Goal: Information Seeking & Learning: Learn about a topic

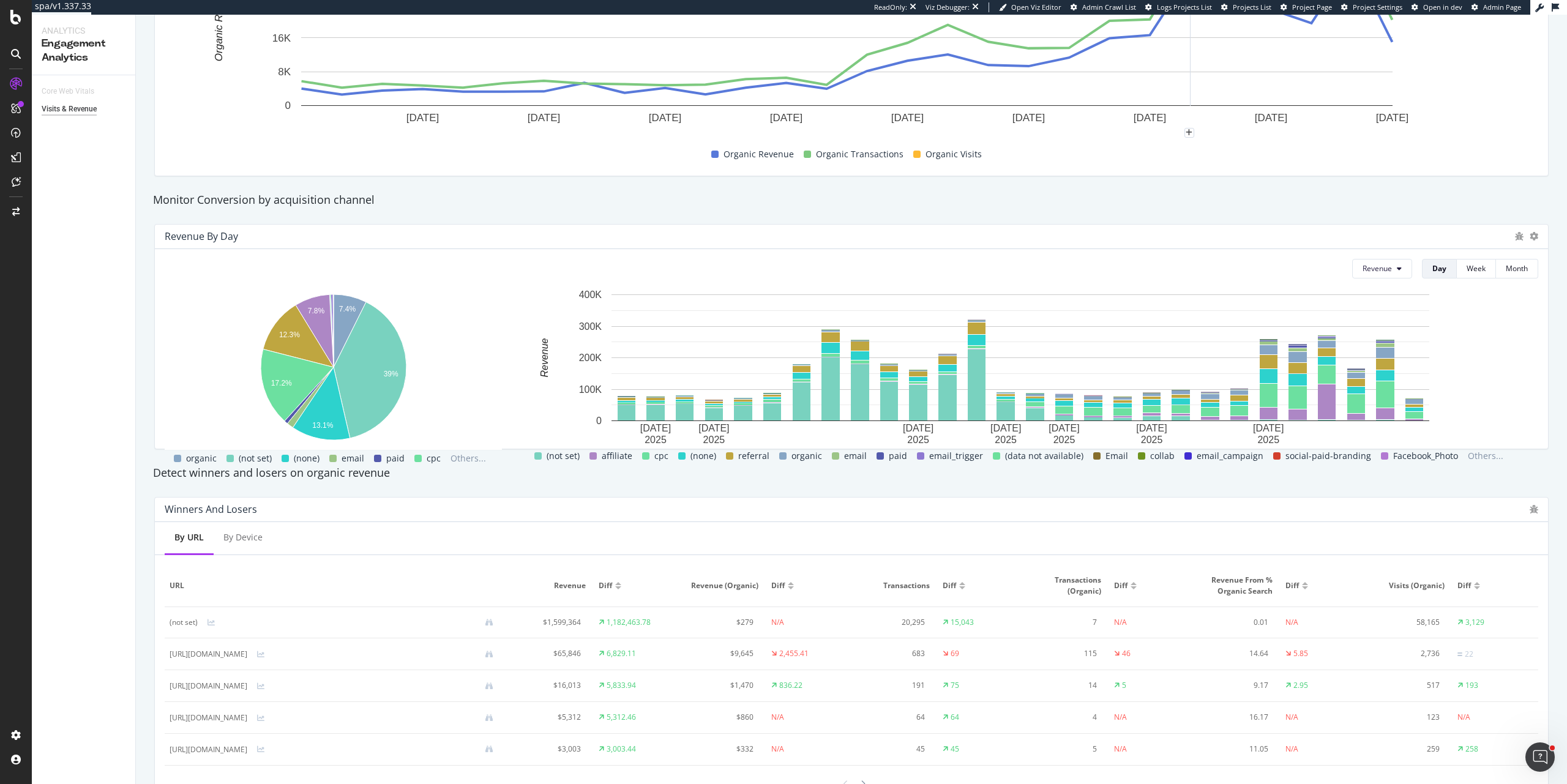
scroll to position [221, 0]
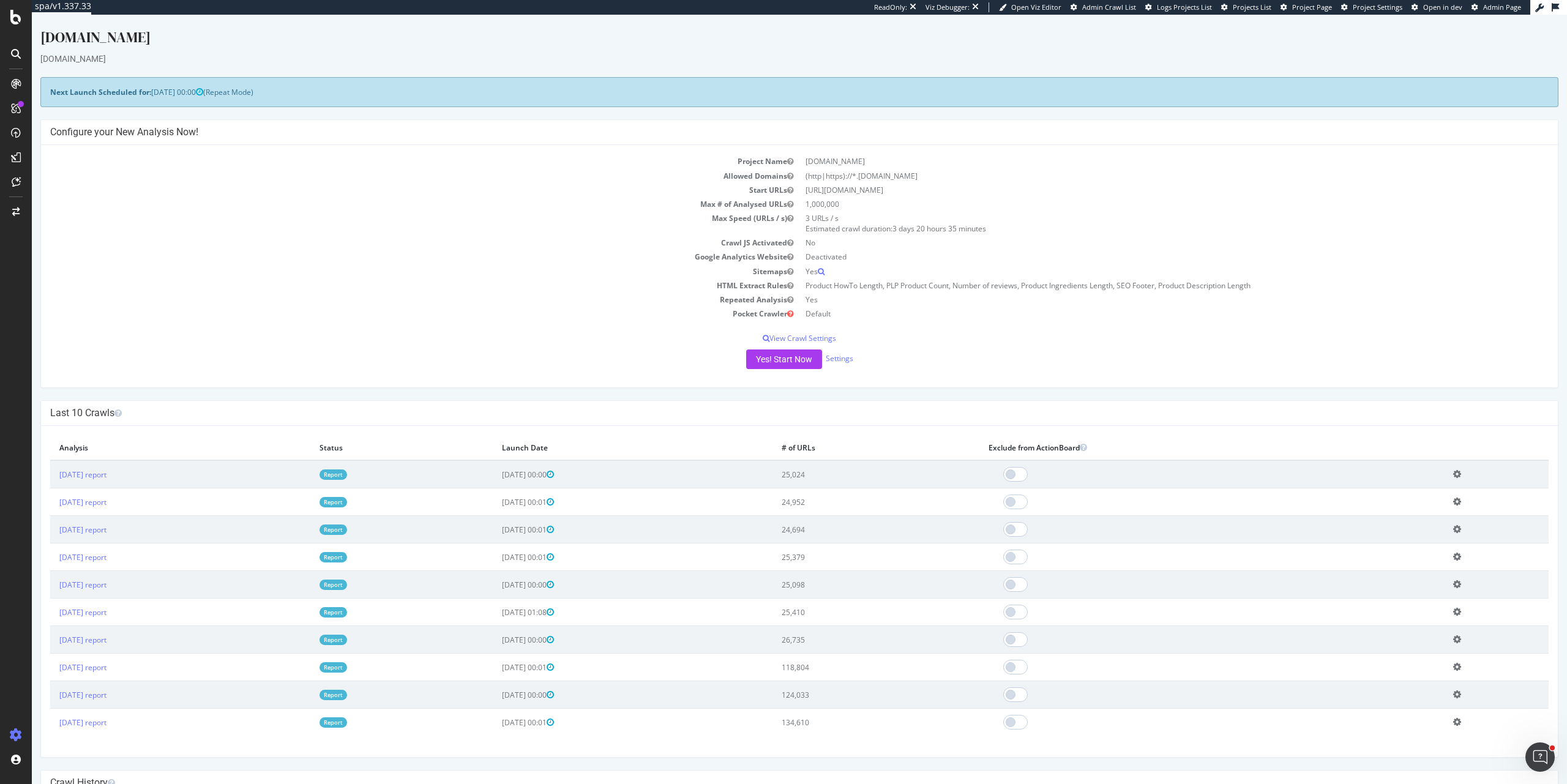
click at [503, 271] on td "Sitemaps" at bounding box center [425, 271] width 750 height 14
click at [68, 203] on div "EngagementAnalytics" at bounding box center [87, 201] width 83 height 12
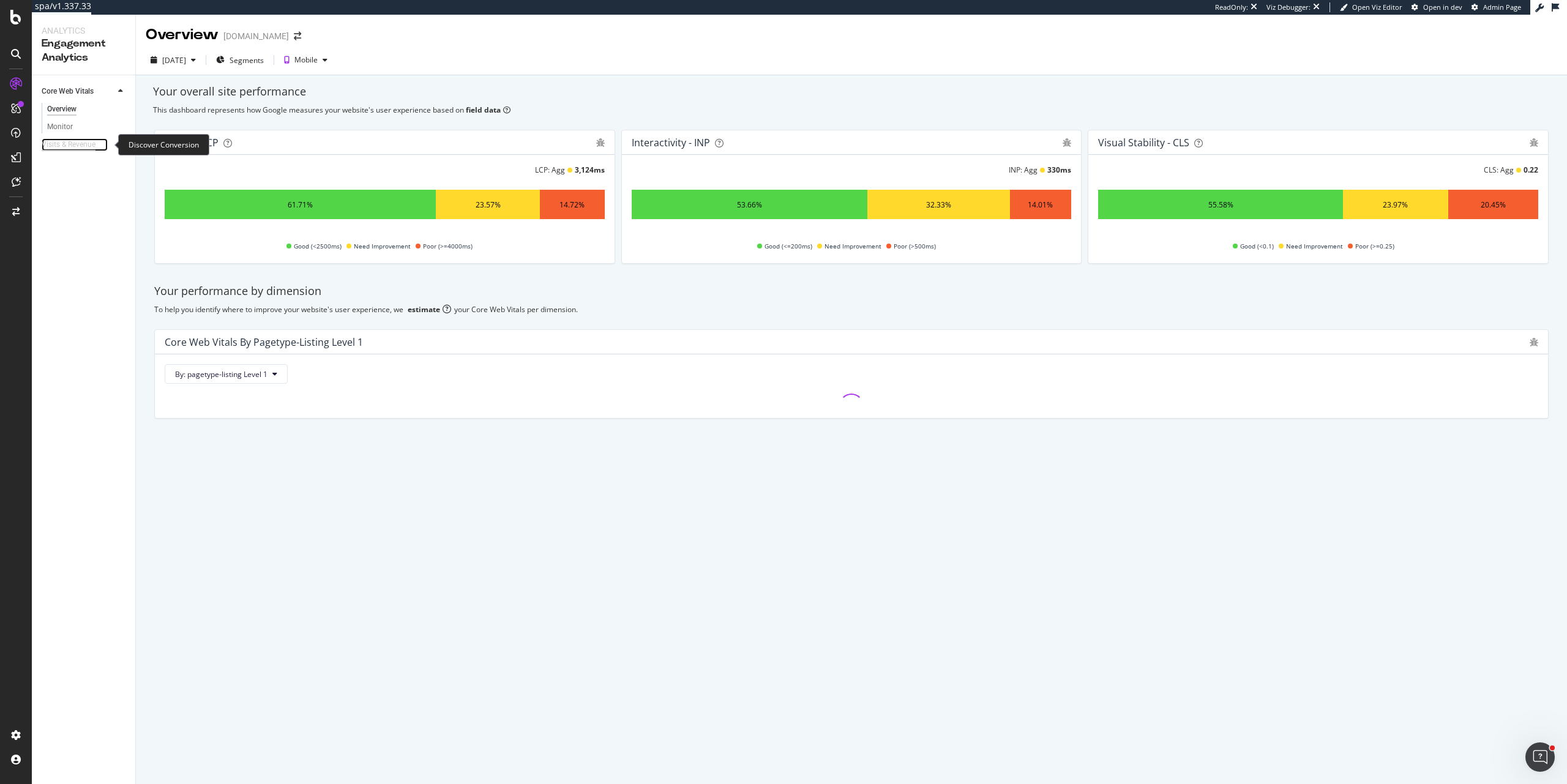
click at [83, 141] on div "Visits & Revenue" at bounding box center [68, 145] width 54 height 13
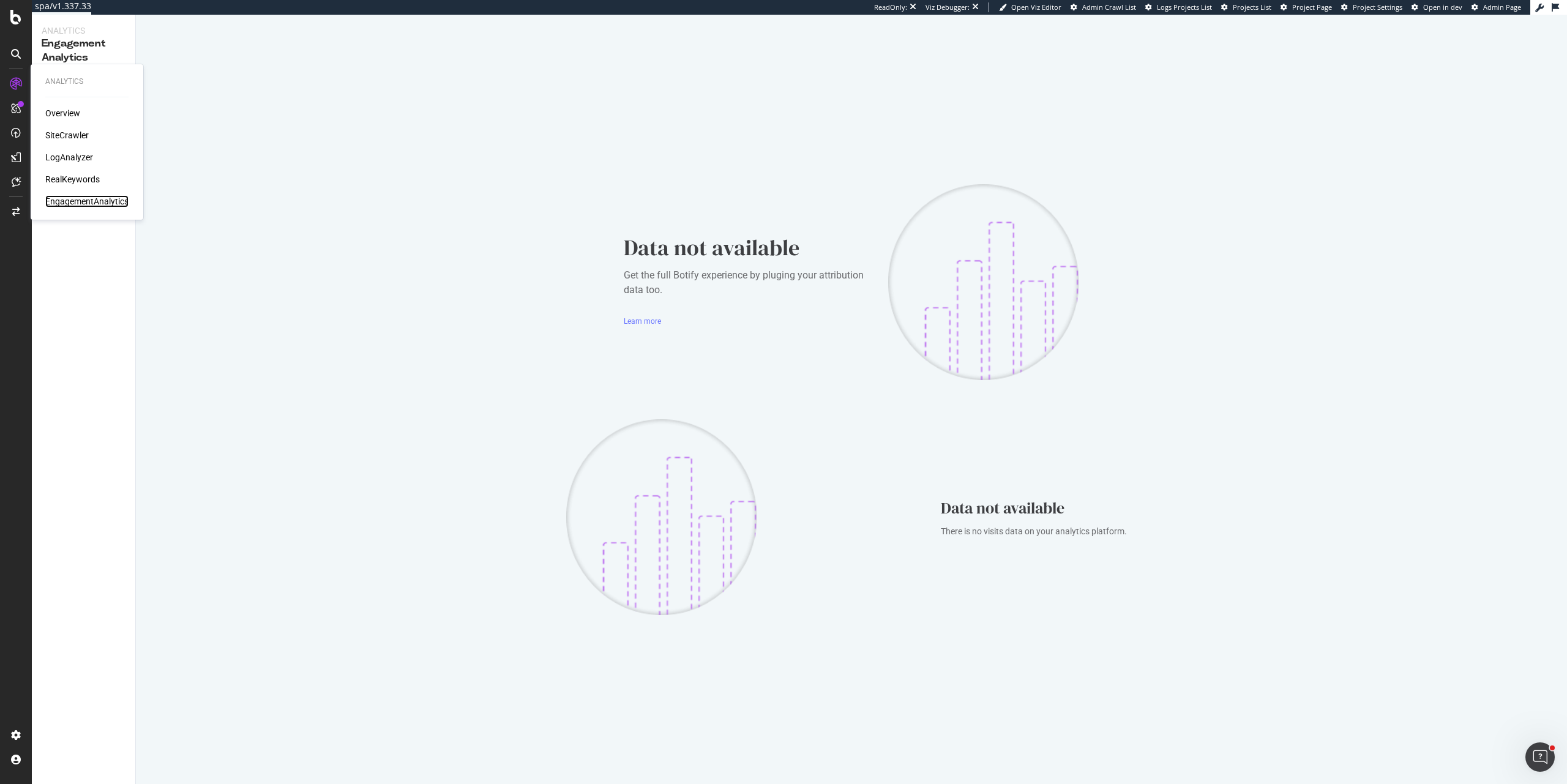
click at [103, 200] on div "EngagementAnalytics" at bounding box center [87, 201] width 83 height 12
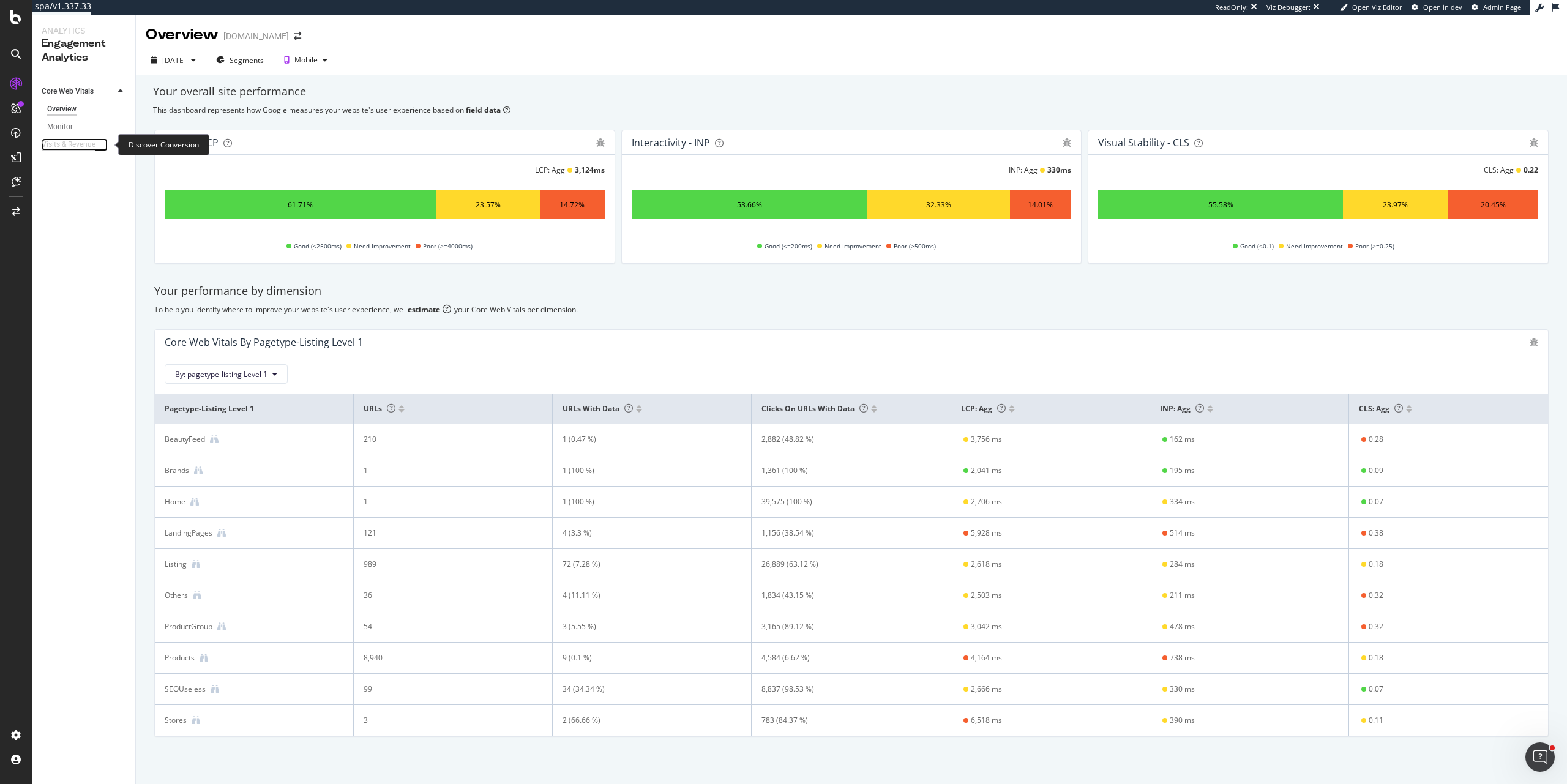
click at [70, 149] on div "Visits & Revenue" at bounding box center [68, 145] width 54 height 13
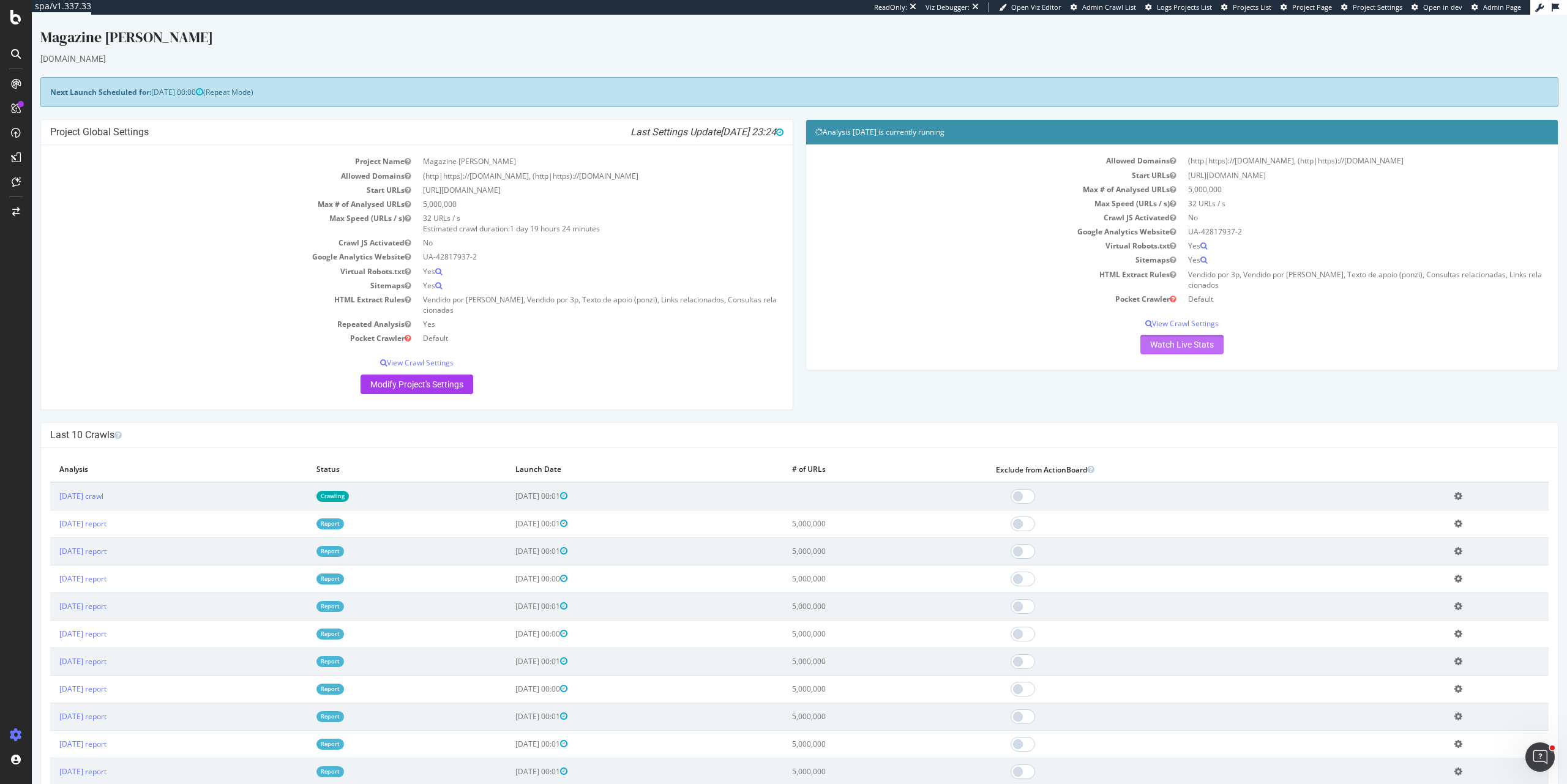
click at [1151, 347] on link "Watch Live Stats" at bounding box center [1181, 344] width 83 height 19
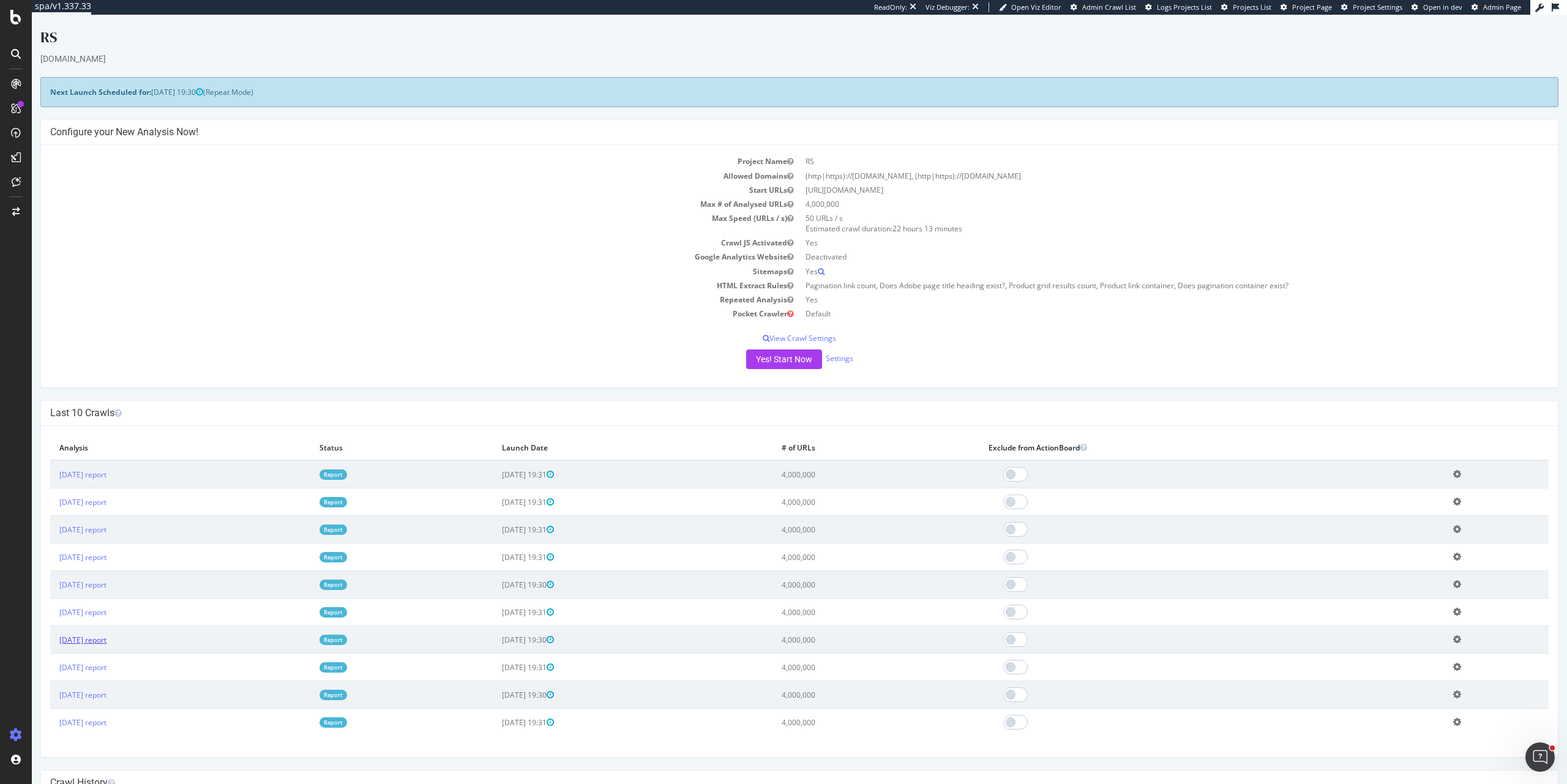
click at [107, 638] on link "2025 Aug. 2nd report" at bounding box center [83, 639] width 47 height 10
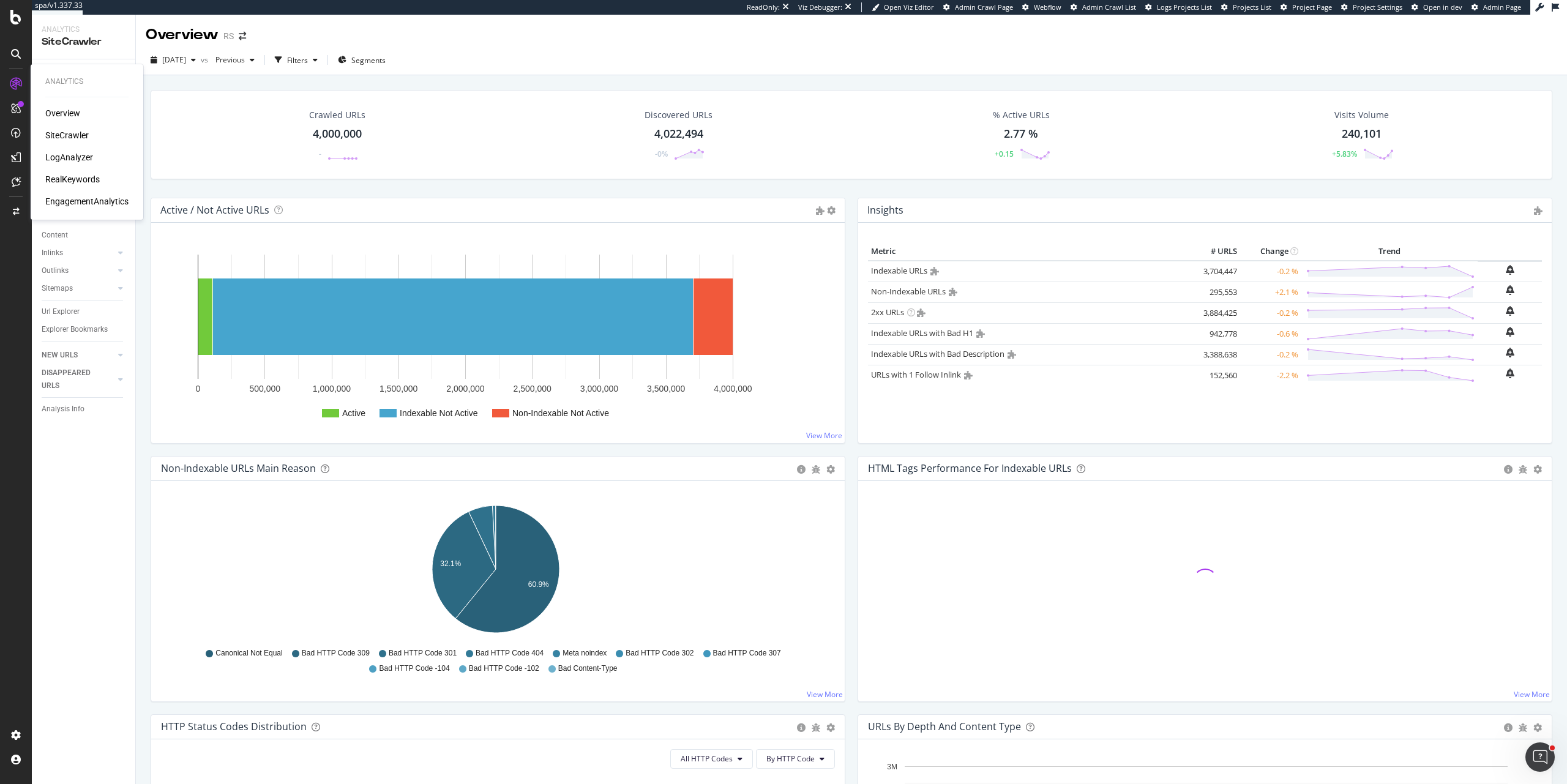
click at [67, 120] on div "Overview SiteCrawler LogAnalyzer RealKeywords EngagementAnalytics" at bounding box center [87, 157] width 83 height 100
click at [67, 115] on div "Overview" at bounding box center [63, 112] width 35 height 12
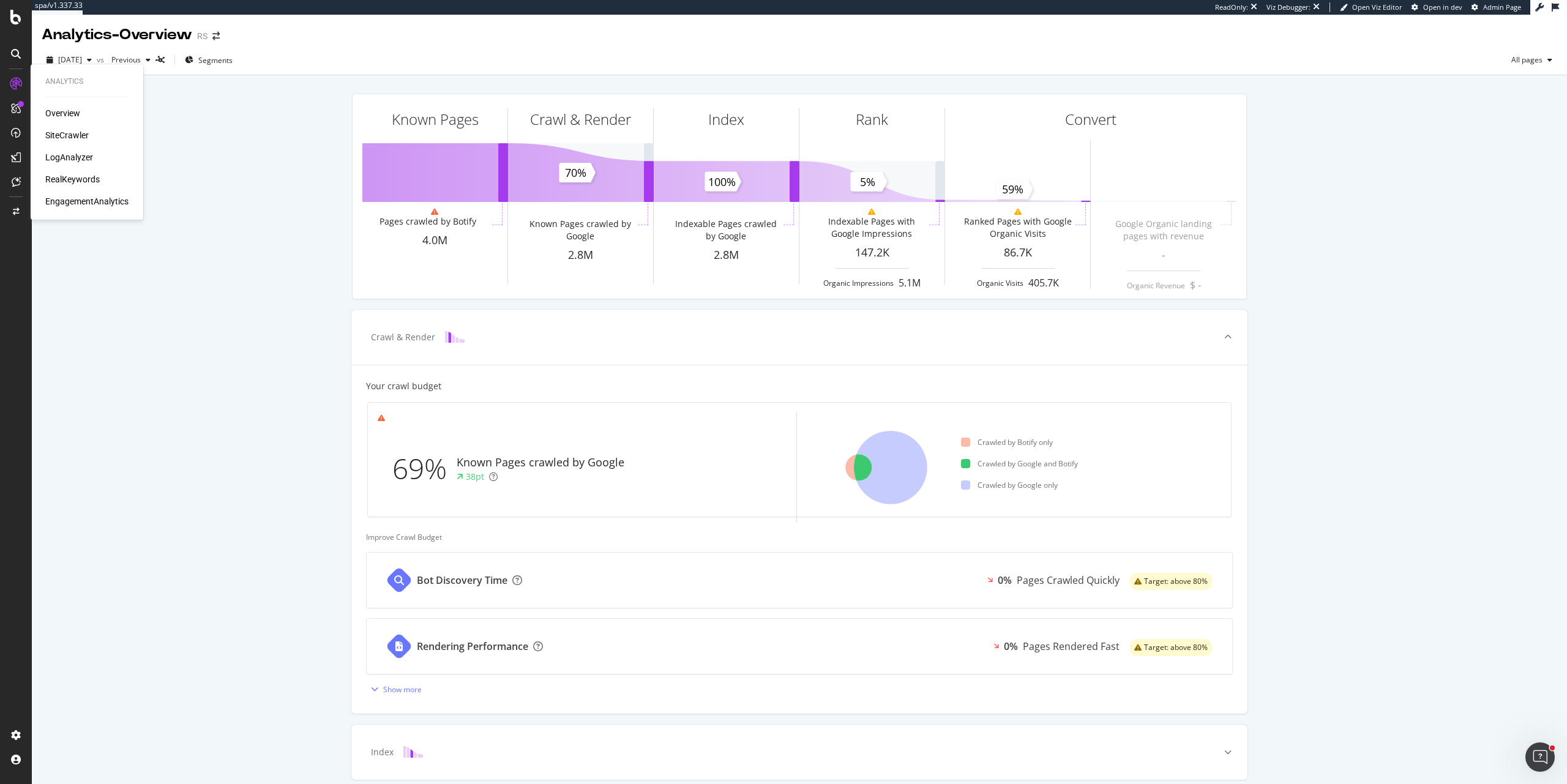
click at [99, 198] on div "EngagementAnalytics" at bounding box center [87, 201] width 83 height 12
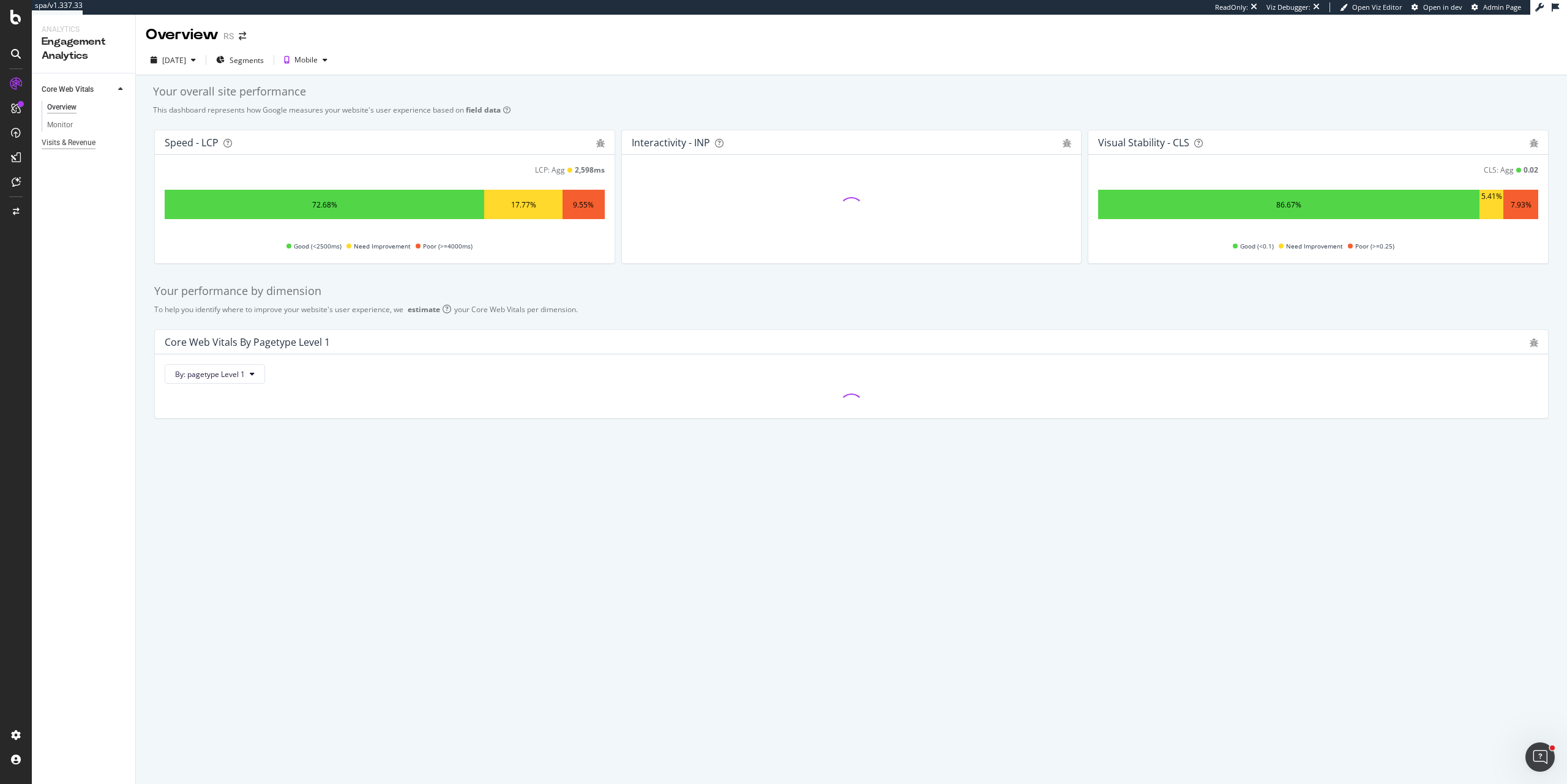
click at [66, 145] on div "Visits & Revenue" at bounding box center [68, 143] width 54 height 13
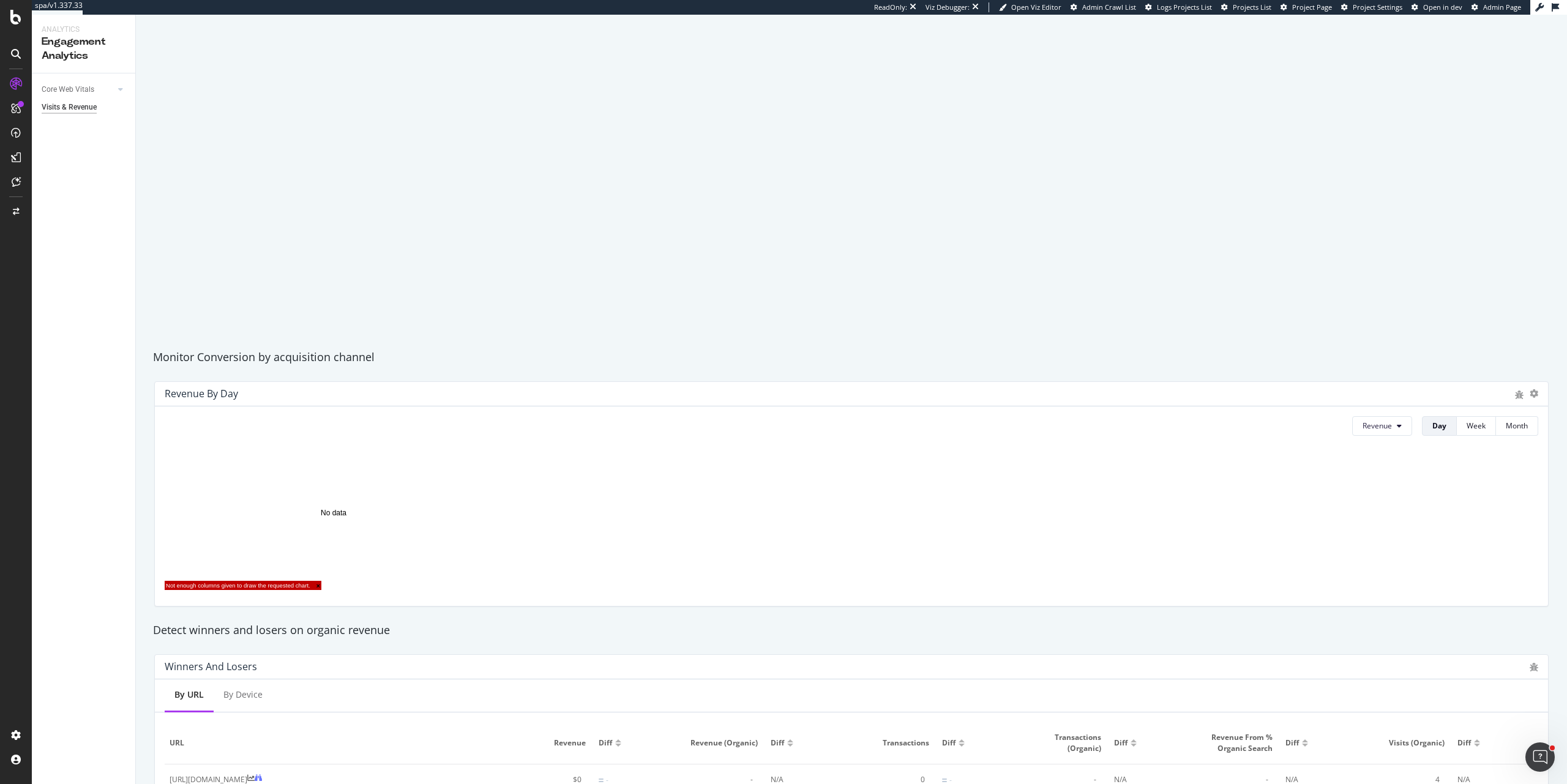
scroll to position [174, 0]
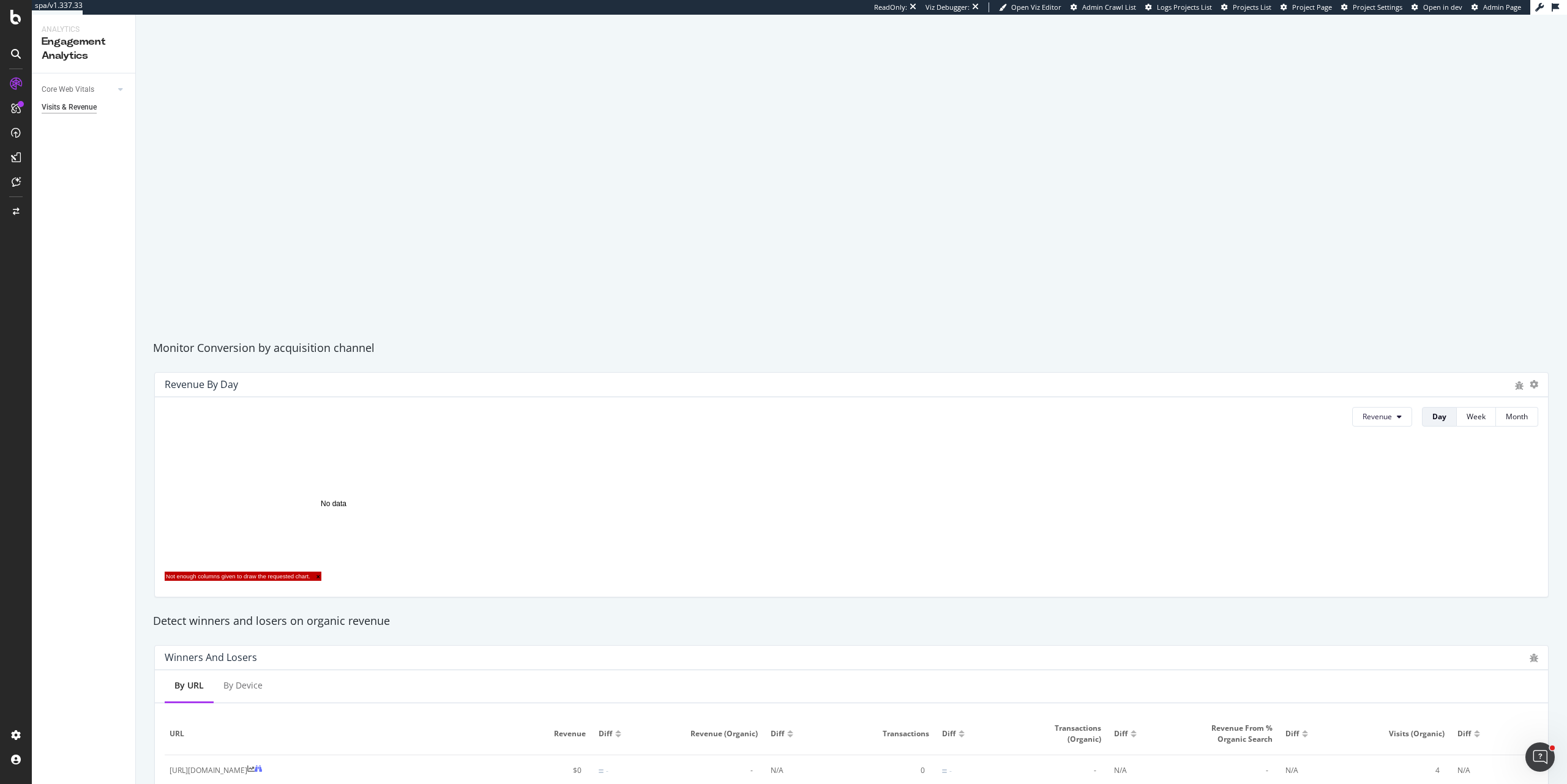
click at [321, 572] on span "Not enough columns given to draw the requested chart. ×" at bounding box center [244, 576] width 157 height 9
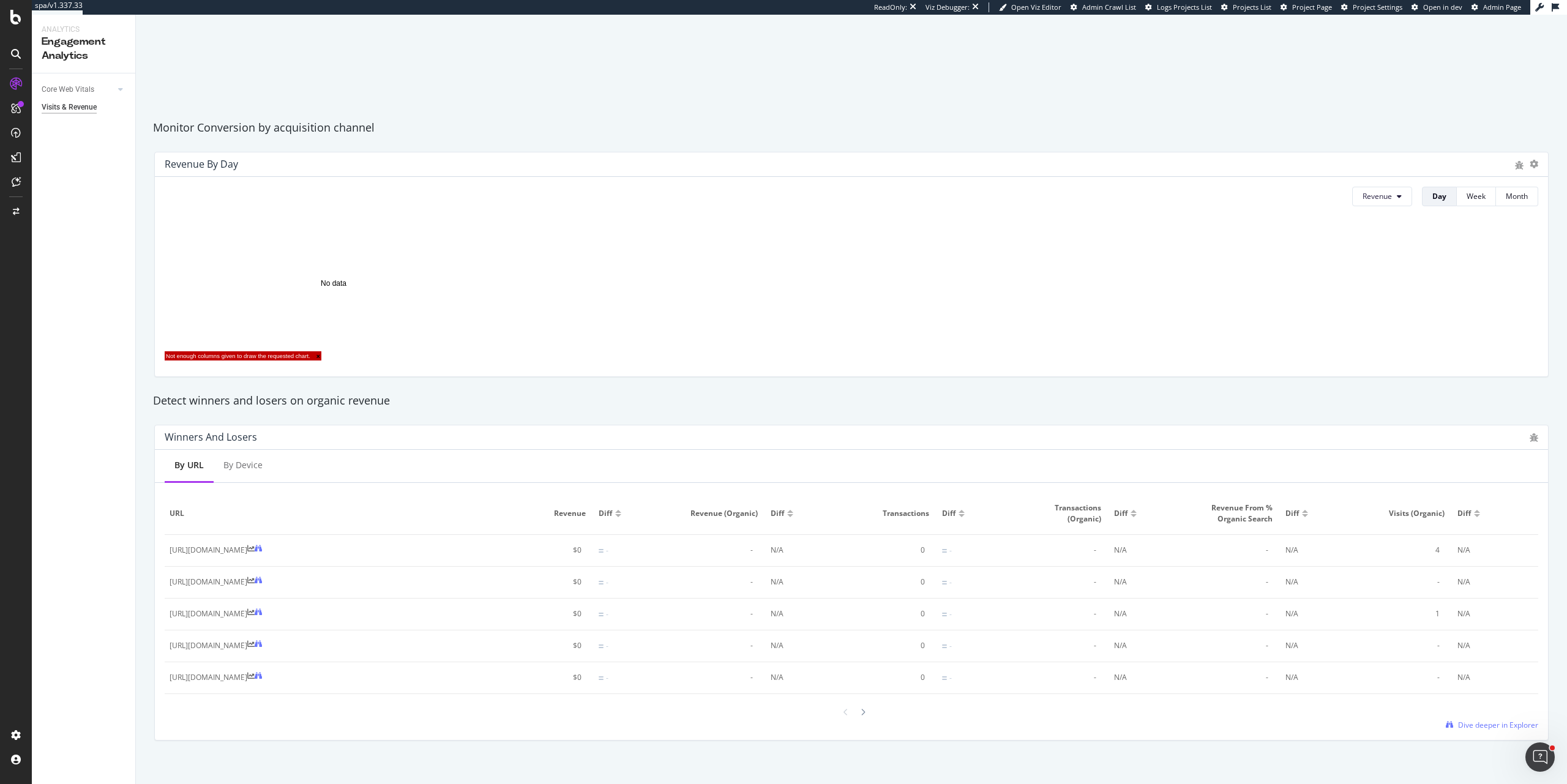
scroll to position [404, 0]
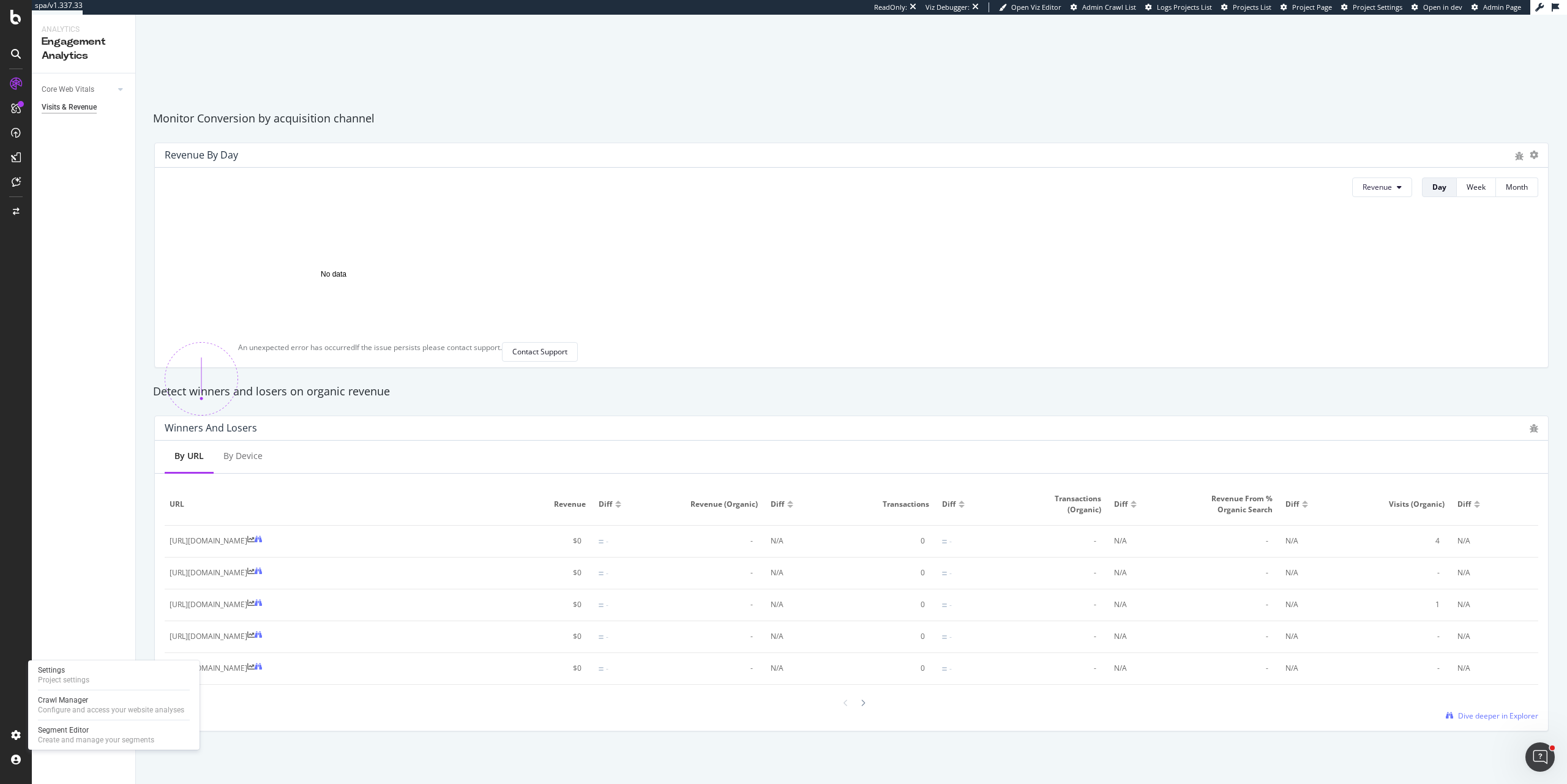
click at [93, 689] on div "Settings Project settings Crawl Manager Configure and access your website analy…" at bounding box center [114, 705] width 171 height 89
click at [92, 681] on div "Settings Project settings" at bounding box center [113, 675] width 161 height 22
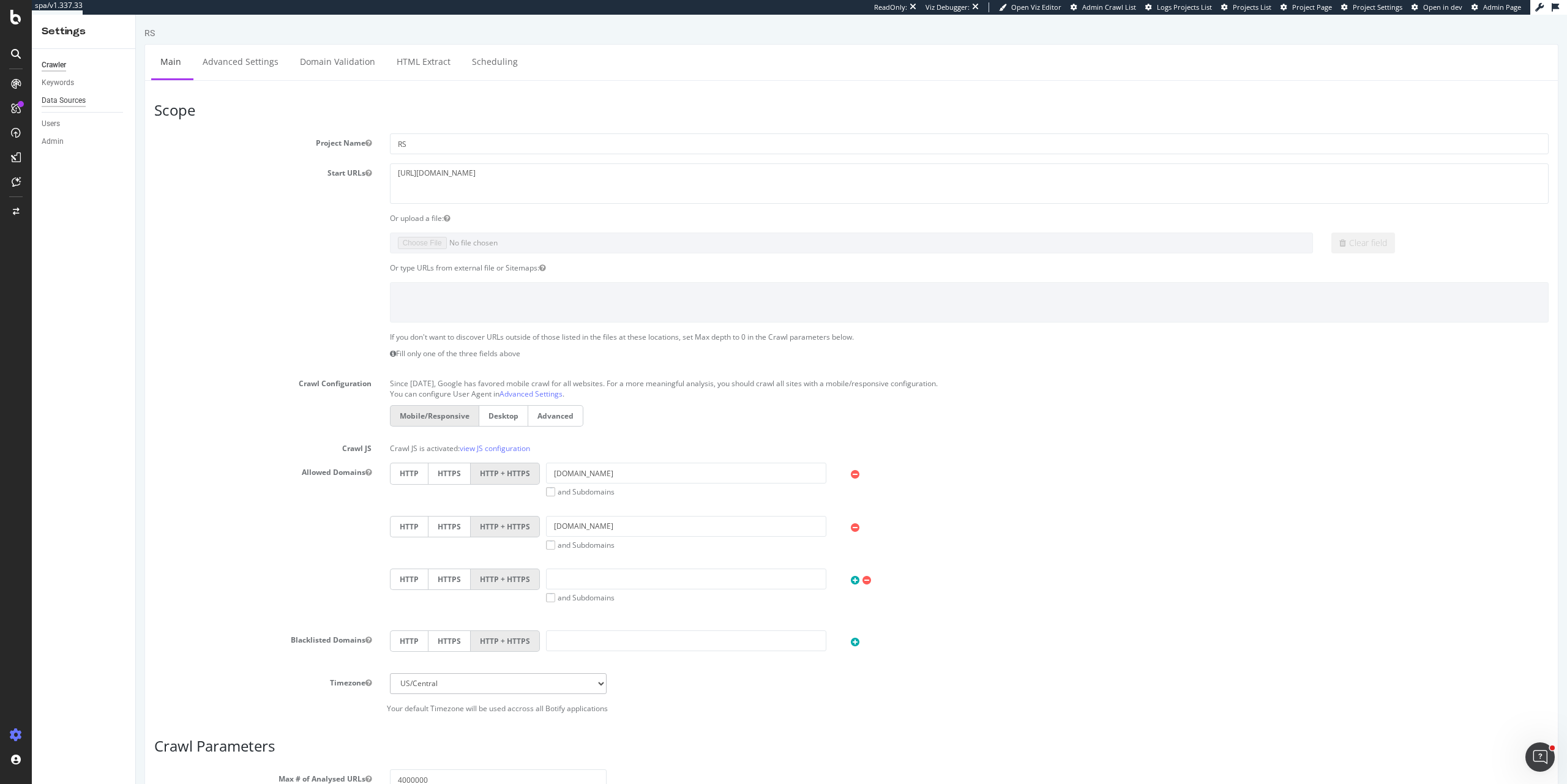
click at [70, 99] on div "Data Sources" at bounding box center [64, 100] width 44 height 13
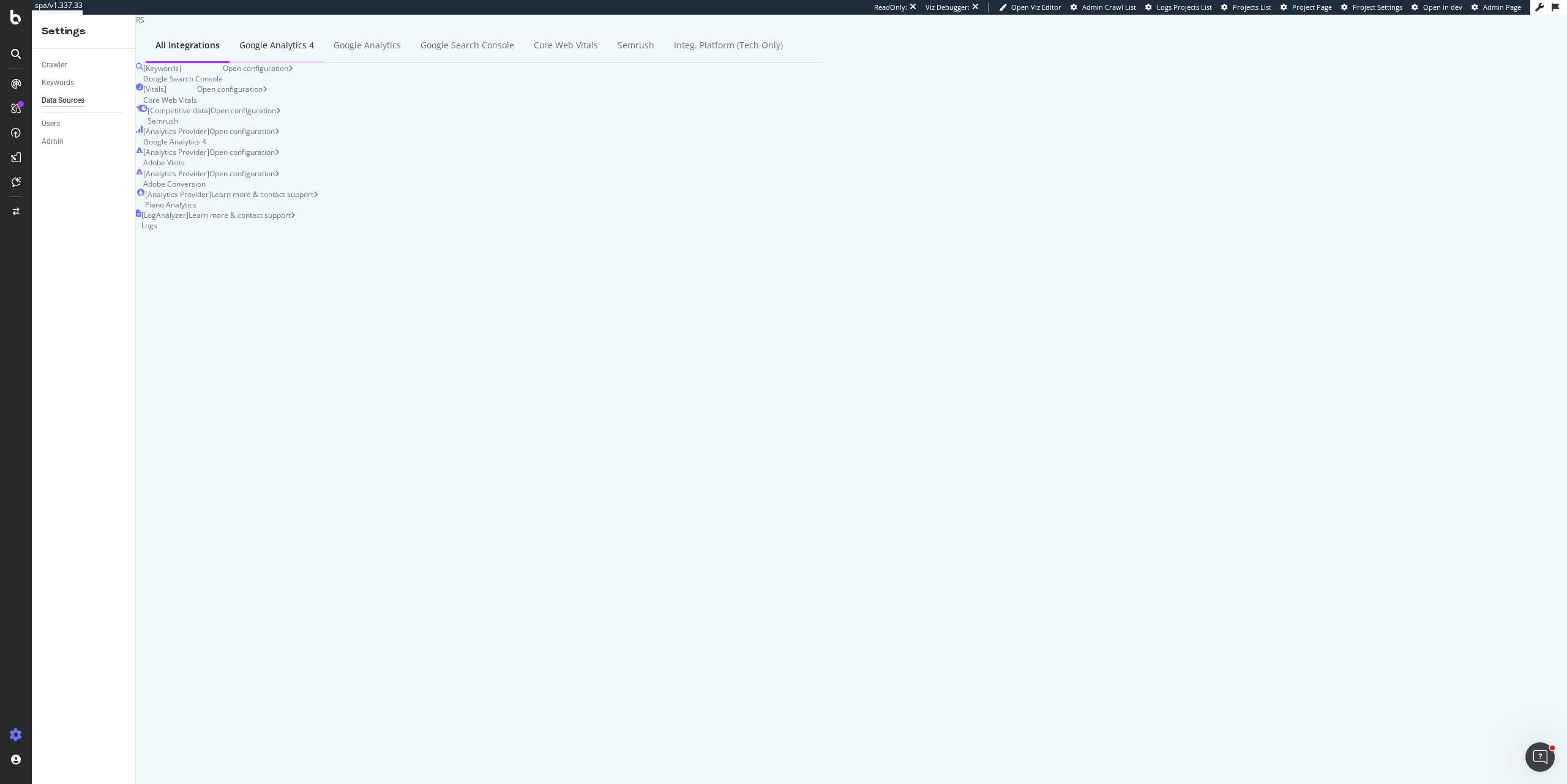
click at [314, 51] on div "Google Analytics 4" at bounding box center [276, 45] width 75 height 12
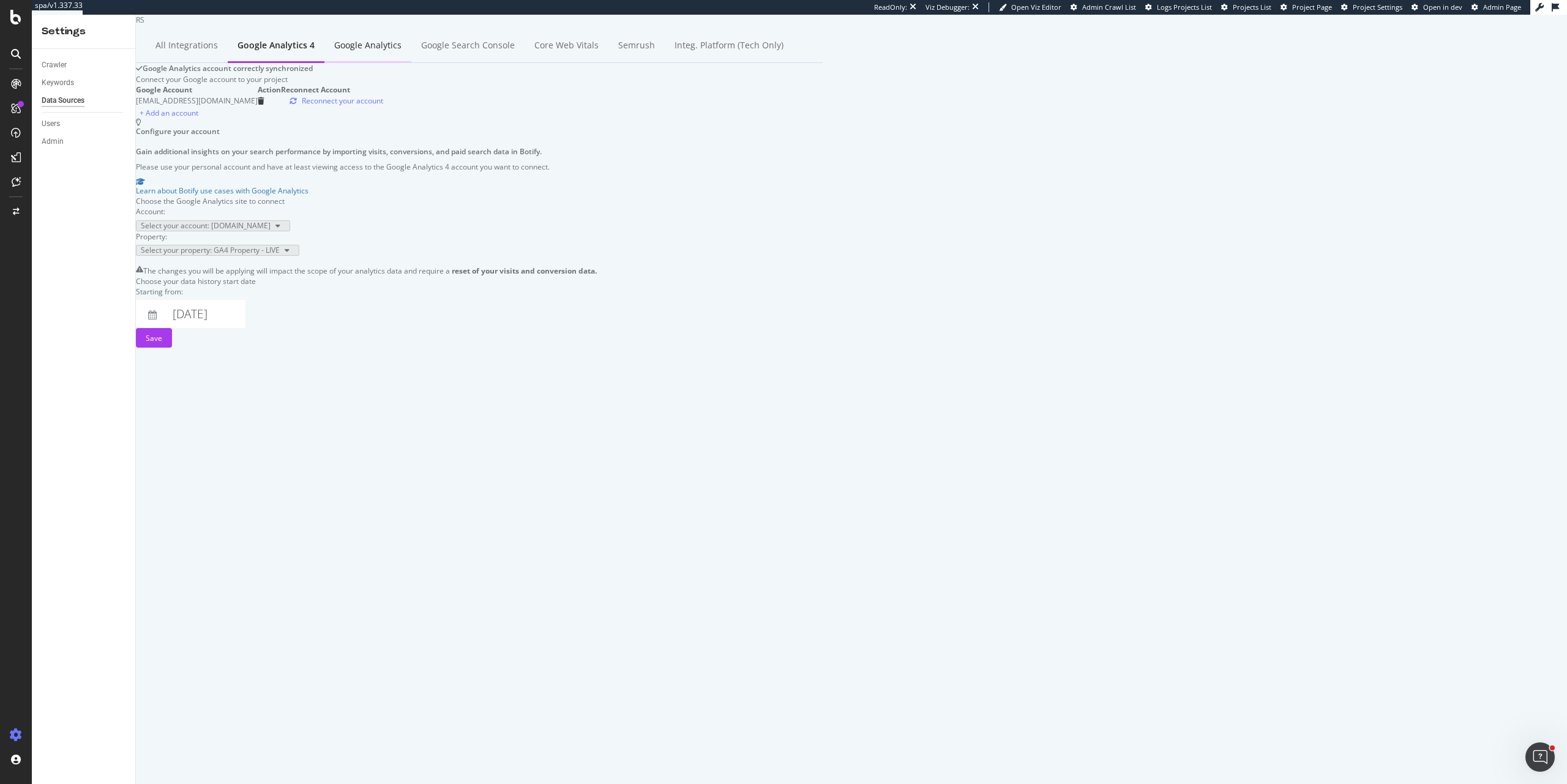
click at [368, 51] on div "Google Analytics" at bounding box center [368, 45] width 67 height 12
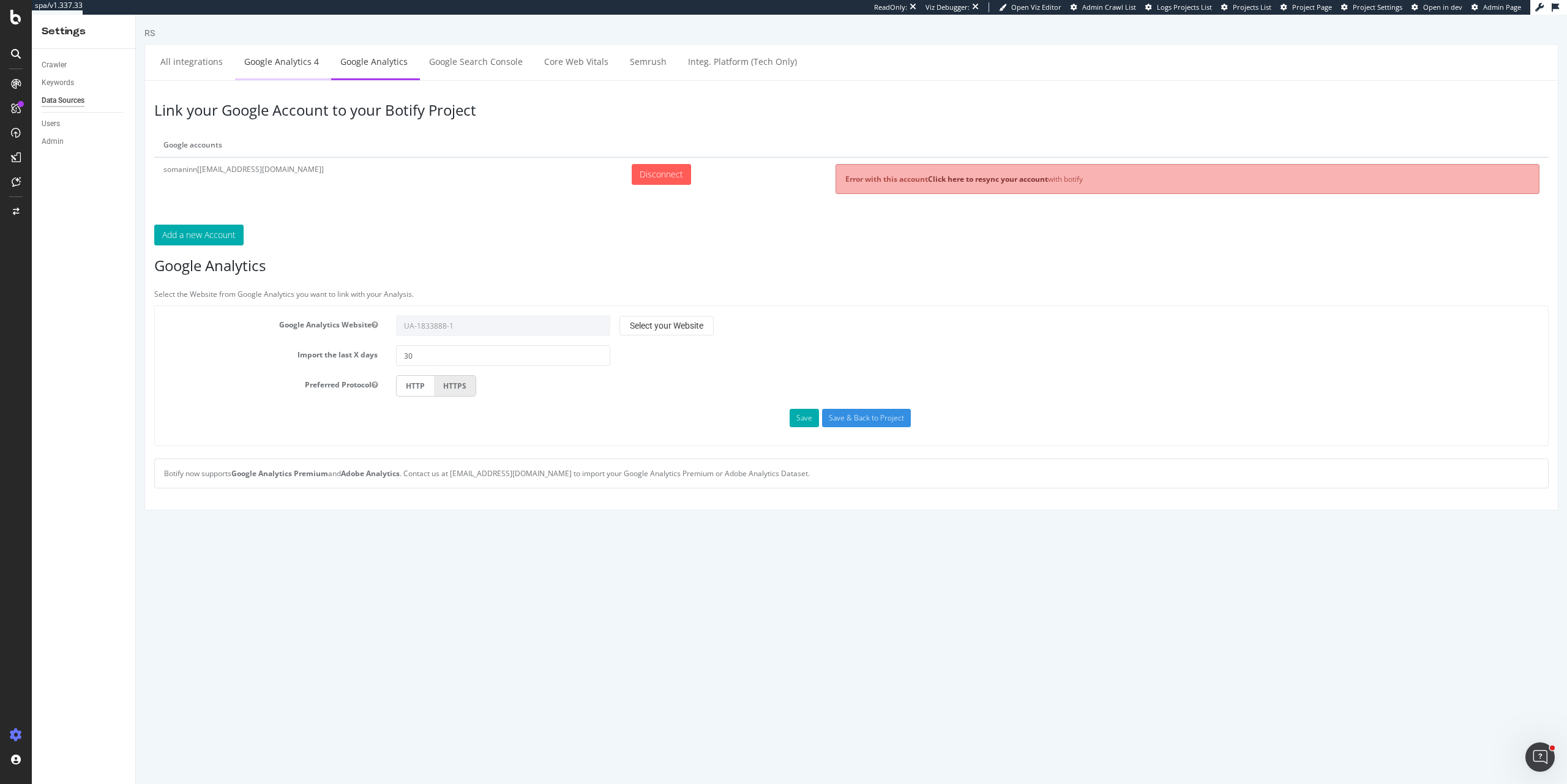
click at [285, 64] on link "Google Analytics 4" at bounding box center [282, 61] width 93 height 34
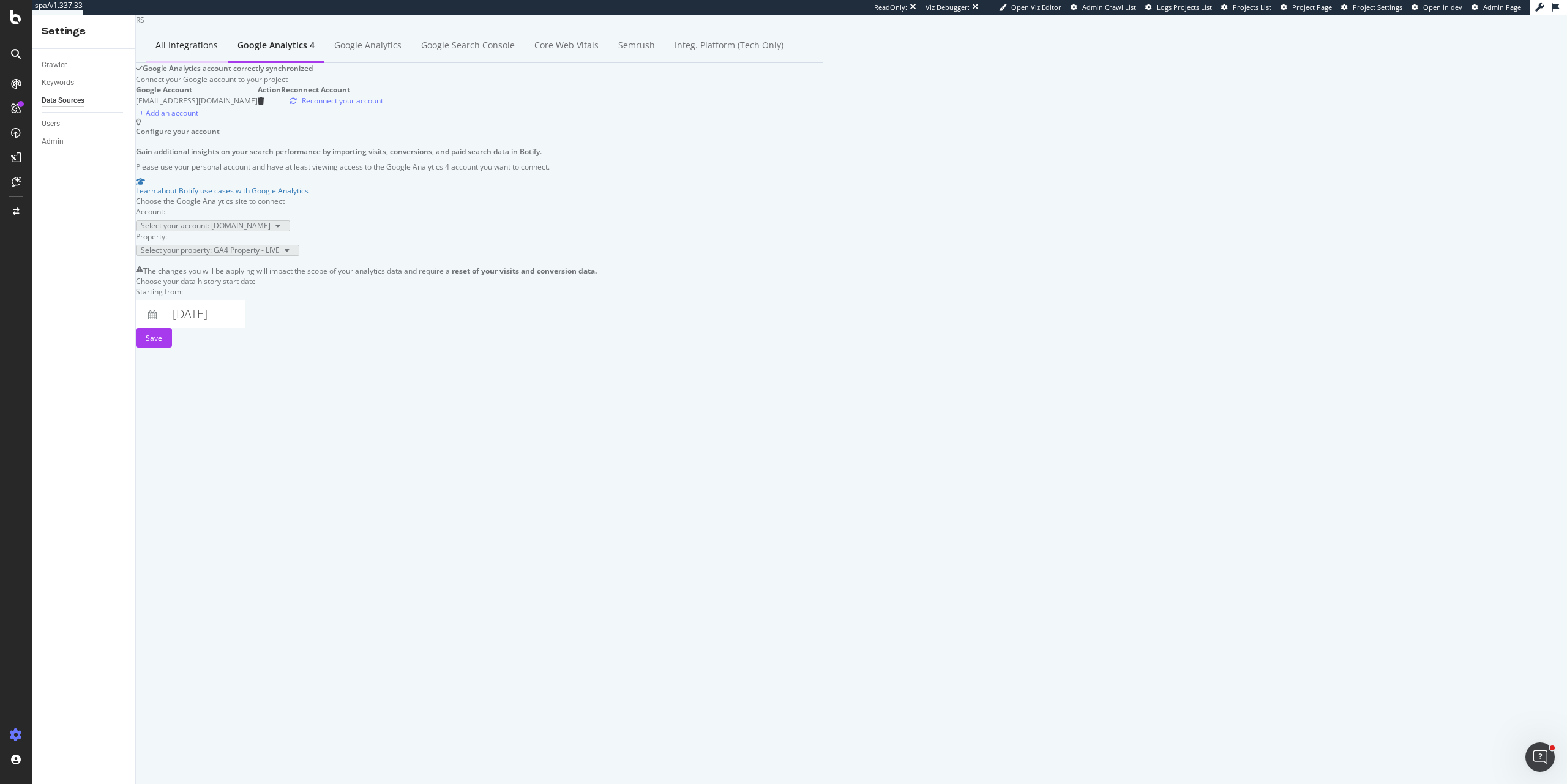
click at [206, 51] on div "All integrations" at bounding box center [186, 45] width 62 height 12
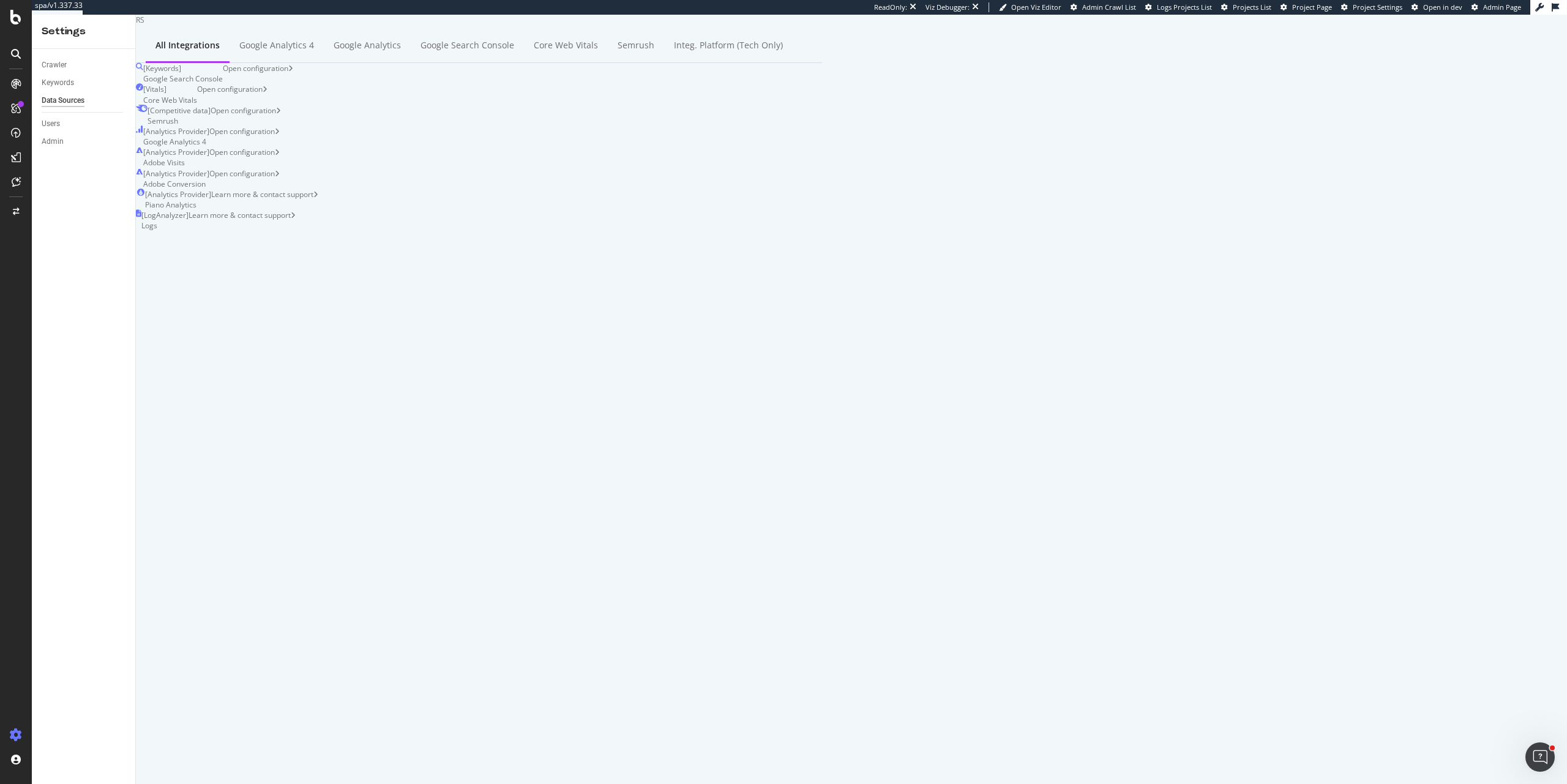
click at [600, 147] on div "[ Analytics Provider ] Google Analytics 4 Open configuration" at bounding box center [479, 136] width 686 height 21
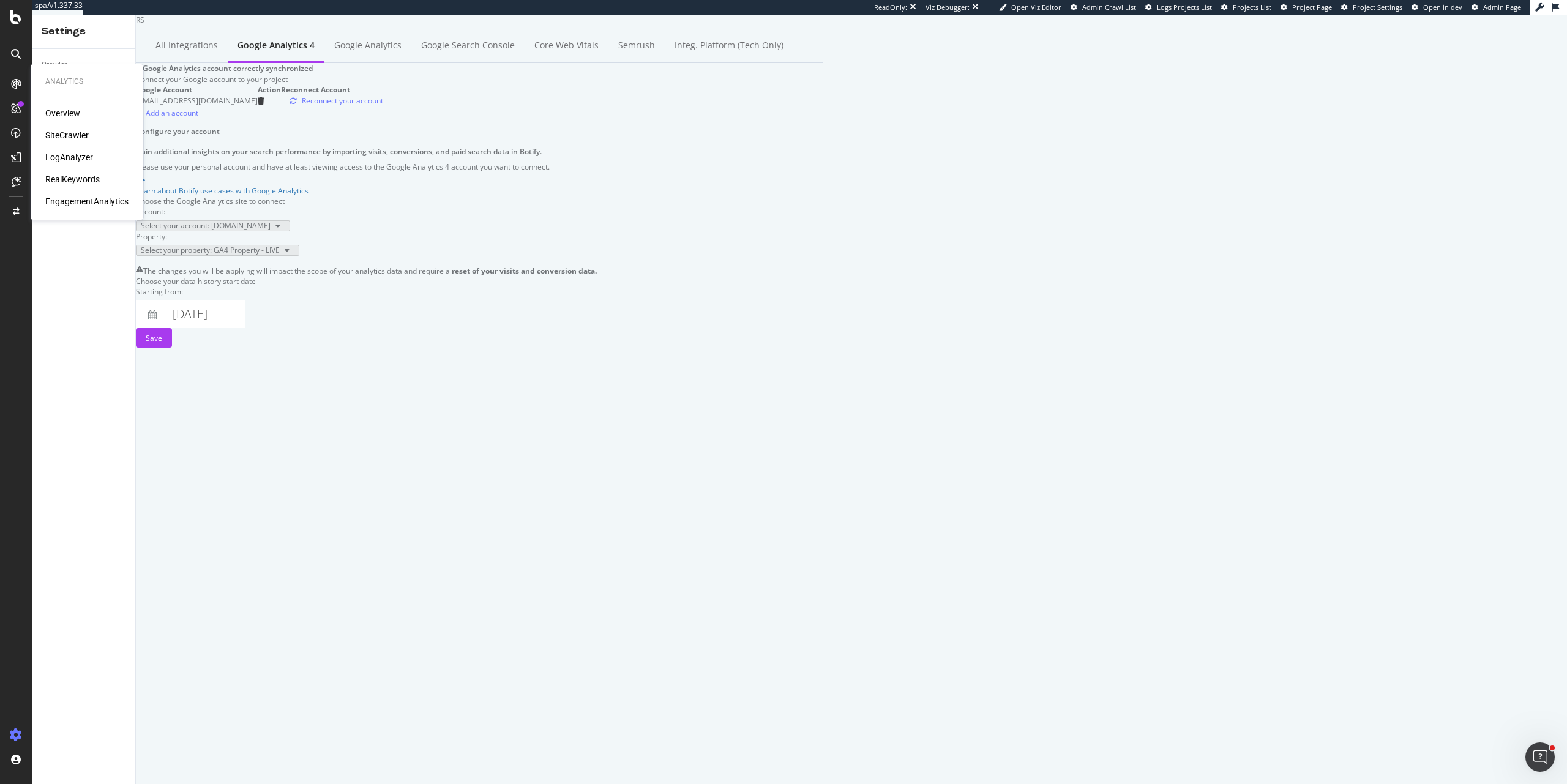
click at [63, 103] on div "Analytics Overview SiteCrawler LogAnalyzer RealKeywords EngagementAnalytics" at bounding box center [87, 141] width 103 height 150
click at [68, 115] on div "Overview" at bounding box center [63, 112] width 35 height 12
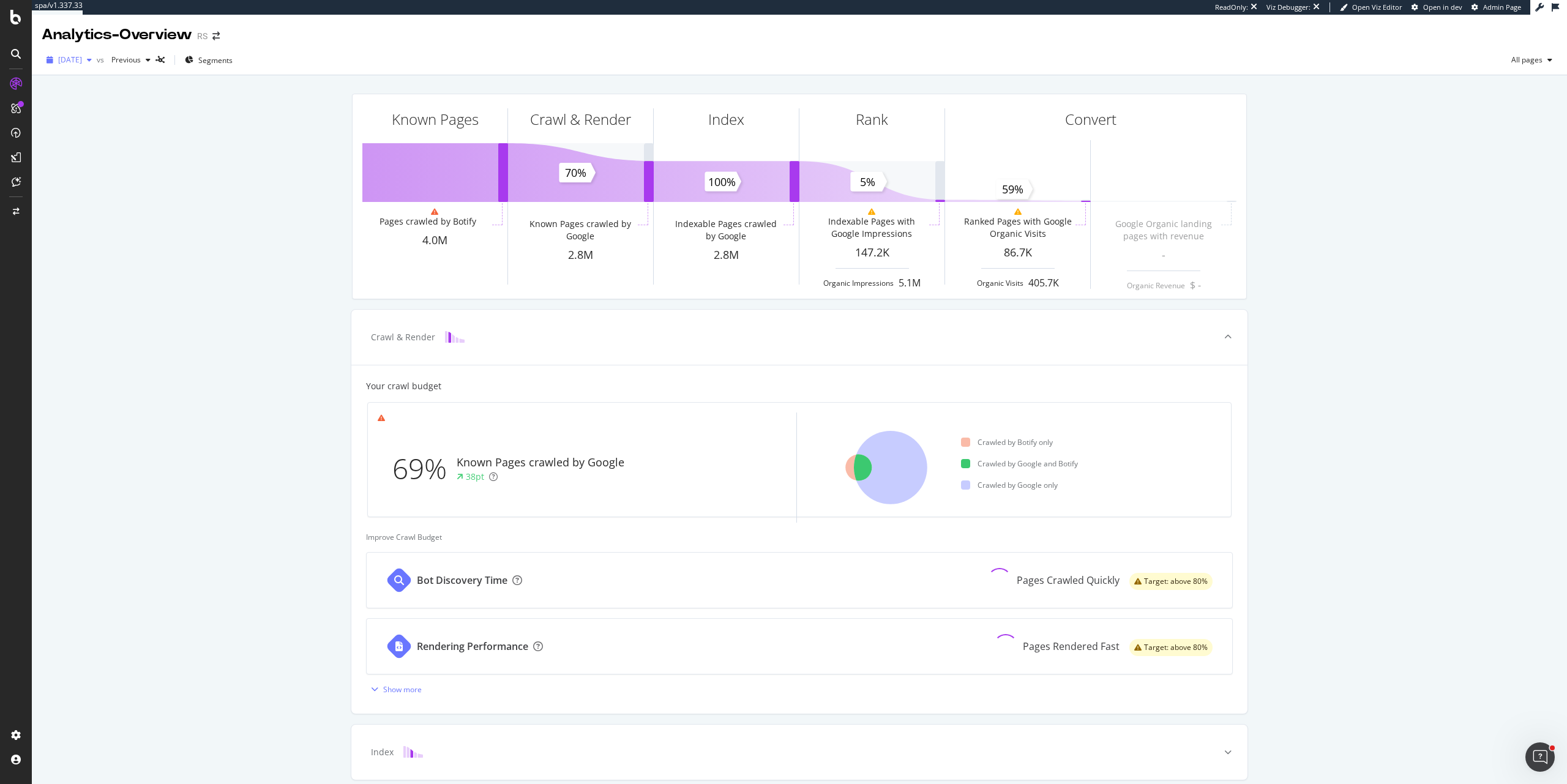
click at [82, 64] on span "2025 Sep. 13th" at bounding box center [70, 59] width 24 height 10
click at [139, 139] on div "4.0M URLs" at bounding box center [150, 142] width 36 height 11
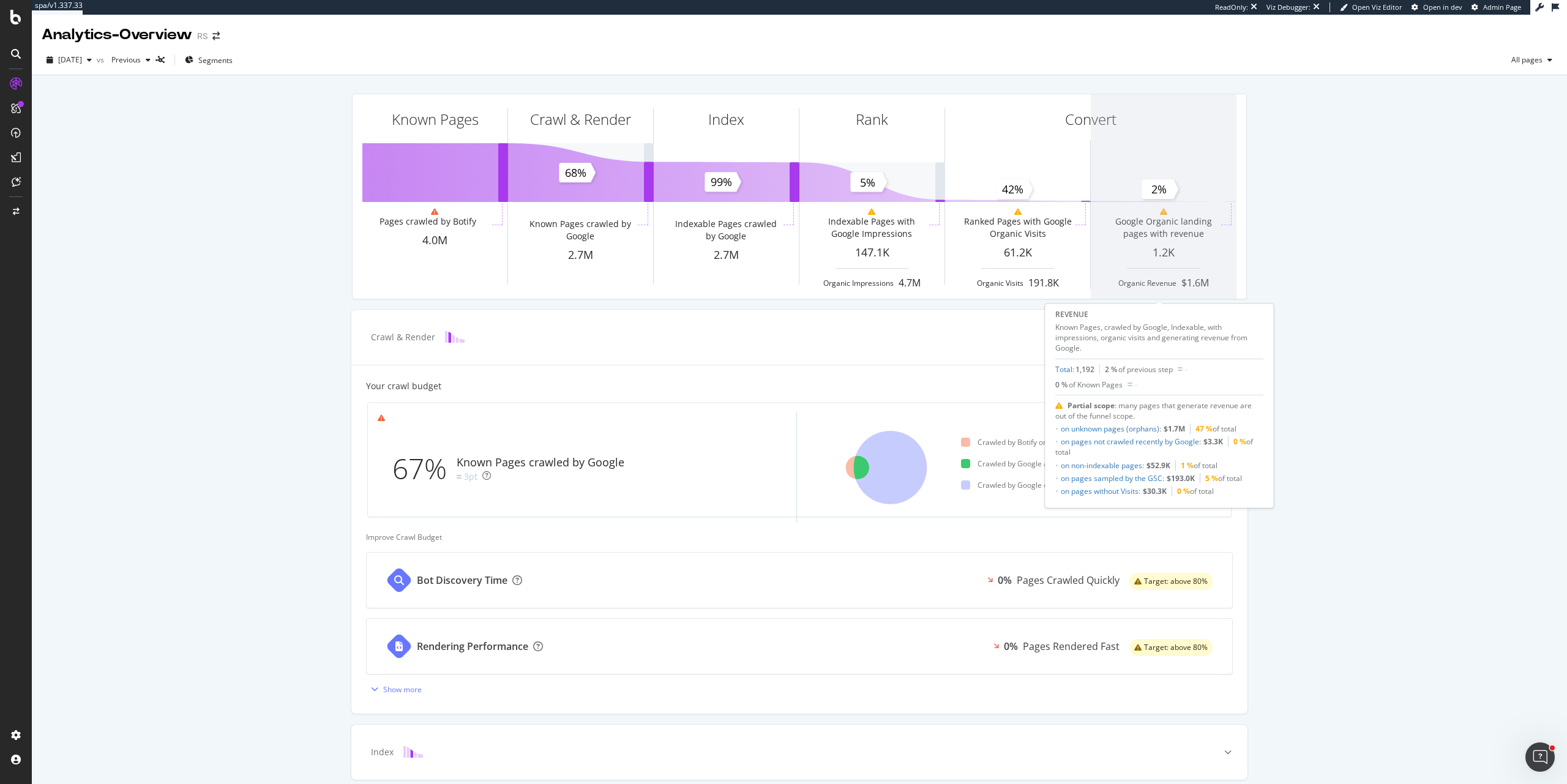
click at [1206, 232] on span at bounding box center [1164, 196] width 146 height 204
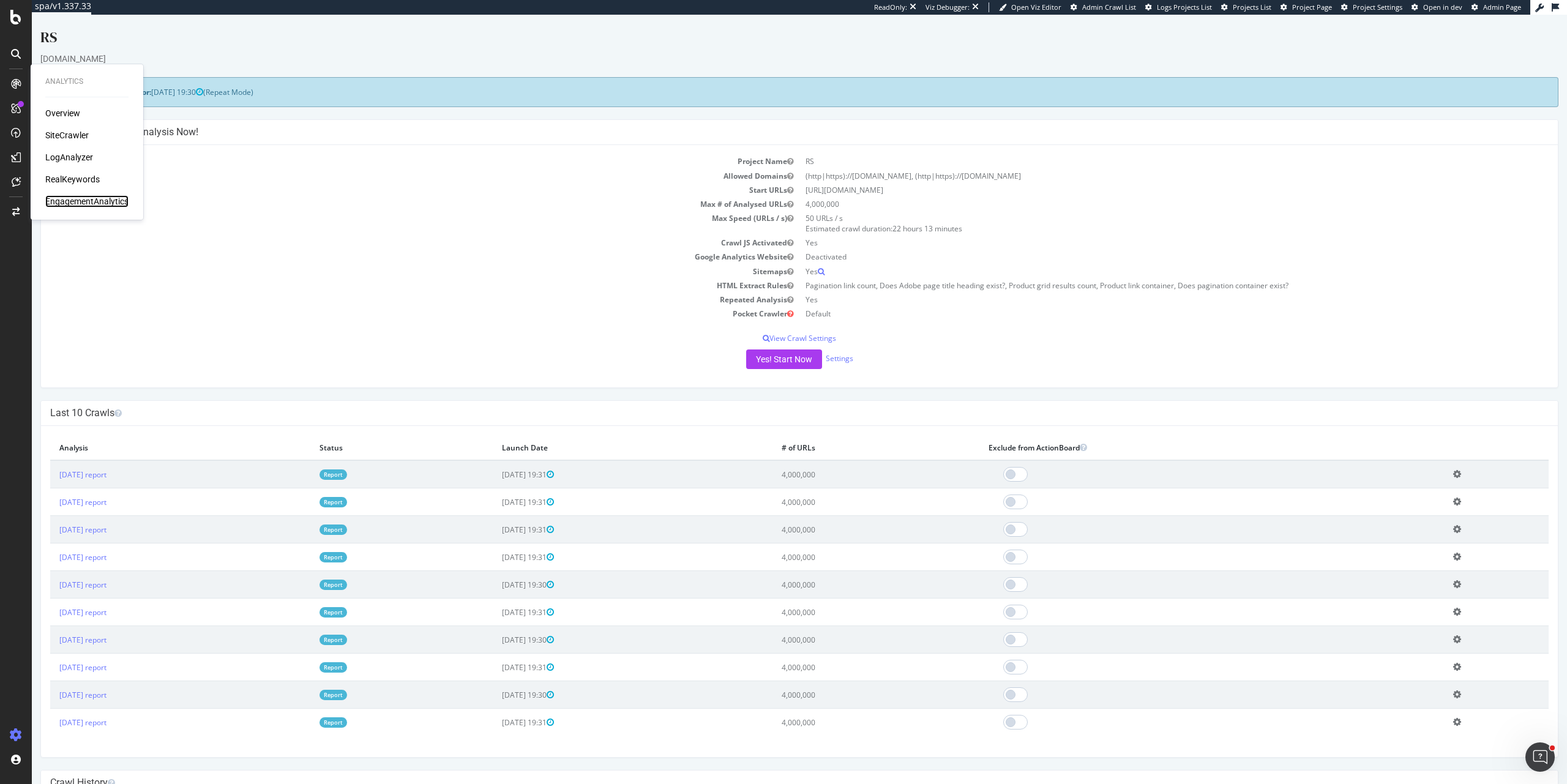
click at [100, 206] on div "EngagementAnalytics" at bounding box center [87, 201] width 83 height 12
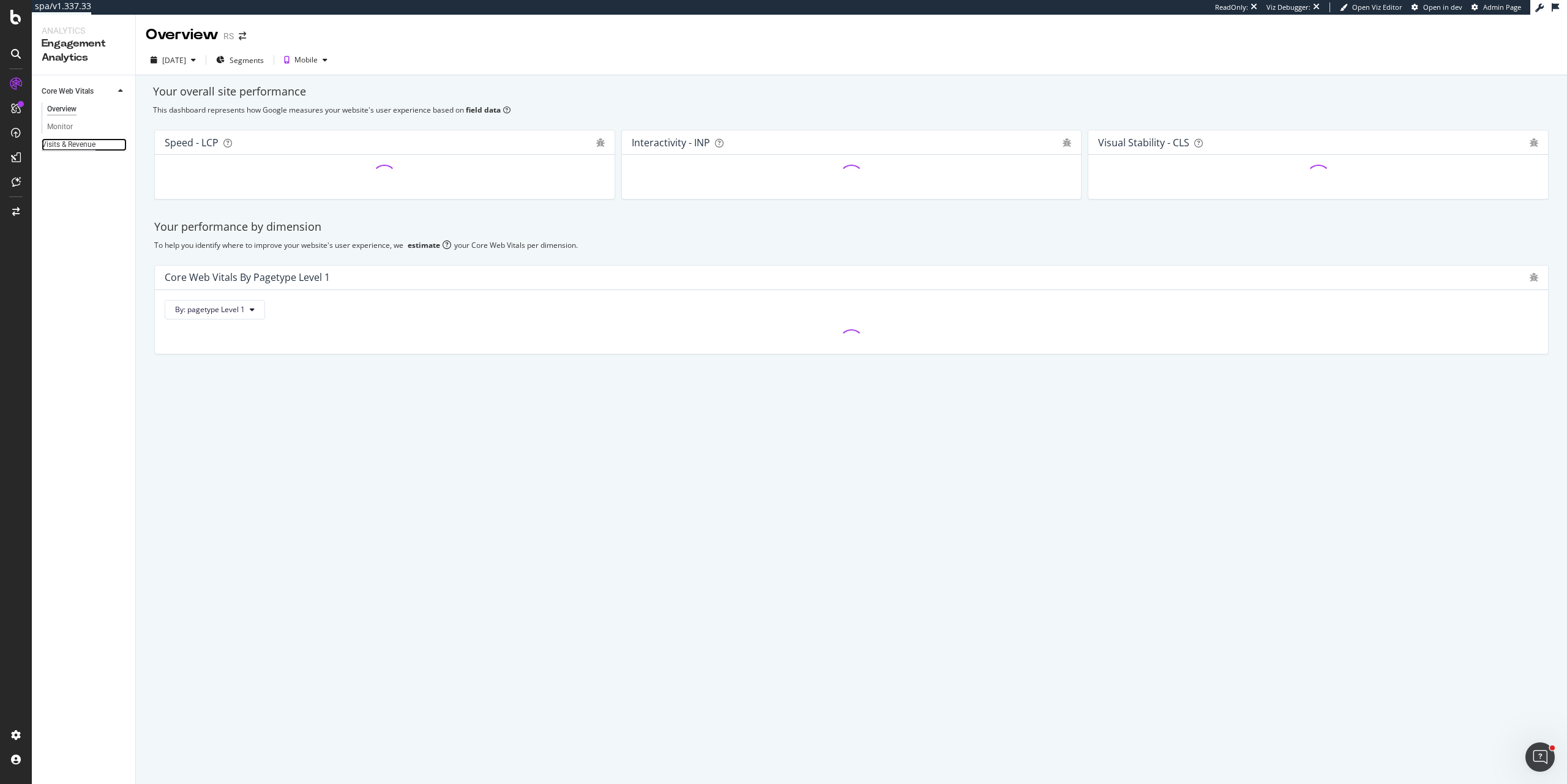
click at [96, 144] on div "Visits & Revenue" at bounding box center [68, 145] width 54 height 13
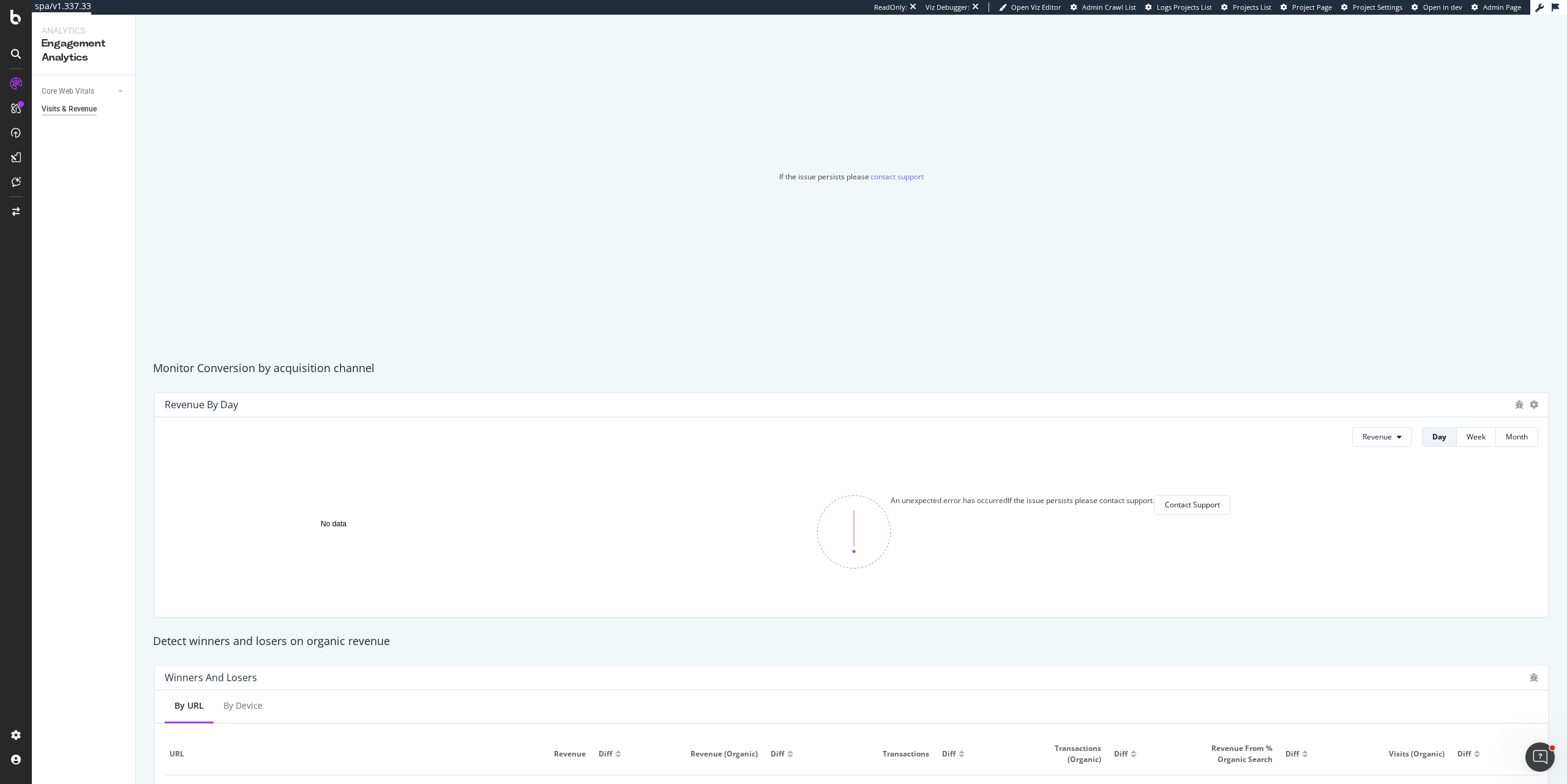
scroll to position [174, 0]
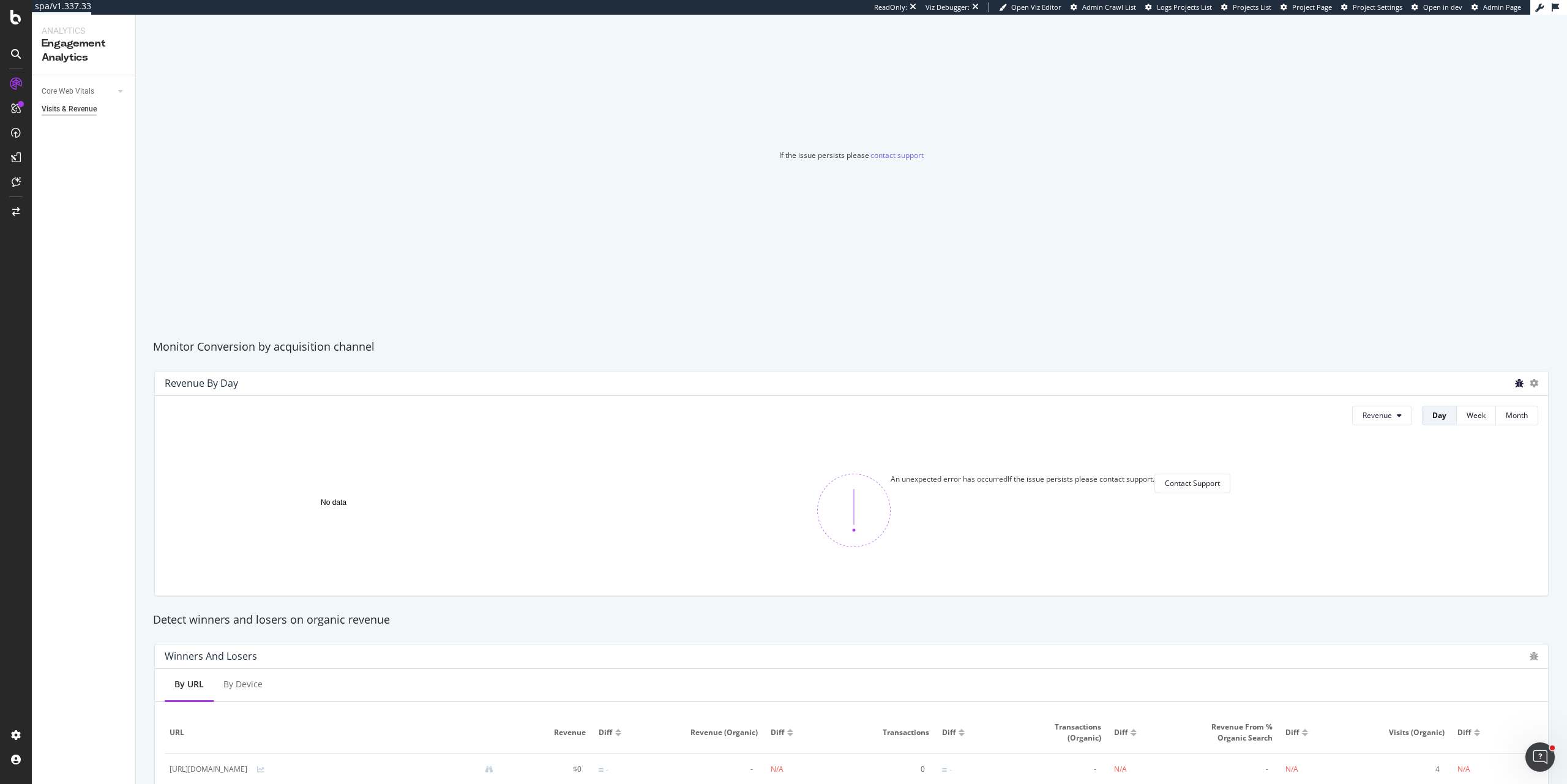
click at [1515, 387] on icon "bug" at bounding box center [1519, 382] width 8 height 8
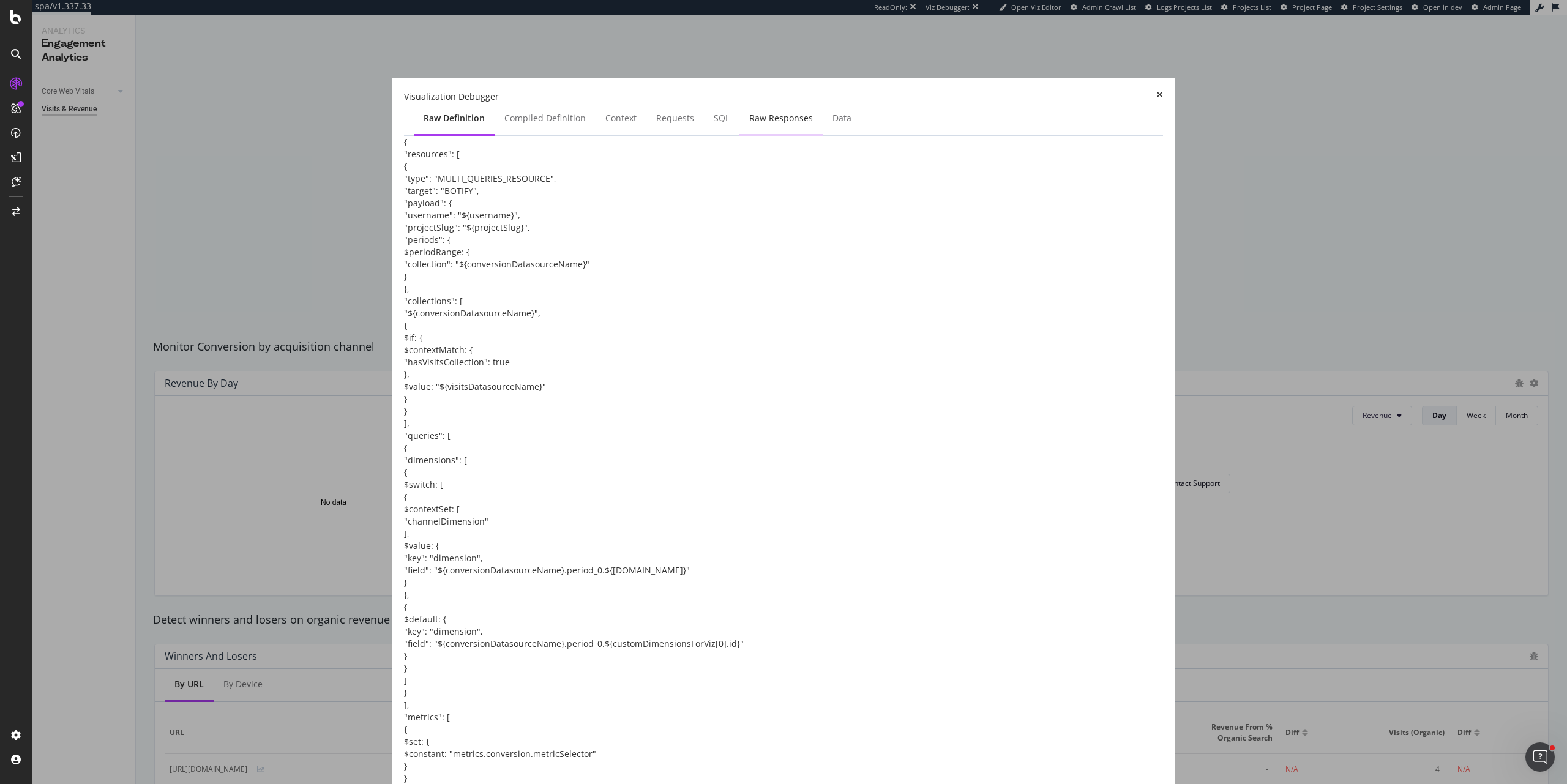
click at [813, 124] on div "Raw Responses" at bounding box center [782, 118] width 64 height 12
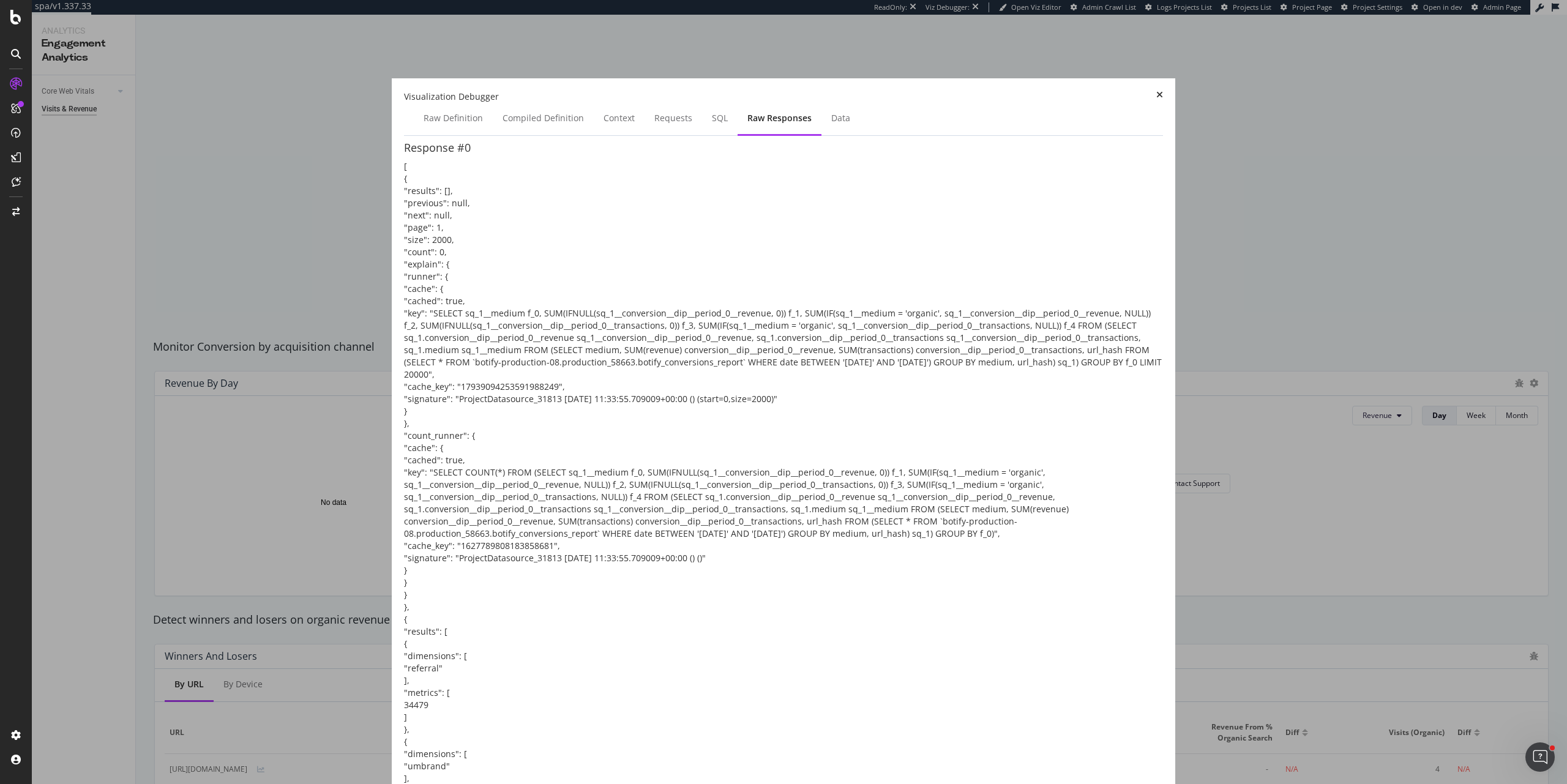
scroll to position [0, 2645]
click at [850, 124] on div "Data" at bounding box center [841, 118] width 19 height 12
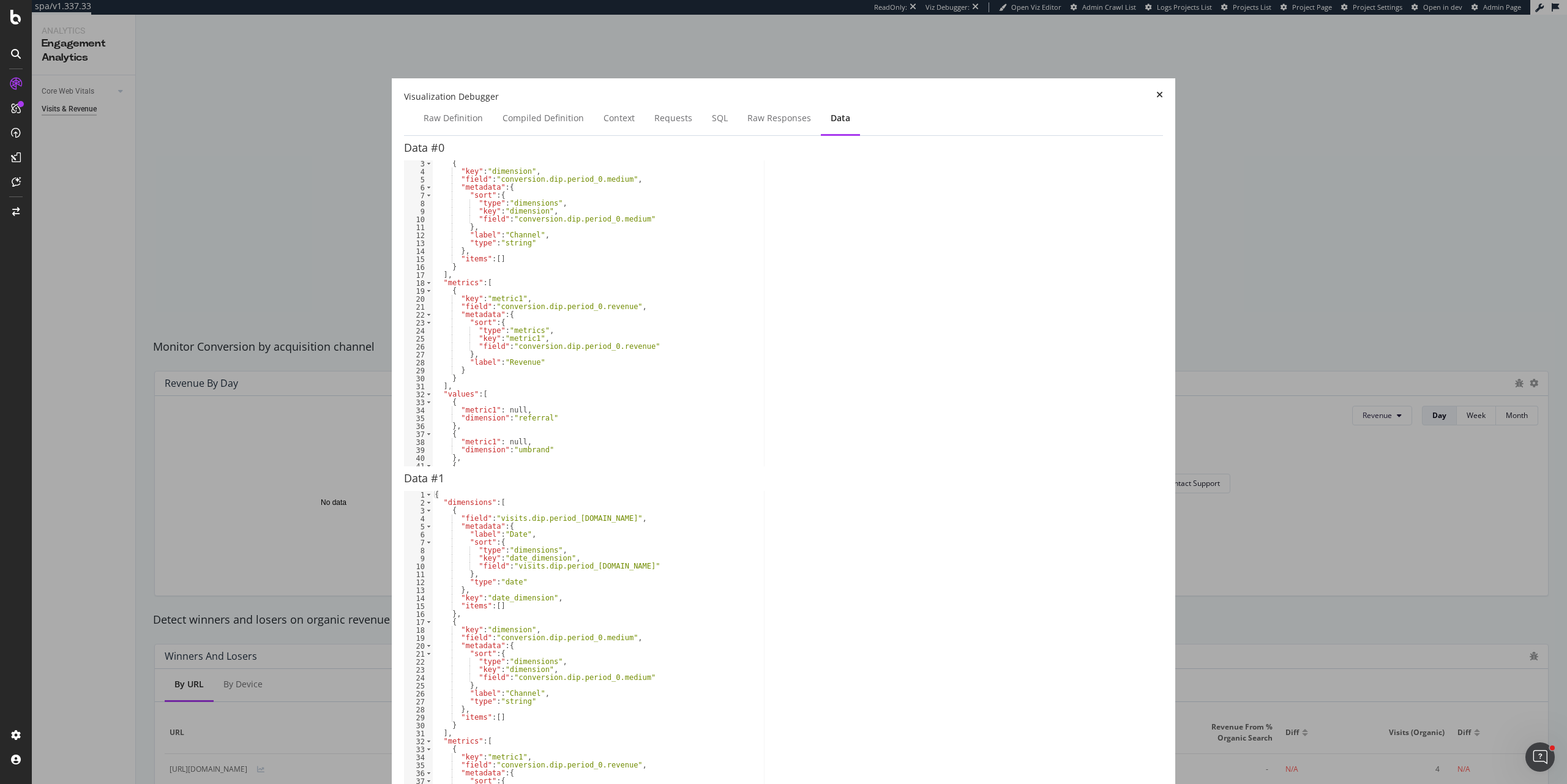
scroll to position [0, 0]
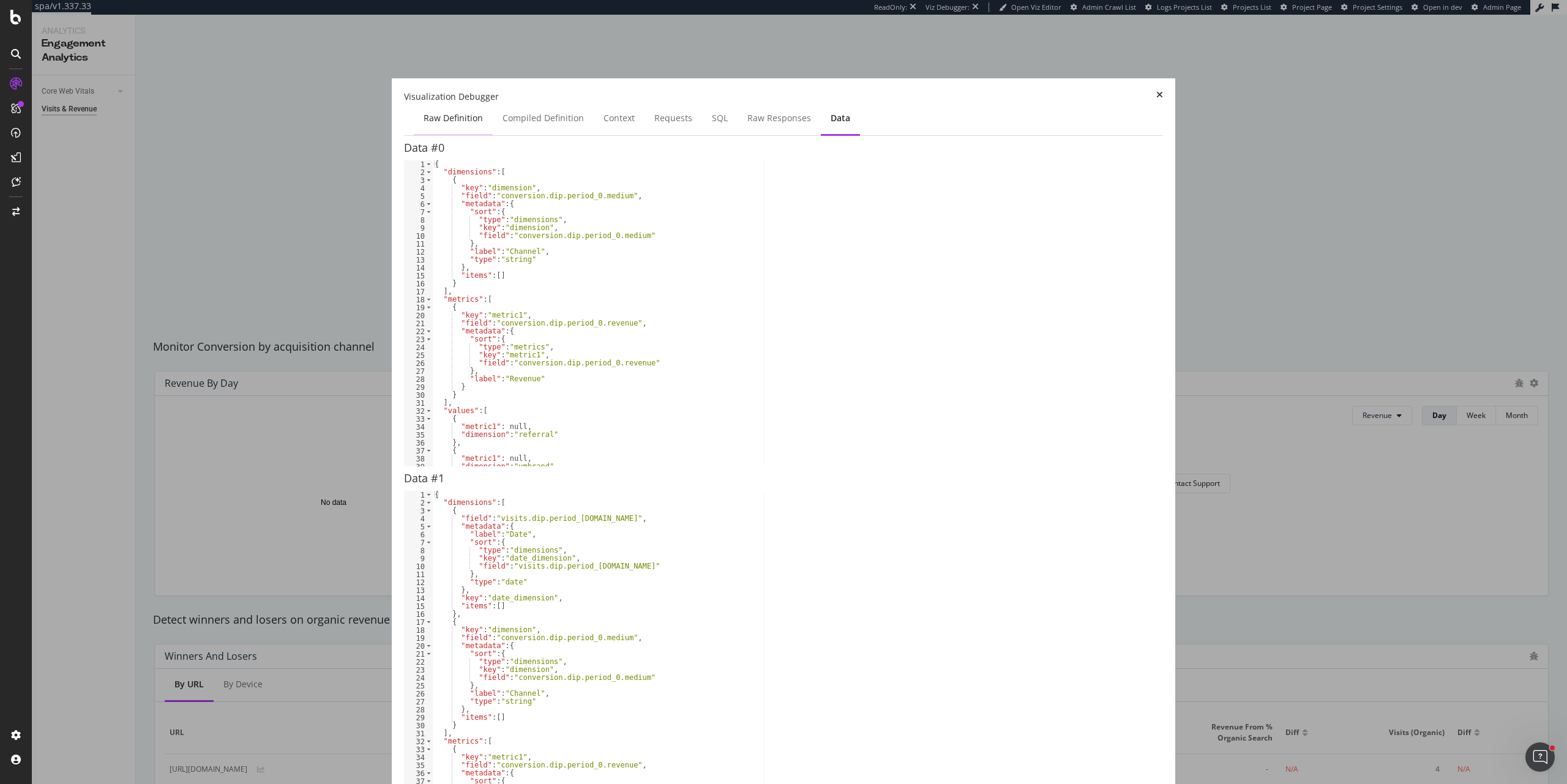
click at [491, 131] on div "Raw Definition" at bounding box center [453, 119] width 79 height 34
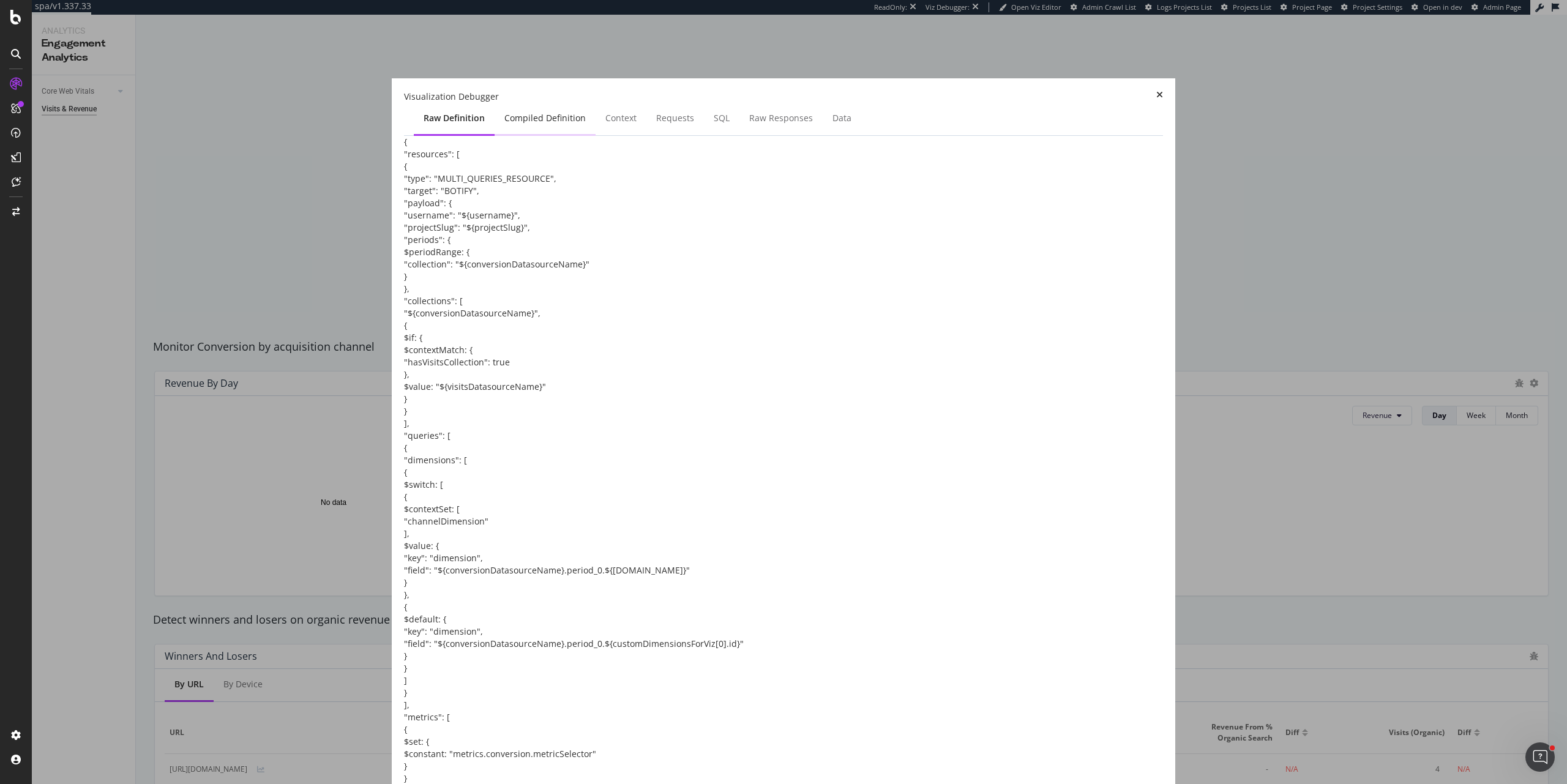
scroll to position [358, 0]
click at [586, 124] on div "Compiled Definition" at bounding box center [545, 118] width 81 height 12
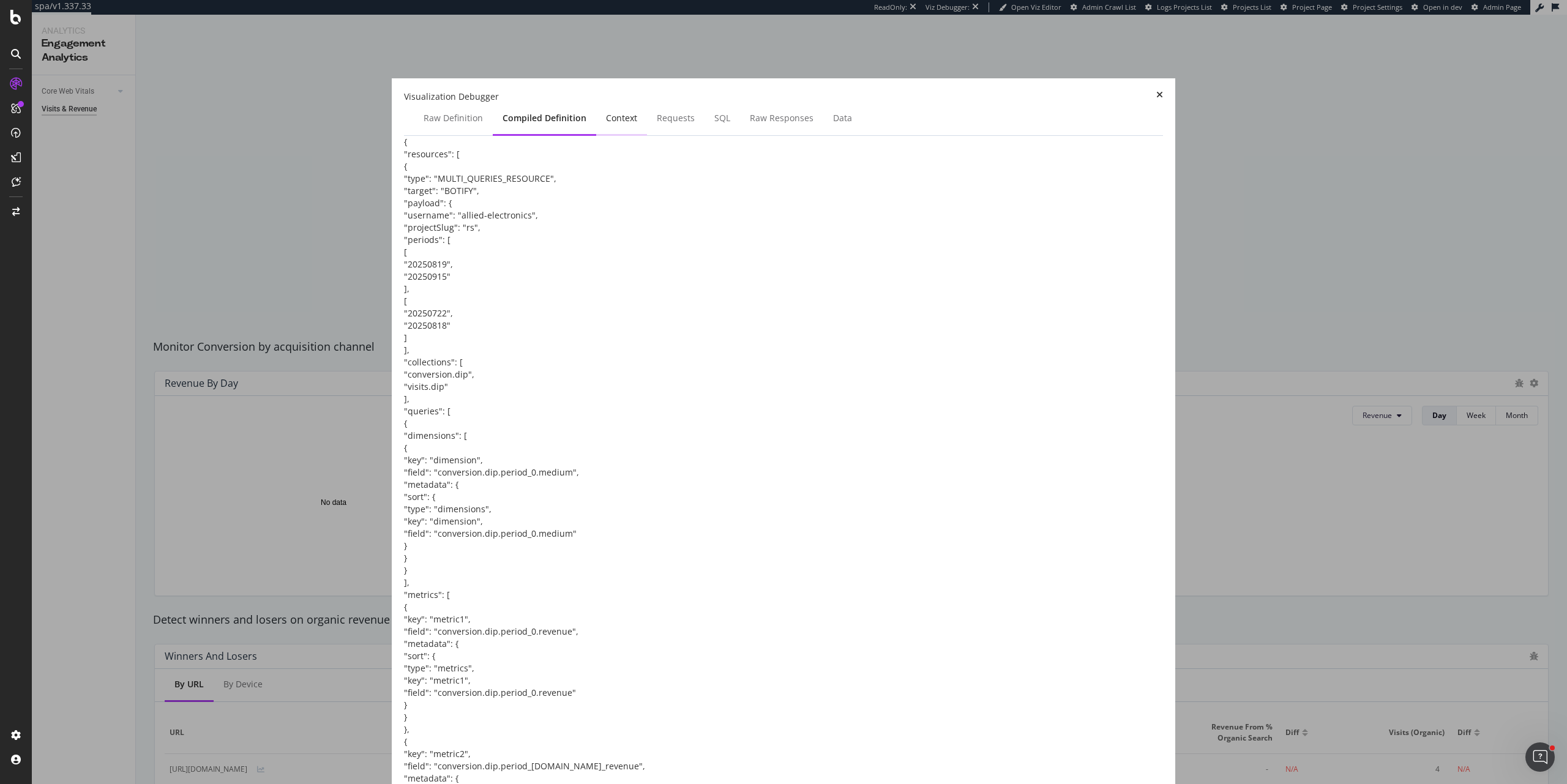
click at [647, 136] on div "Context" at bounding box center [622, 119] width 51 height 34
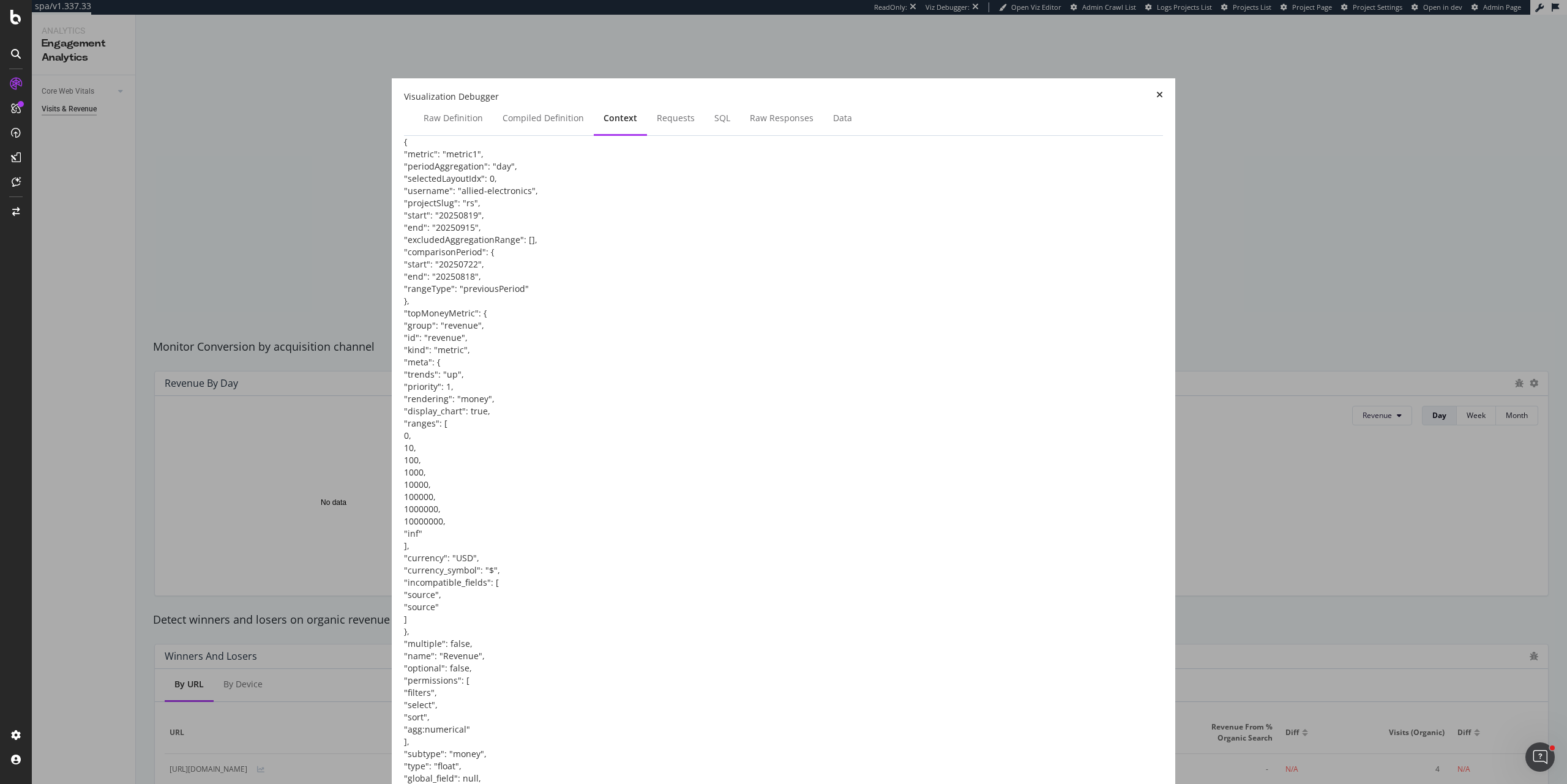
scroll to position [101643, 0]
click at [705, 126] on div "Requests" at bounding box center [675, 119] width 57 height 34
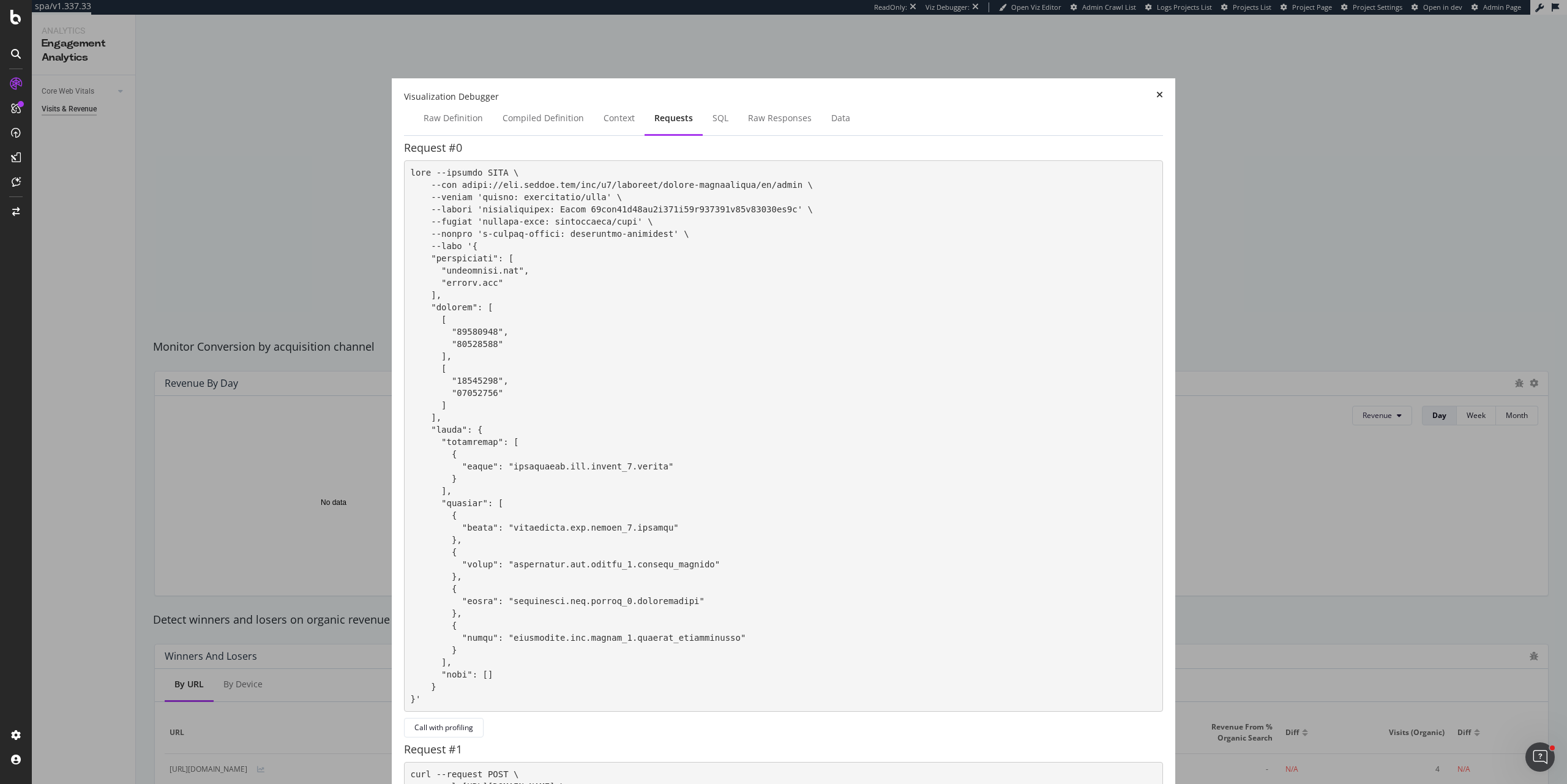
scroll to position [1919, 0]
click at [738, 136] on div "SQL" at bounding box center [721, 119] width 36 height 34
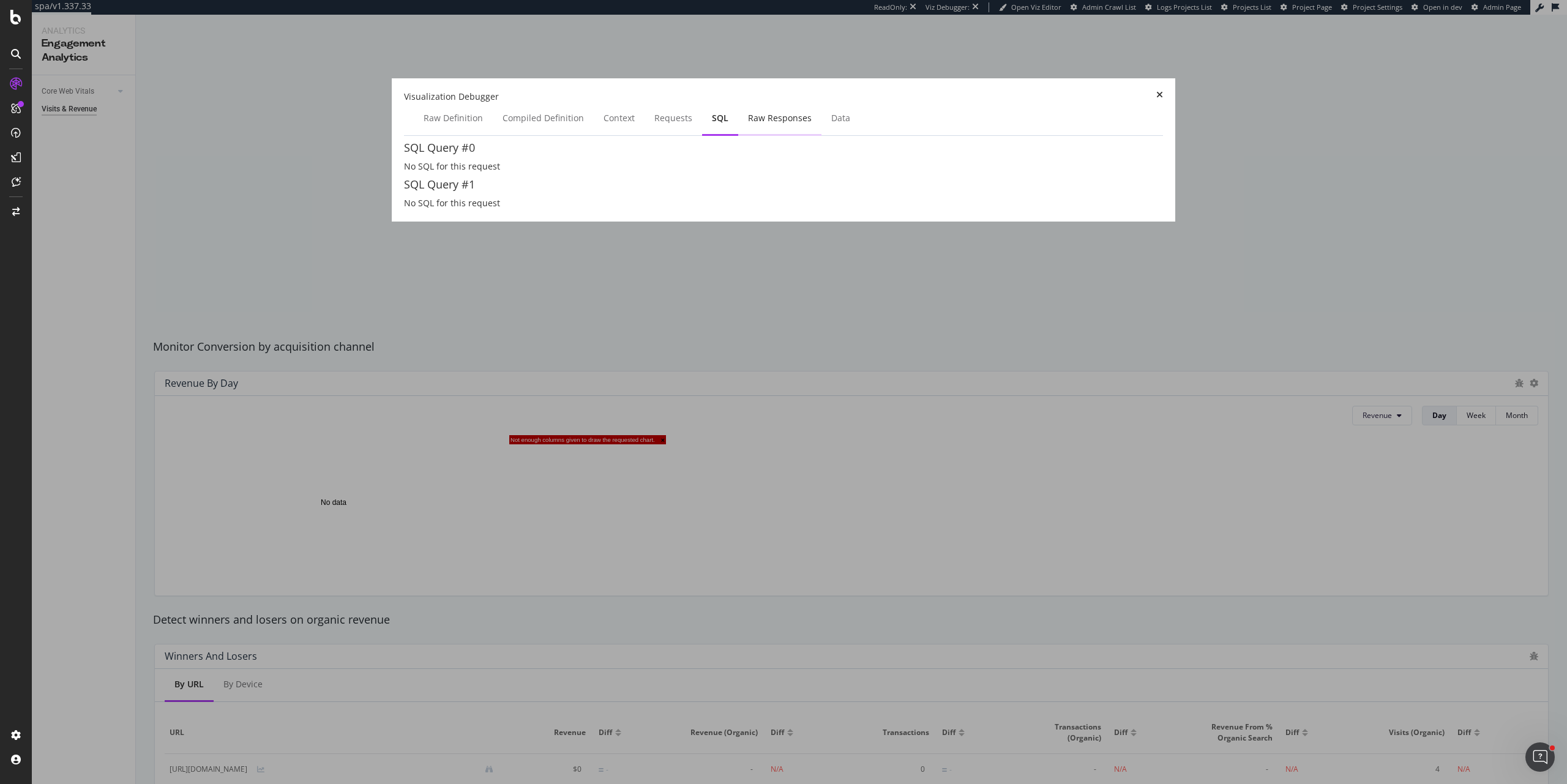
click at [815, 136] on div "Raw Responses" at bounding box center [779, 119] width 83 height 34
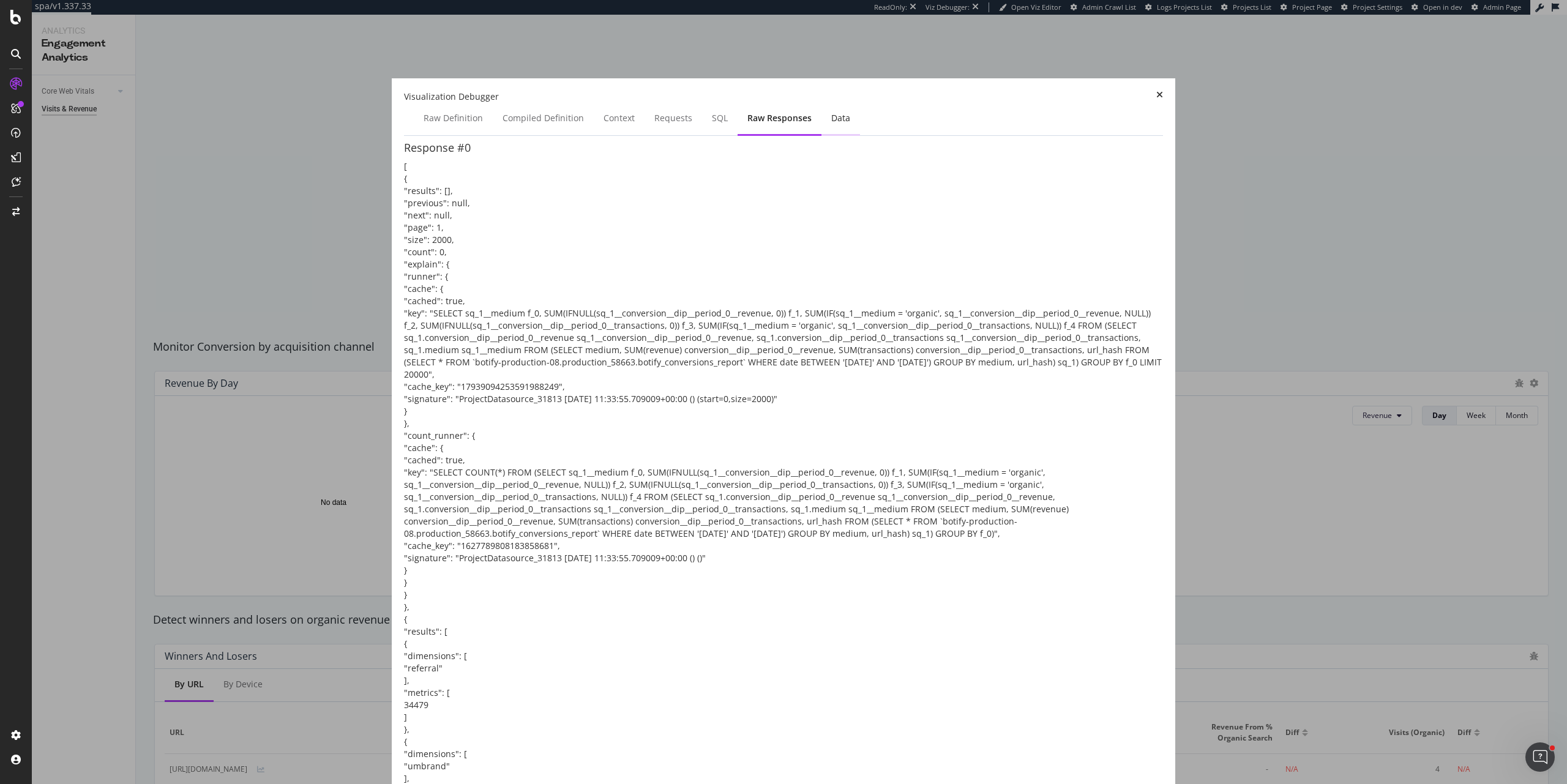
click at [850, 124] on div "Data" at bounding box center [841, 118] width 19 height 12
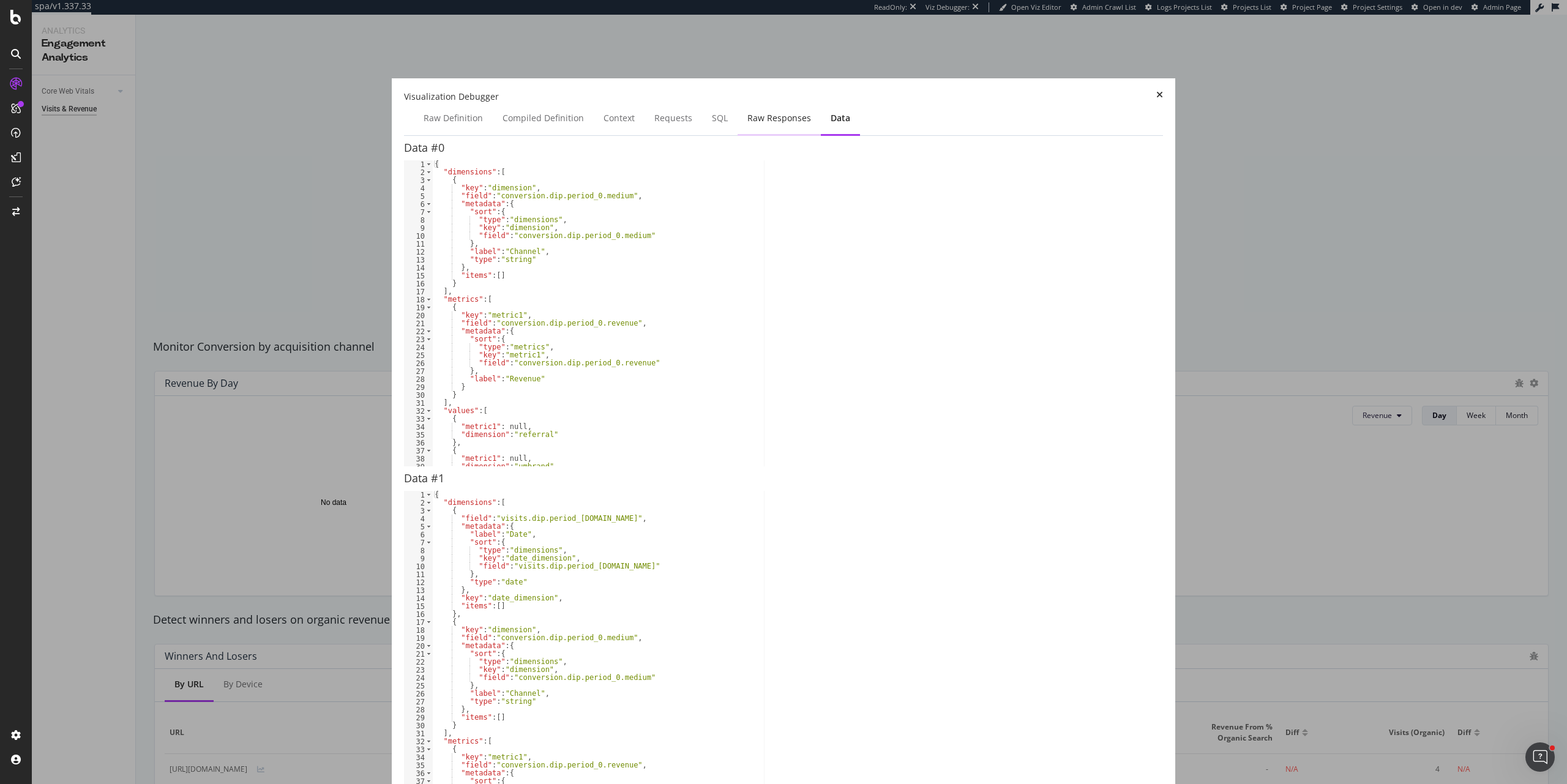
click at [811, 124] on div "Raw Responses" at bounding box center [780, 118] width 64 height 12
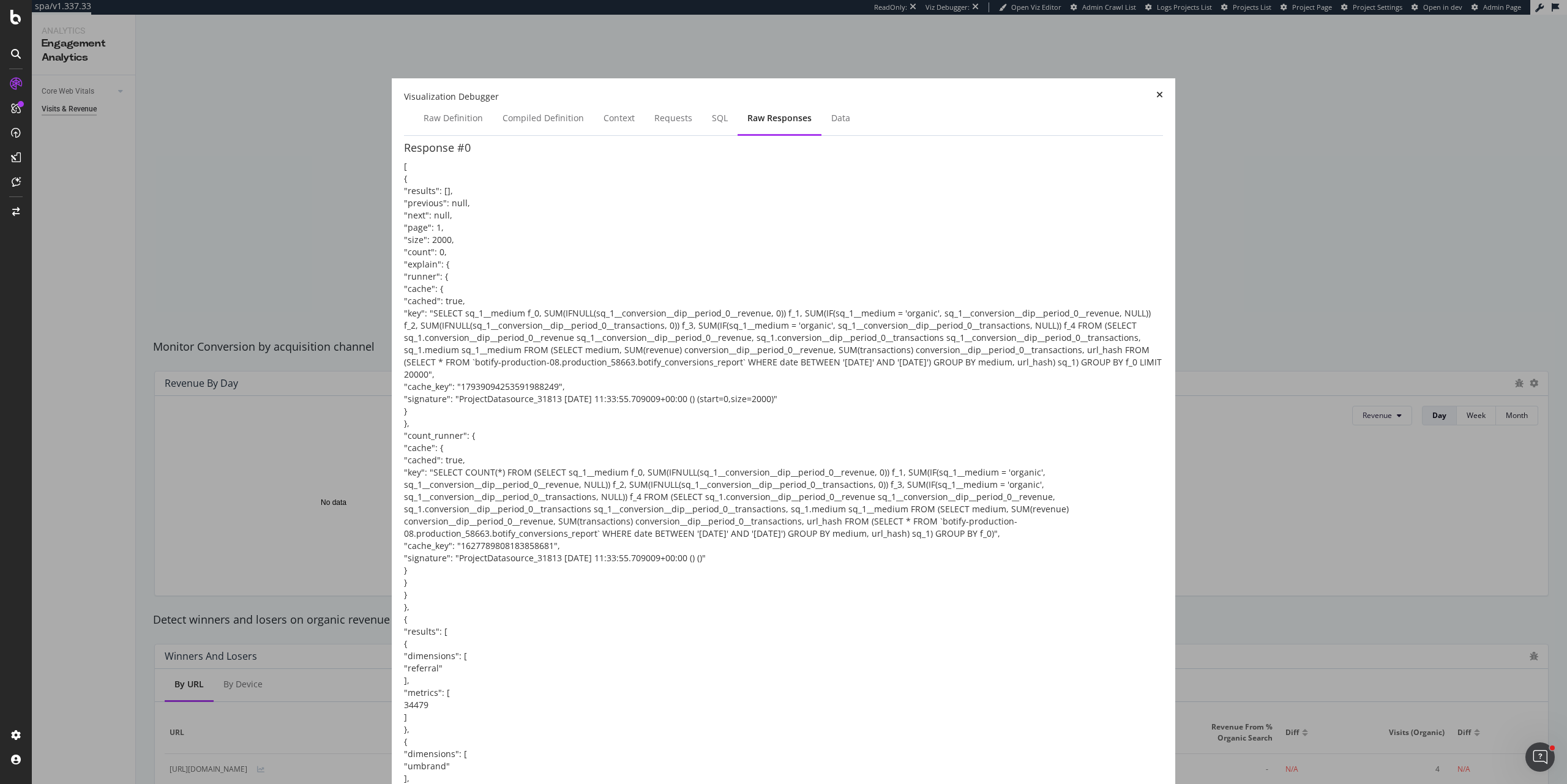
scroll to position [9940, 0]
click at [1157, 98] on icon "times" at bounding box center [1159, 96] width 6 height 12
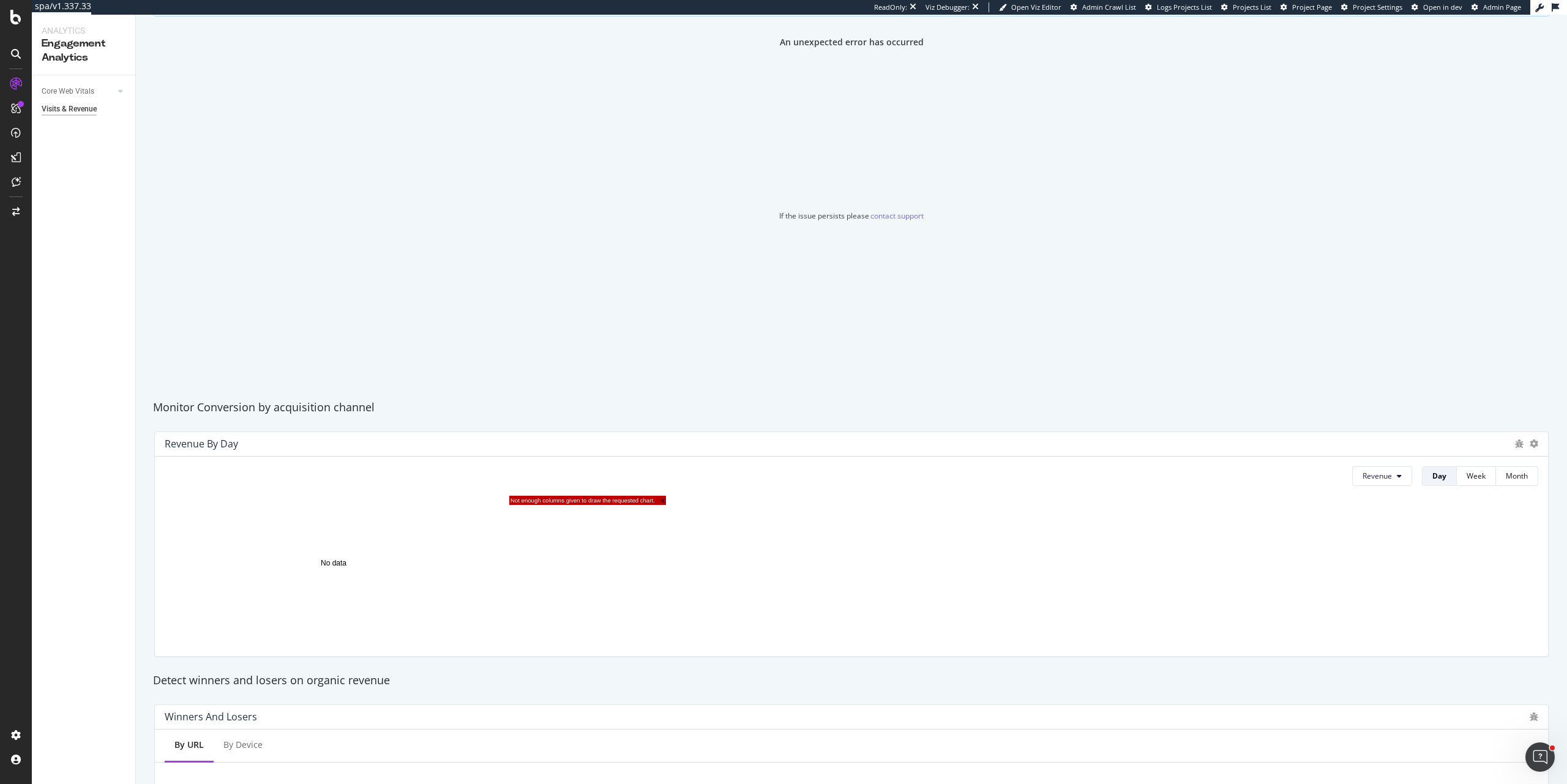
scroll to position [0, 0]
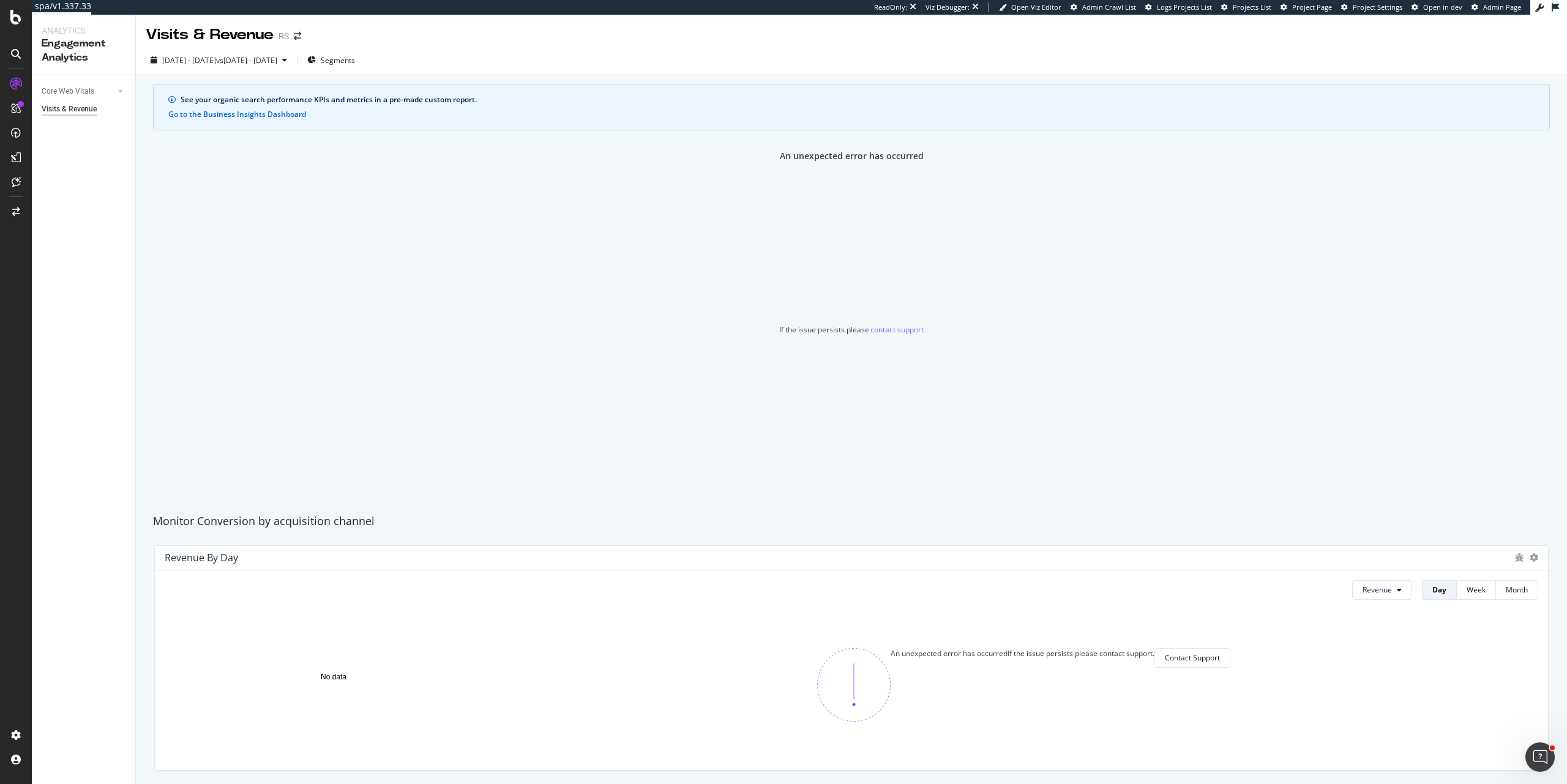
click at [594, 150] on div "An unexpected error has occurred If the issue persists please contact support" at bounding box center [851, 323] width 1395 height 347
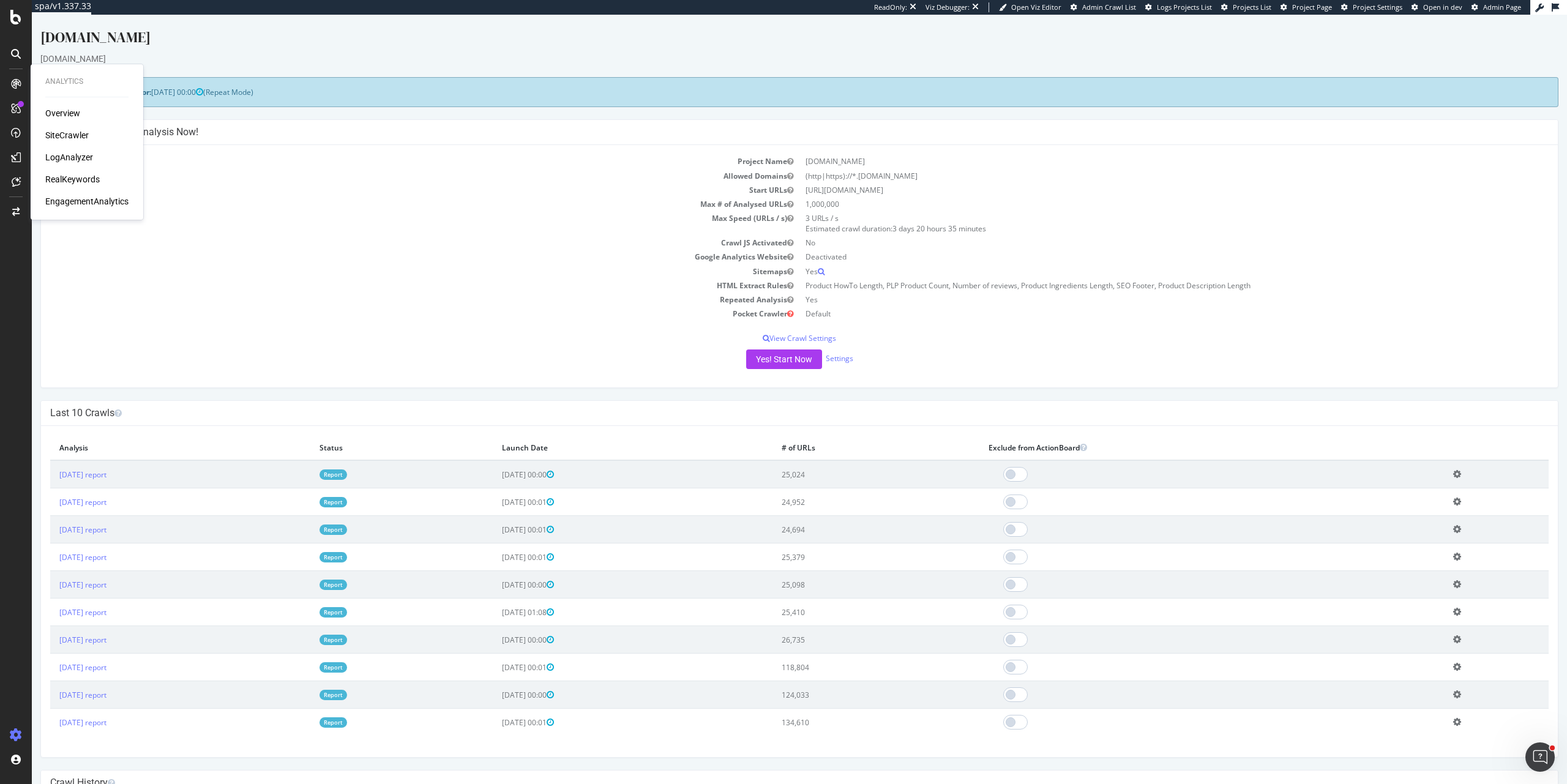
click at [83, 210] on div "Analytics Overview SiteCrawler LogAnalyzer RealKeywords EngagementAnalytics" at bounding box center [87, 141] width 103 height 150
click at [86, 201] on div "EngagementAnalytics" at bounding box center [87, 201] width 83 height 12
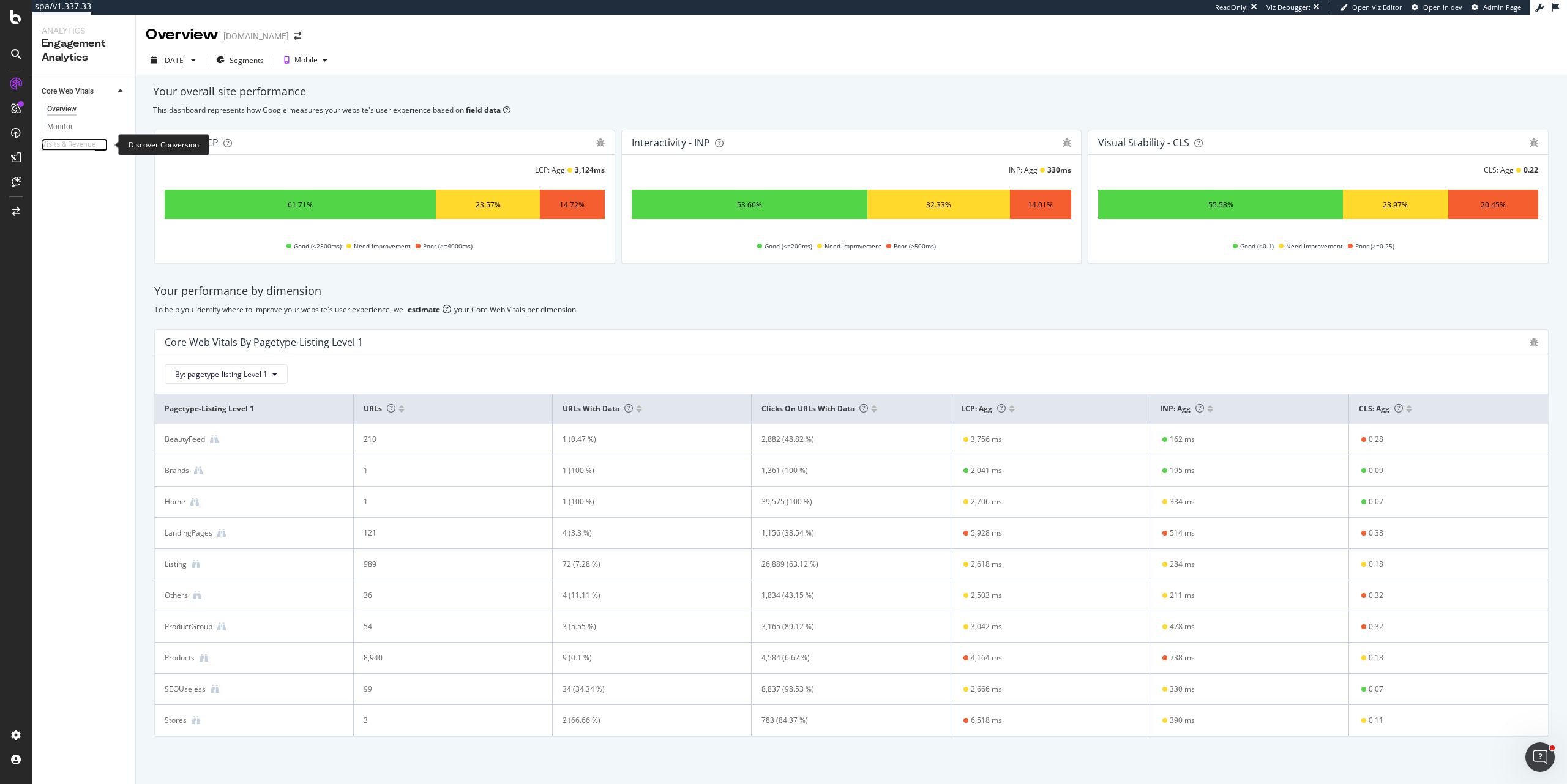
click at [64, 148] on div "Visits & Revenue" at bounding box center [68, 145] width 54 height 13
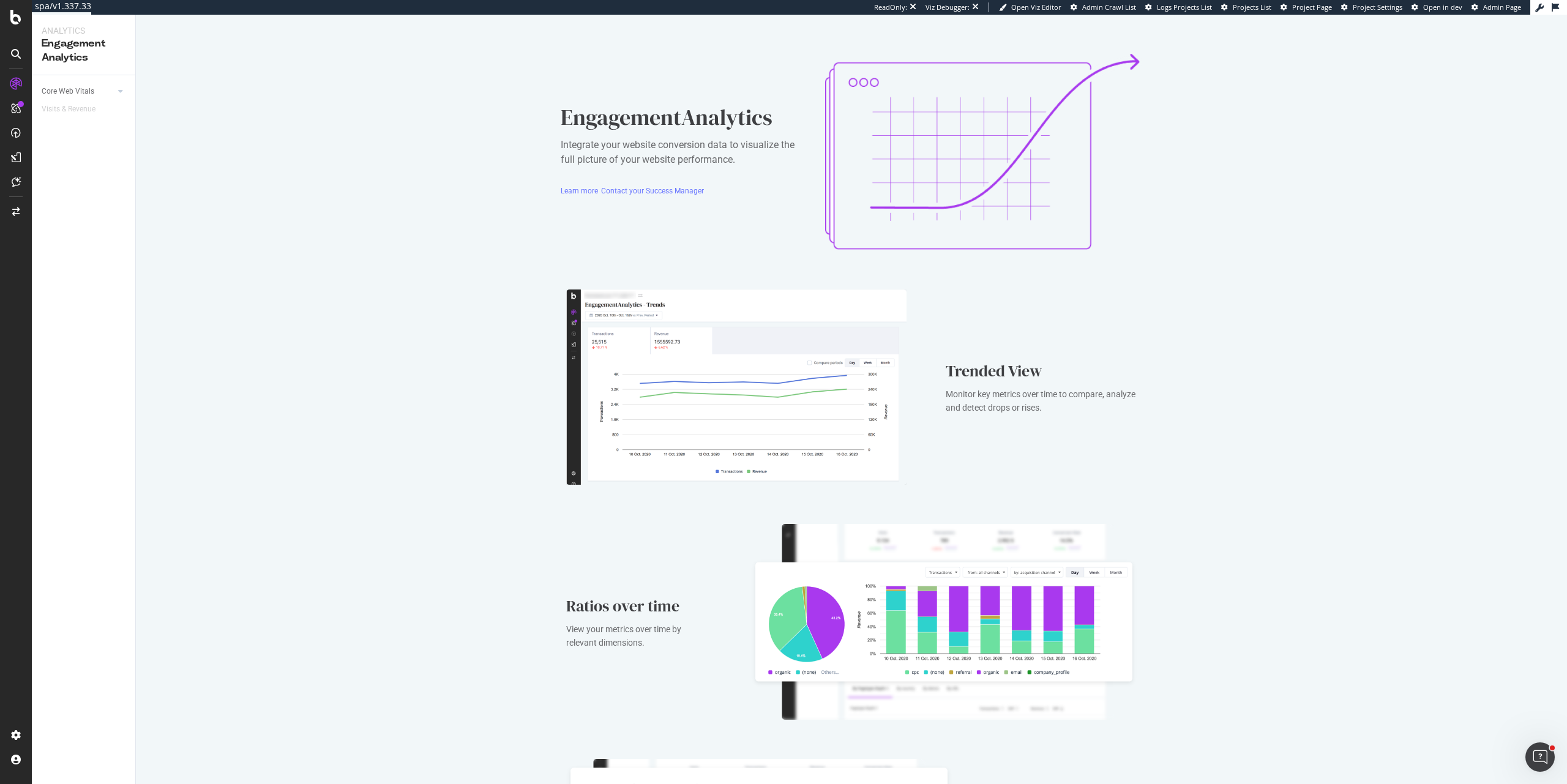
click at [1291, 304] on div "EngagementAnalytics Integrate your website conversion data to visualize the ful…" at bounding box center [851, 504] width 1431 height 979
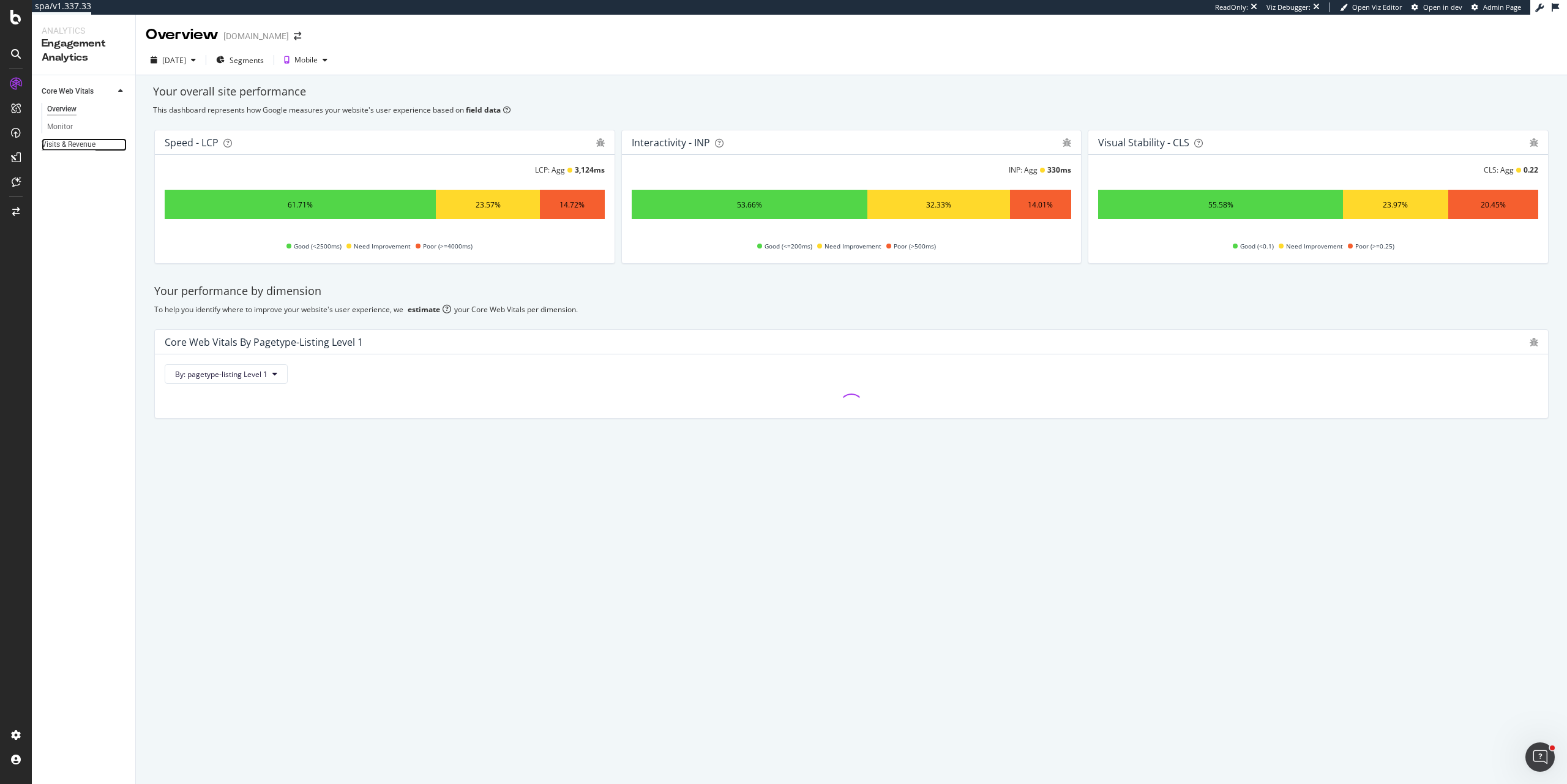
click at [72, 144] on div "Visits & Revenue" at bounding box center [68, 145] width 54 height 13
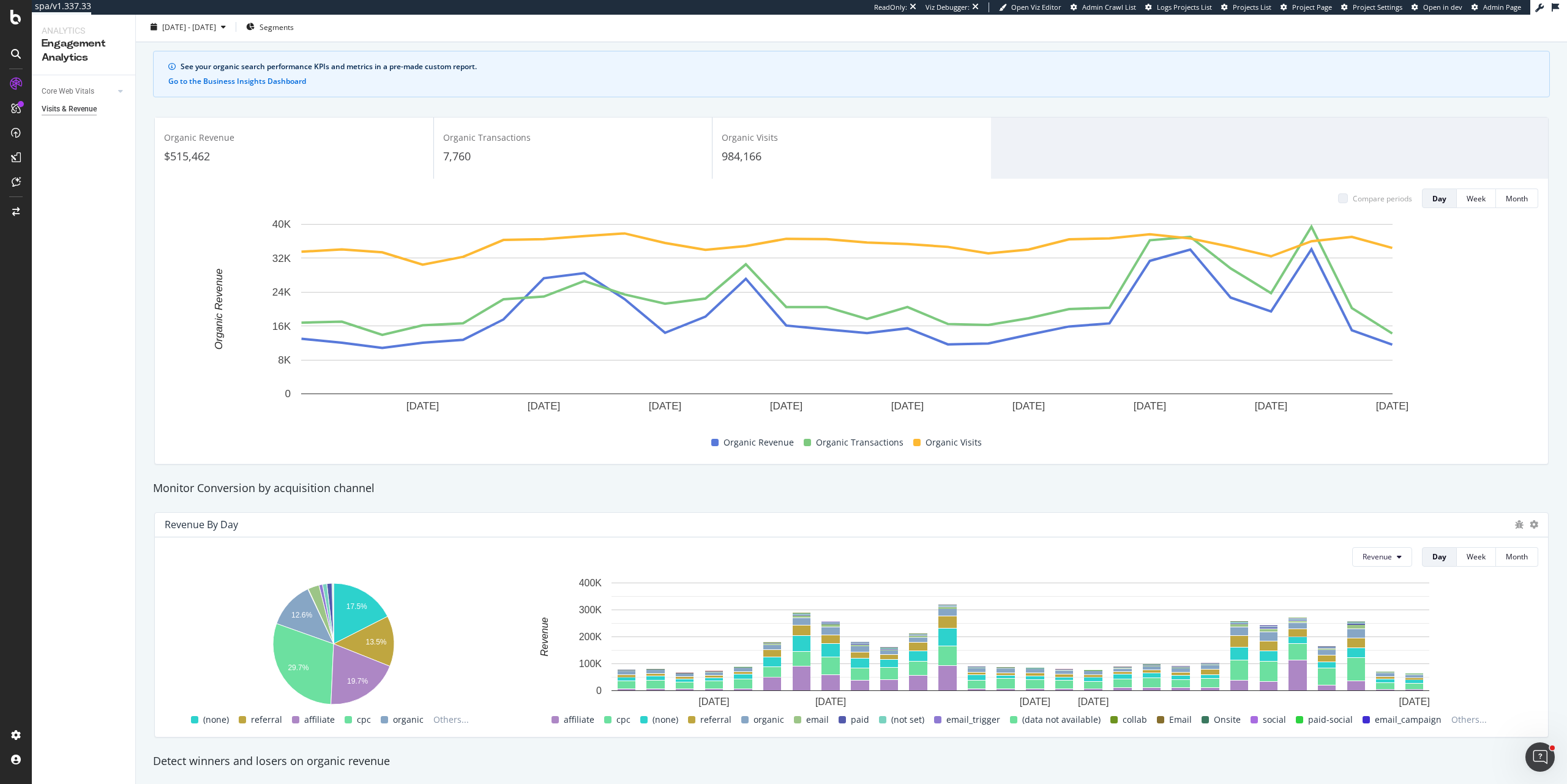
scroll to position [9, 0]
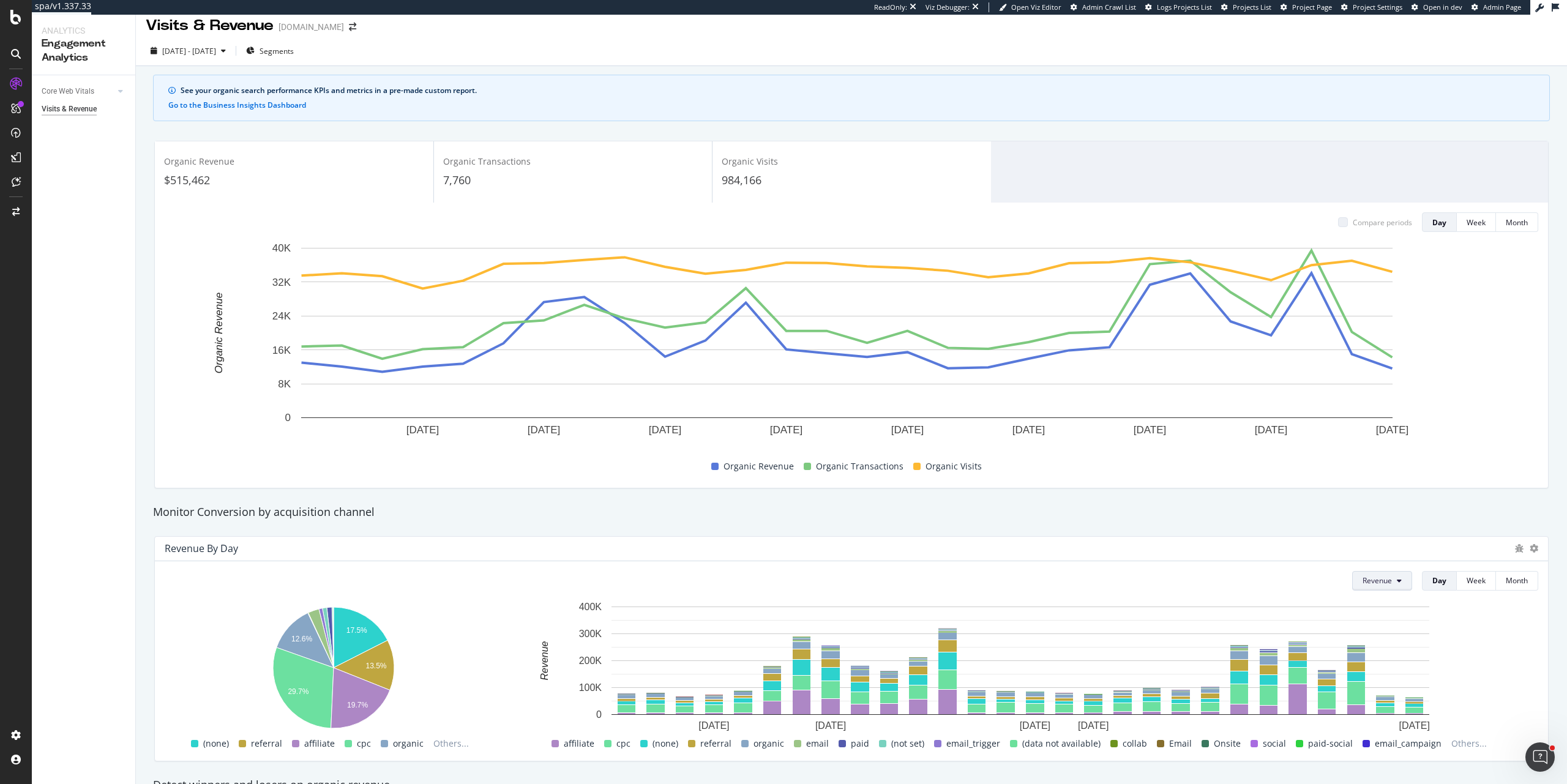
click at [1383, 582] on button "Revenue" at bounding box center [1383, 580] width 60 height 19
click at [213, 55] on span "2025 Aug. 20th - Sep. 16th" at bounding box center [189, 50] width 54 height 10
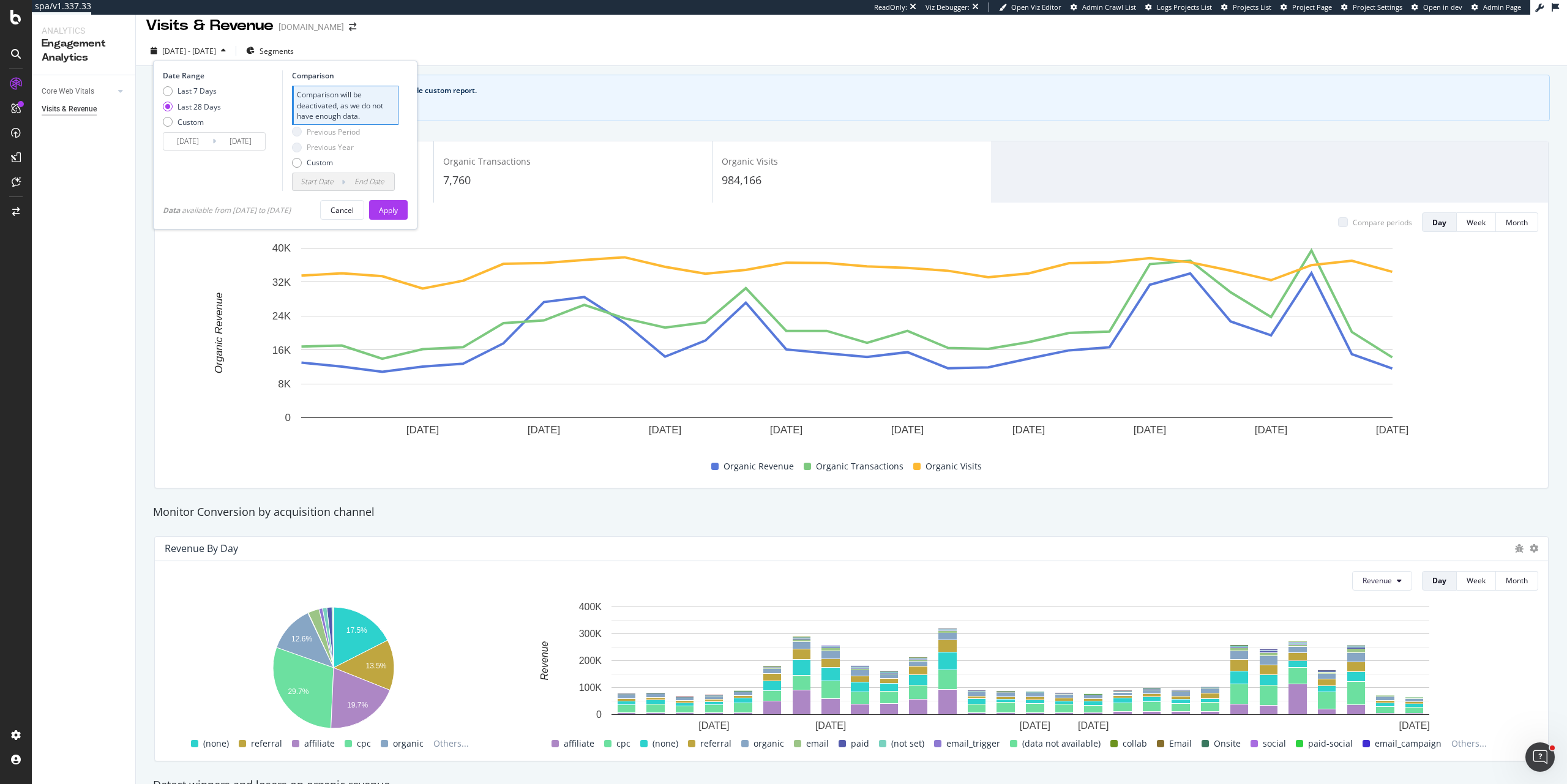
click at [217, 107] on div "Last 28 Days" at bounding box center [200, 106] width 44 height 10
click at [404, 208] on button "Apply" at bounding box center [389, 209] width 38 height 19
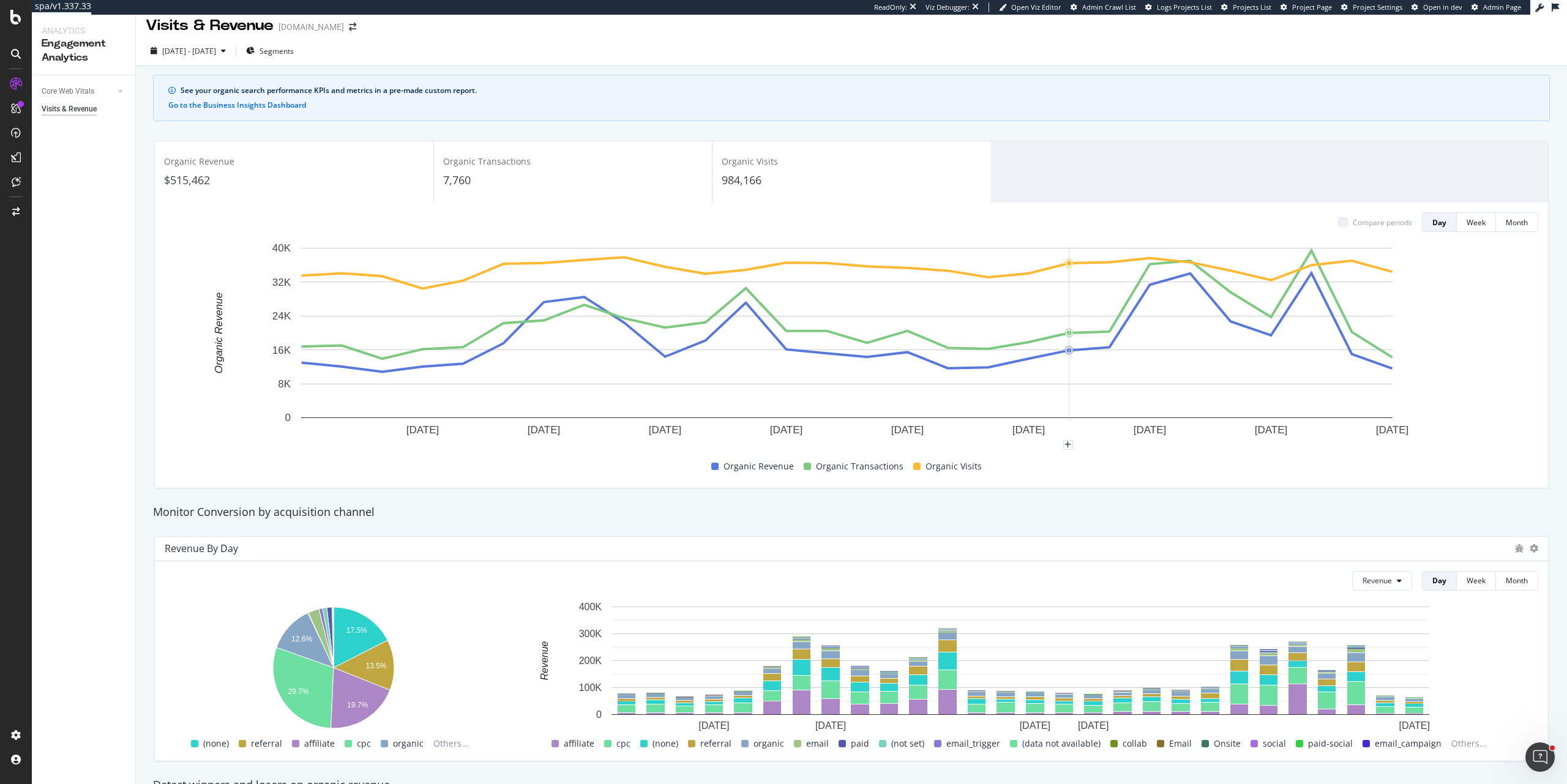
click at [1083, 268] on rect "A chart." at bounding box center [846, 333] width 1092 height 170
click at [1515, 550] on icon "bug" at bounding box center [1519, 548] width 8 height 8
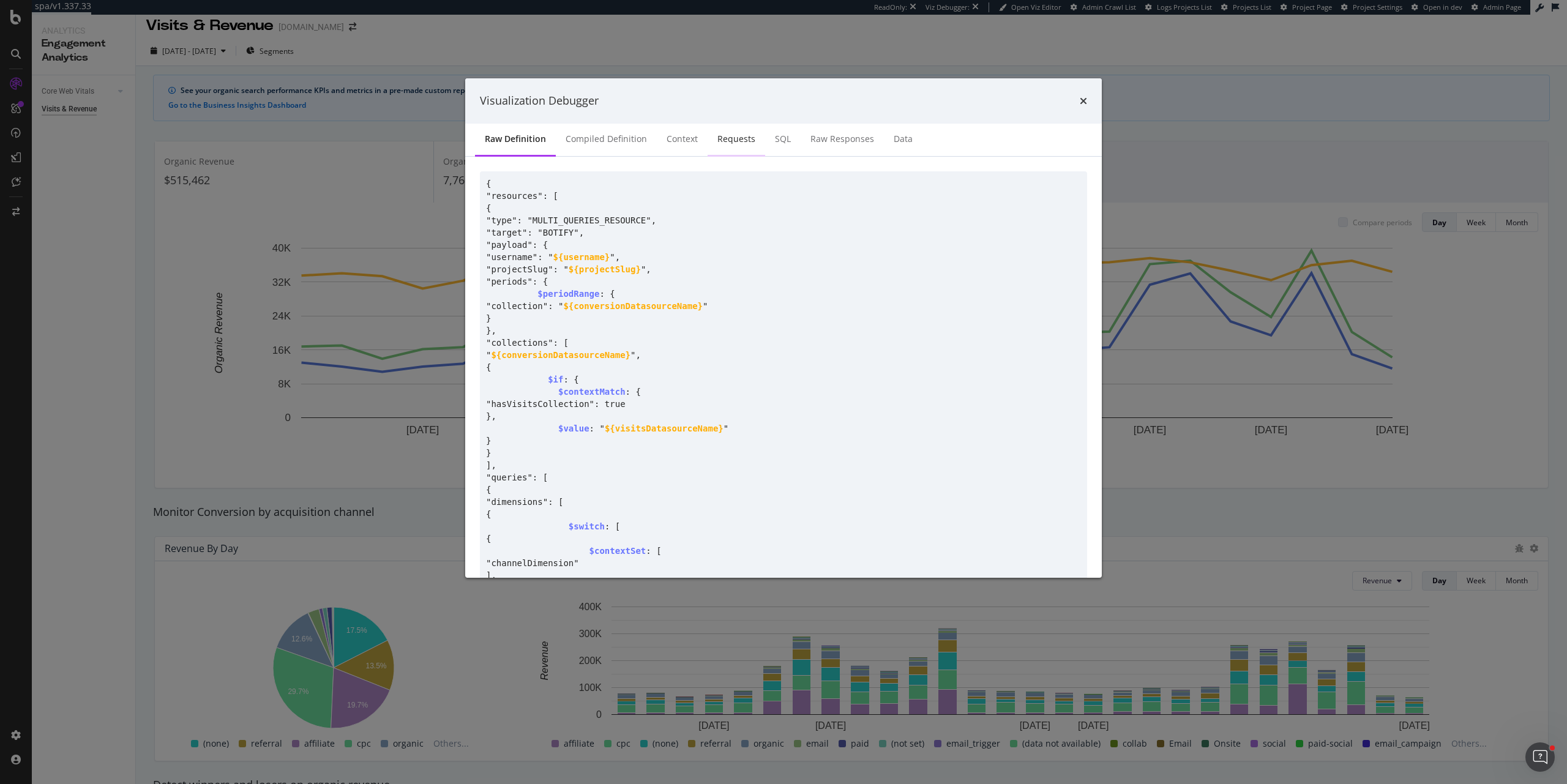
click at [711, 148] on div "Requests" at bounding box center [736, 139] width 57 height 34
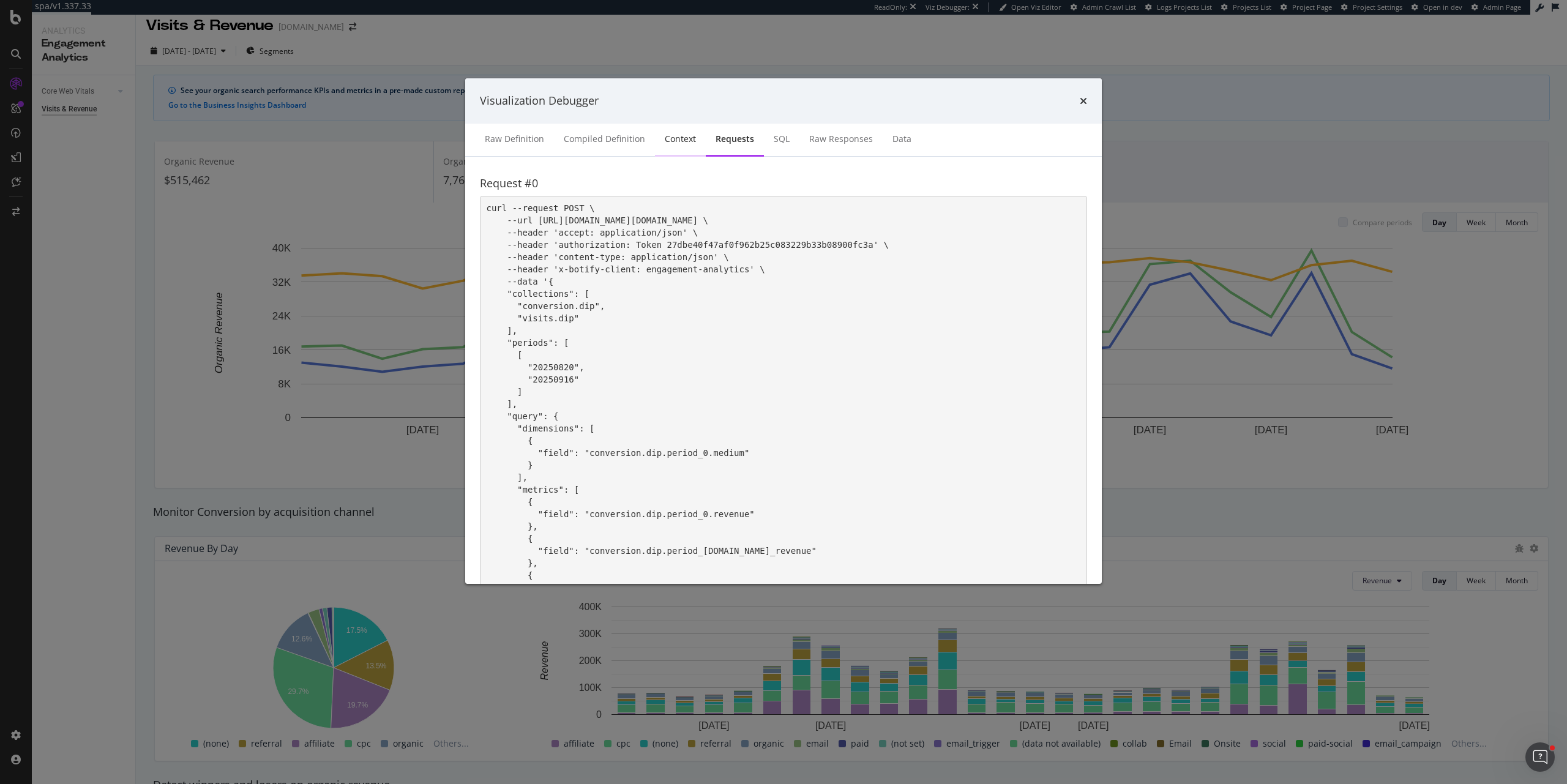
click at [676, 141] on div "Context" at bounding box center [680, 139] width 31 height 12
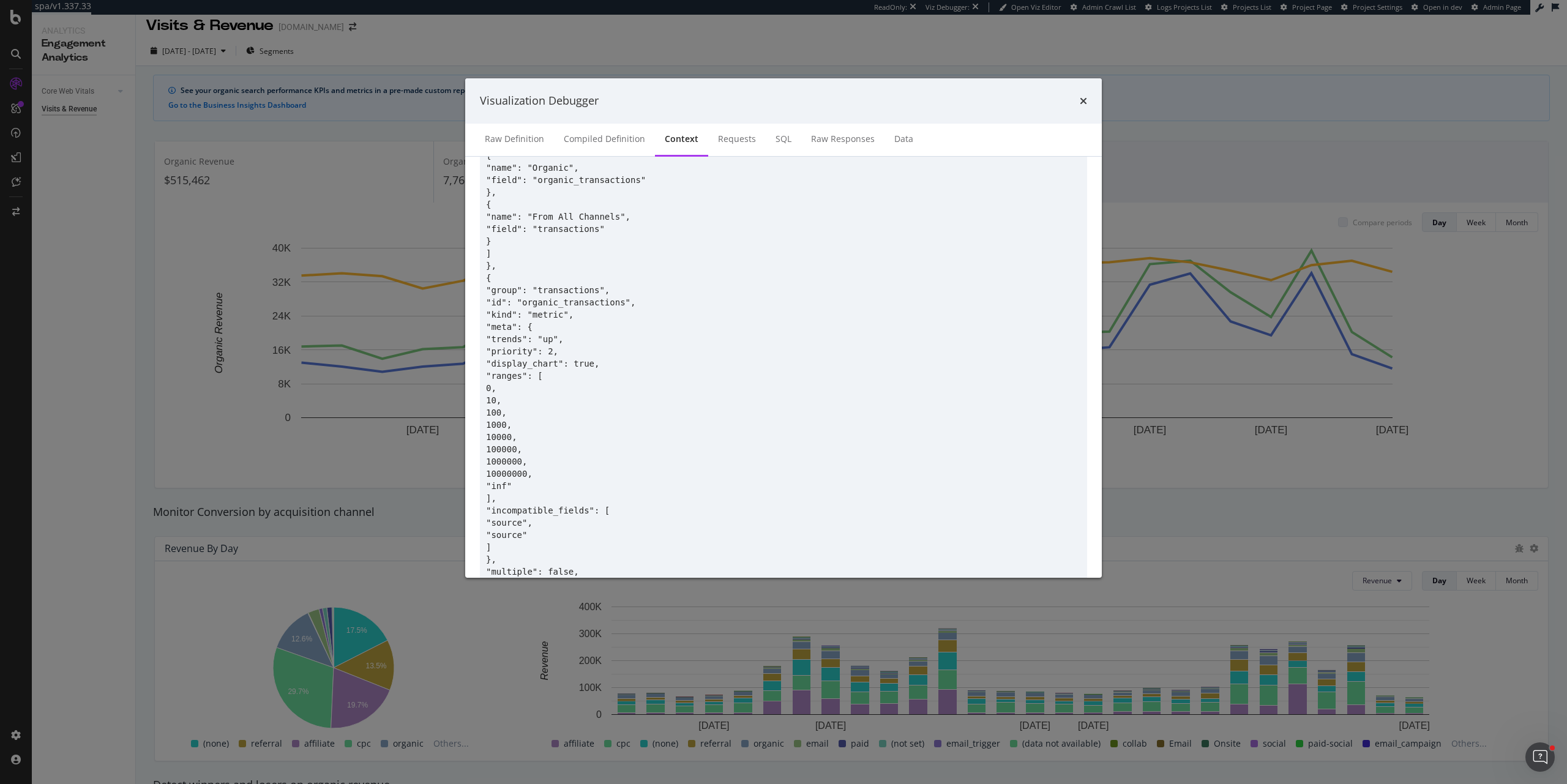
scroll to position [4185, 0]
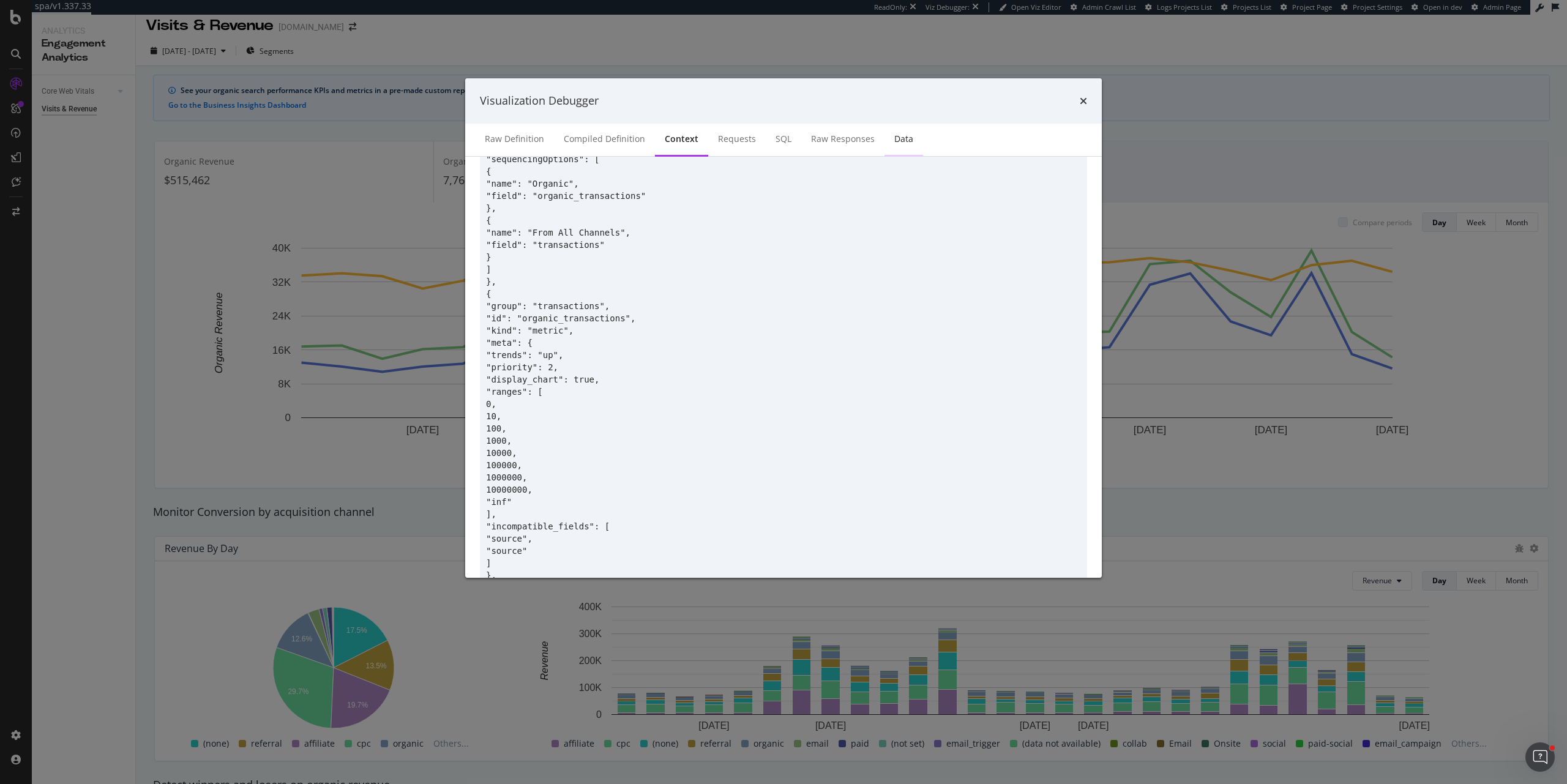
click at [895, 140] on div "Data" at bounding box center [904, 139] width 19 height 12
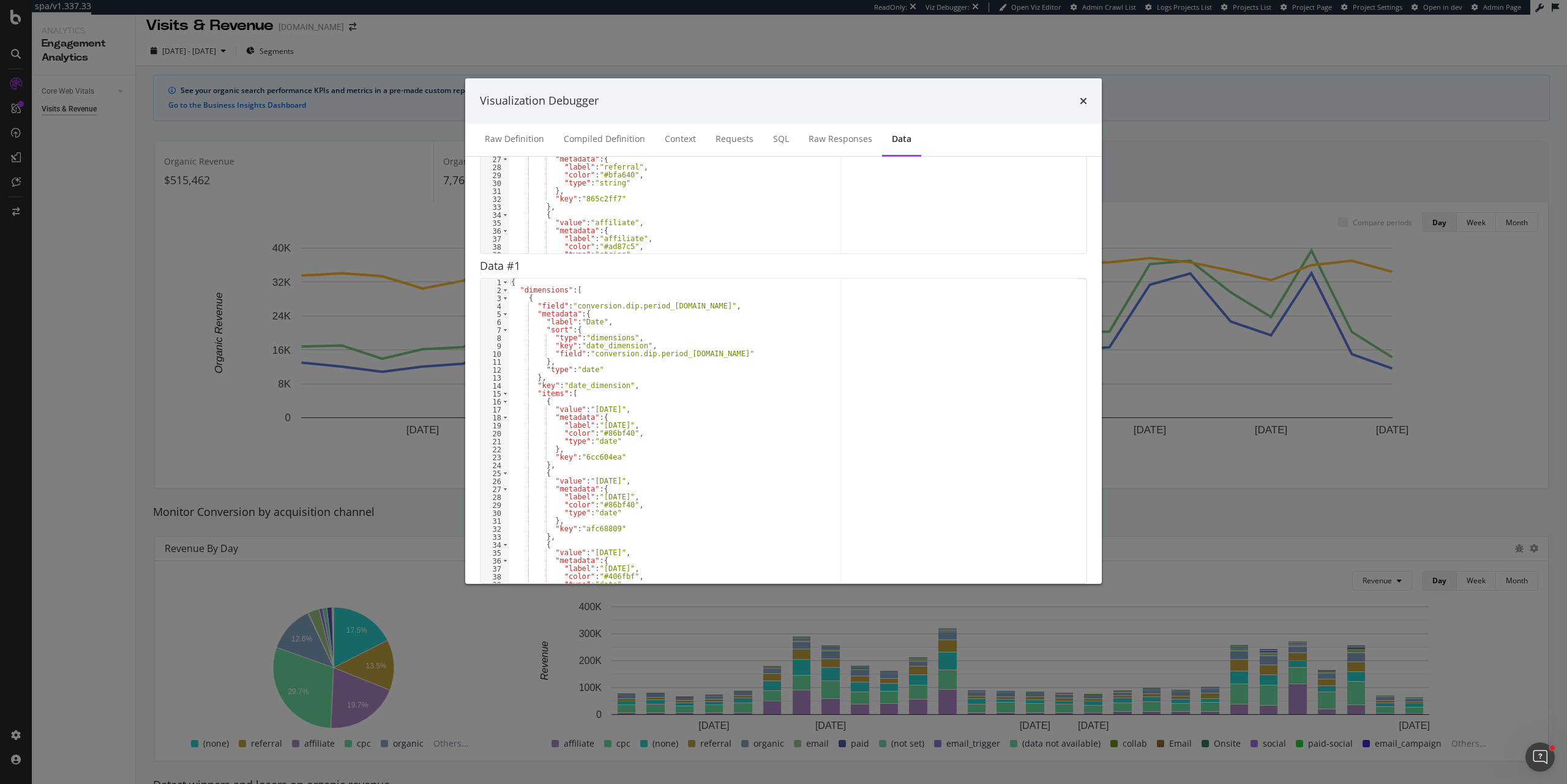
scroll to position [0, 0]
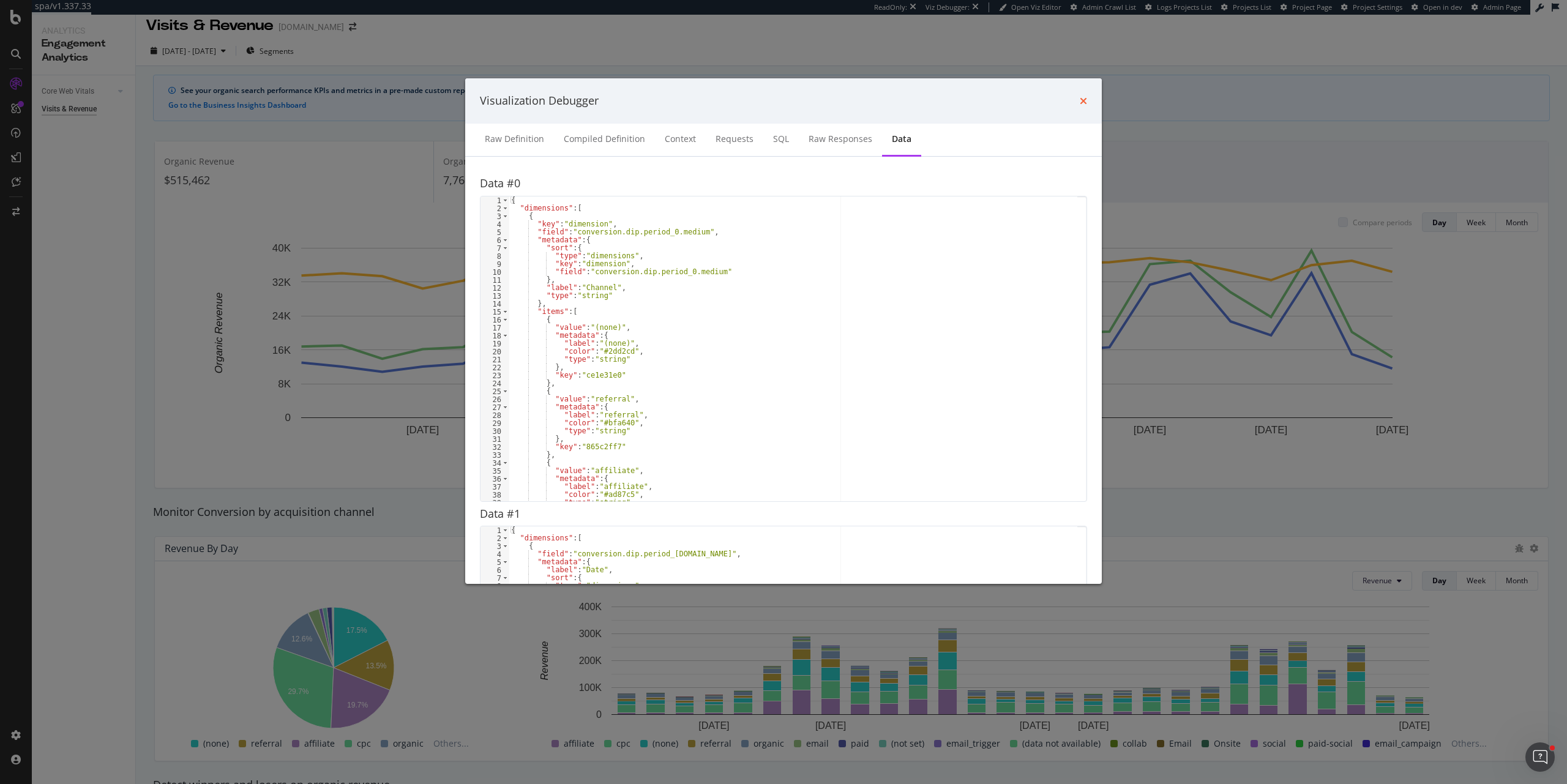
click at [1084, 103] on icon "times" at bounding box center [1084, 100] width 7 height 10
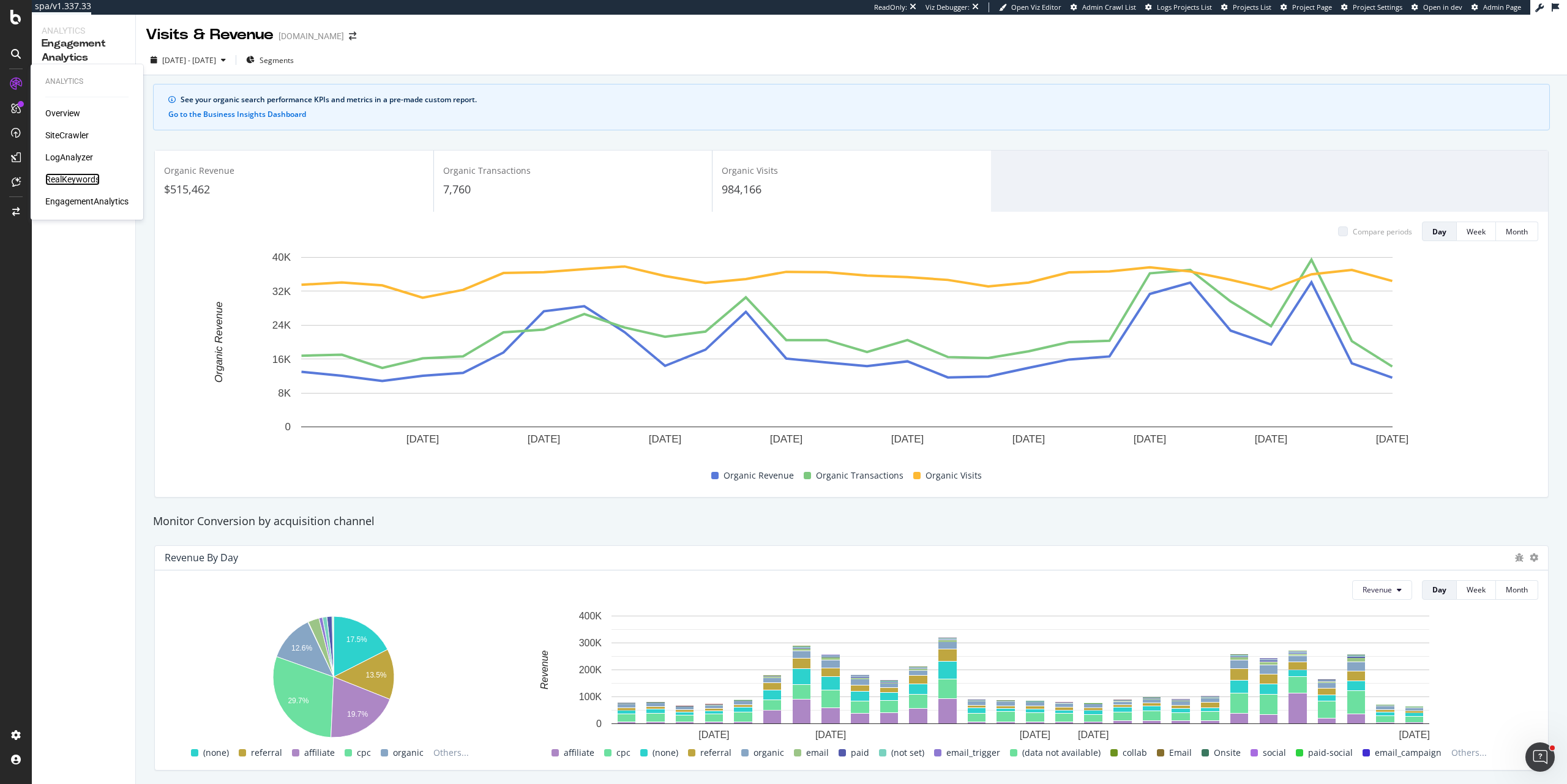
click at [89, 181] on div "RealKeywords" at bounding box center [73, 179] width 55 height 12
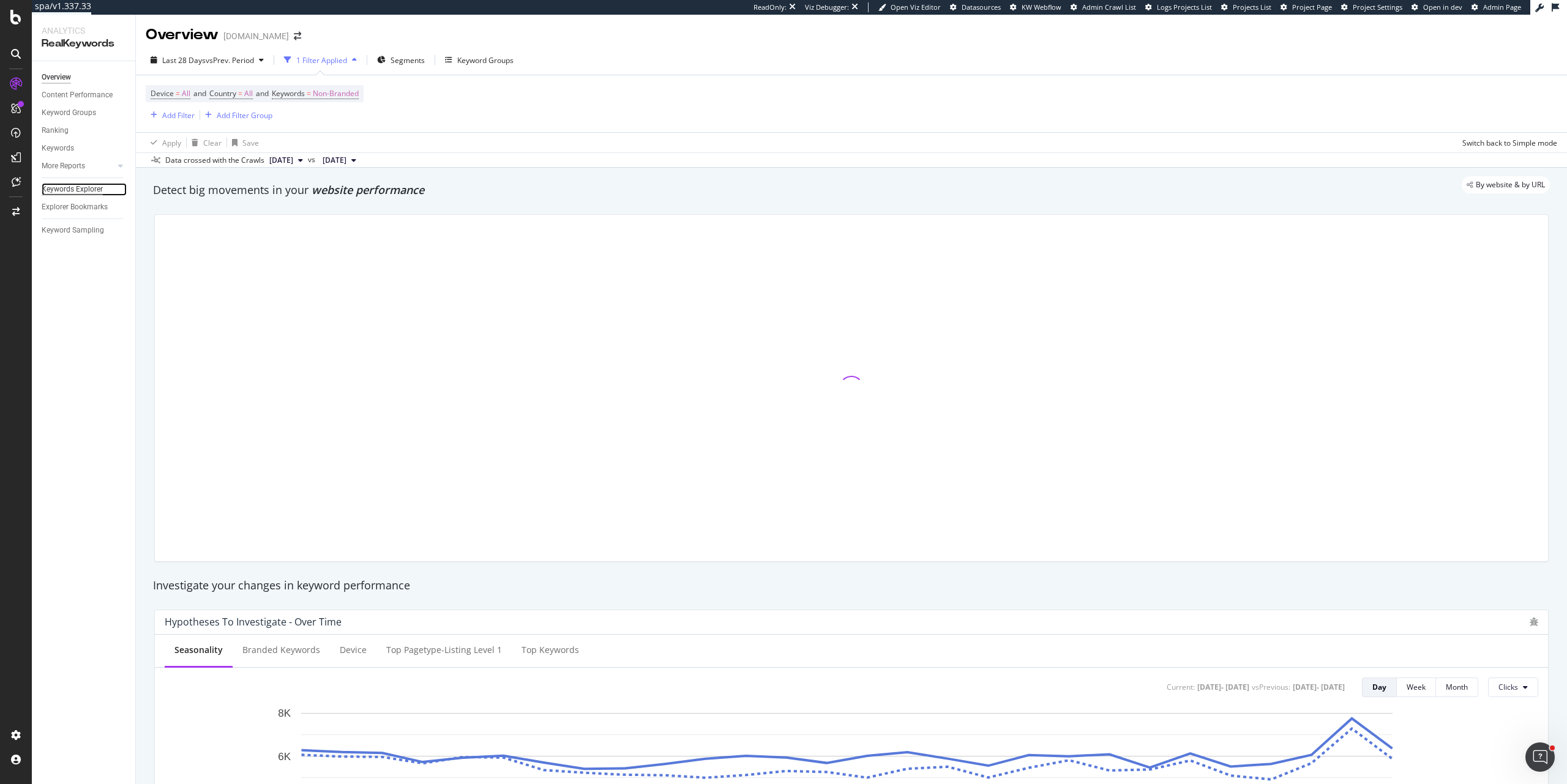
click at [90, 190] on div "Keywords Explorer" at bounding box center [72, 190] width 61 height 13
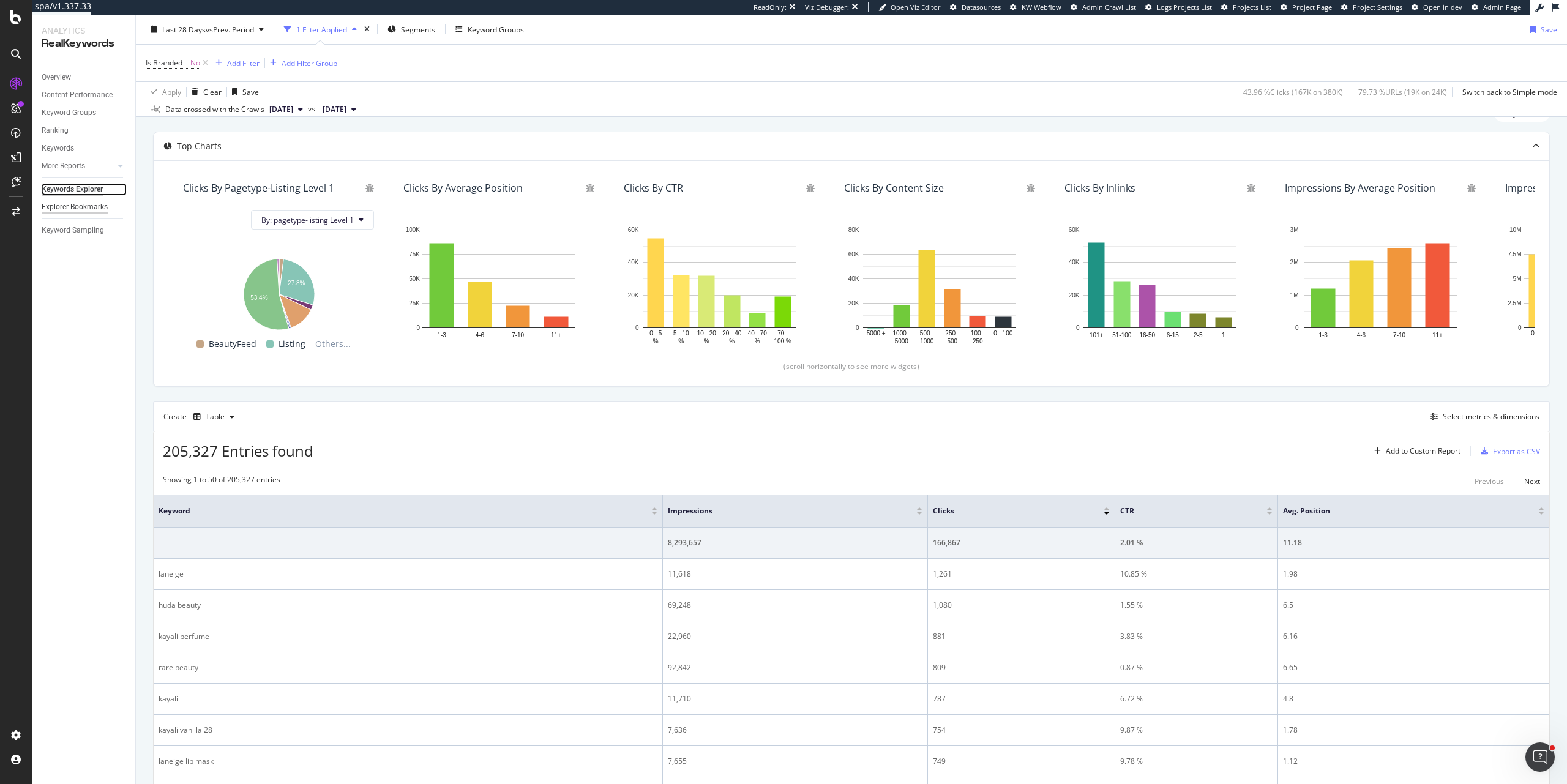
scroll to position [55, 0]
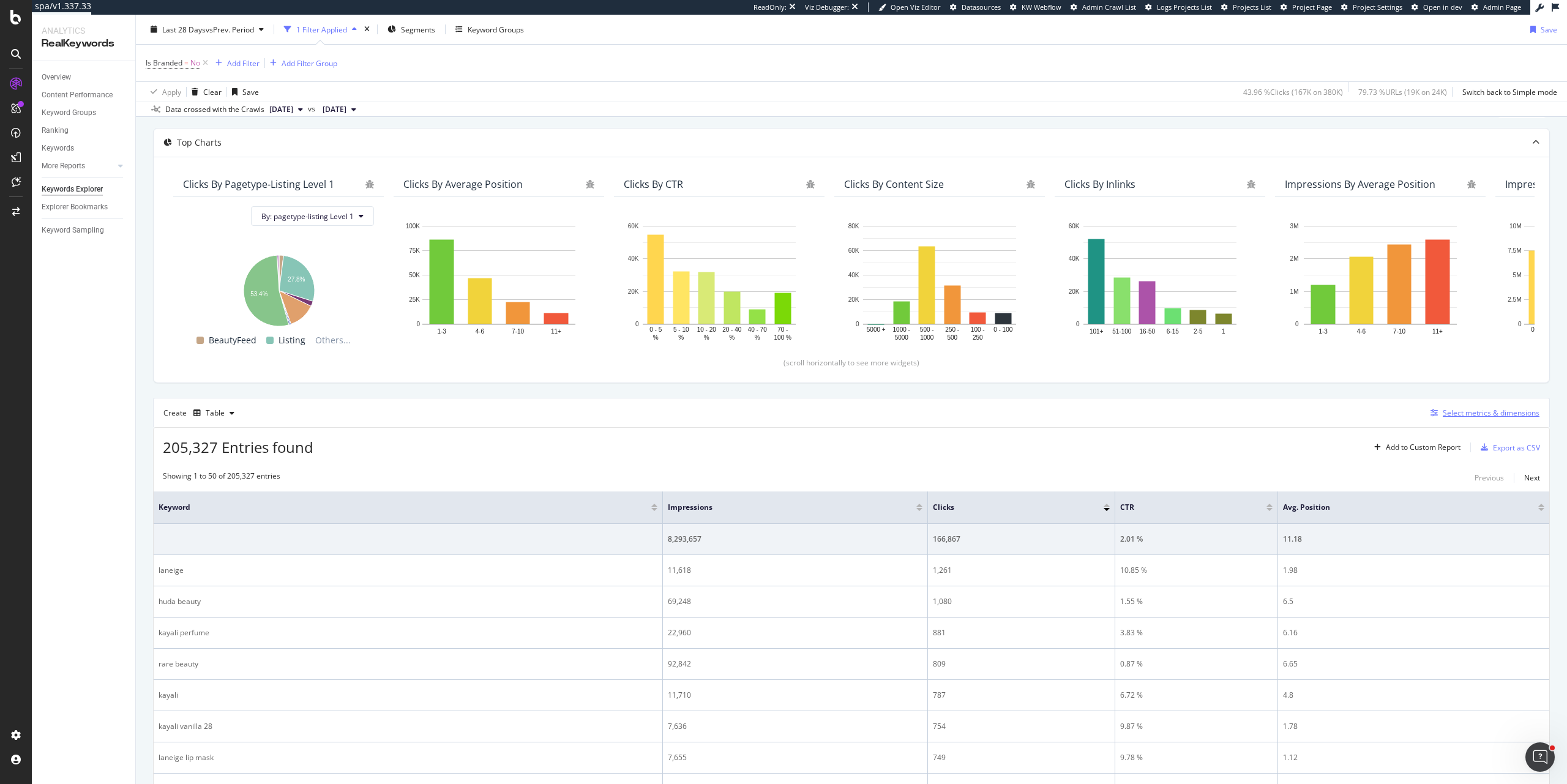
click at [1448, 416] on div "Select metrics & dimensions" at bounding box center [1491, 412] width 97 height 10
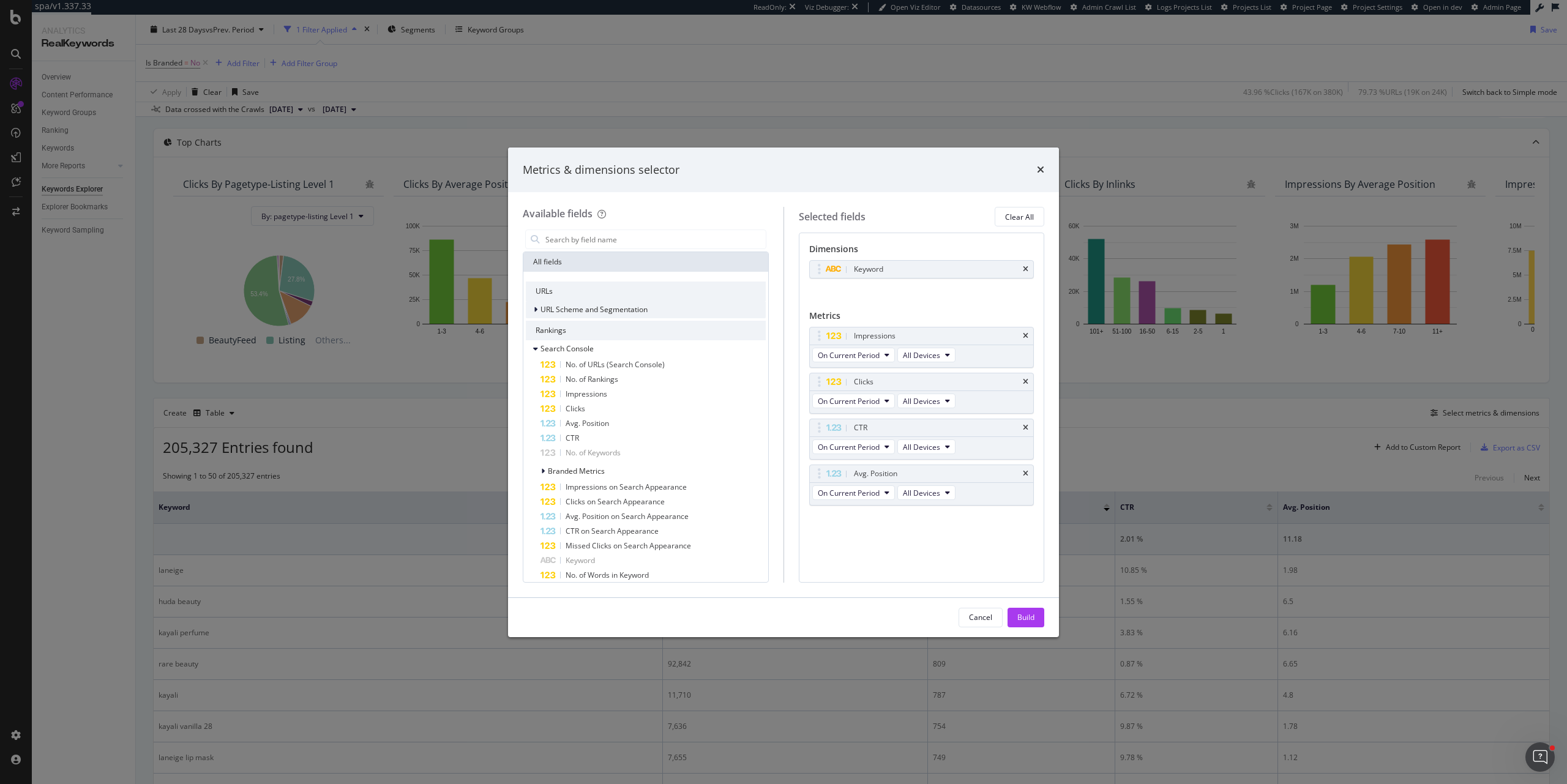
click at [589, 308] on span "URL Scheme and Segmentation" at bounding box center [594, 309] width 107 height 10
click at [611, 385] on div "Full URL" at bounding box center [653, 384] width 225 height 15
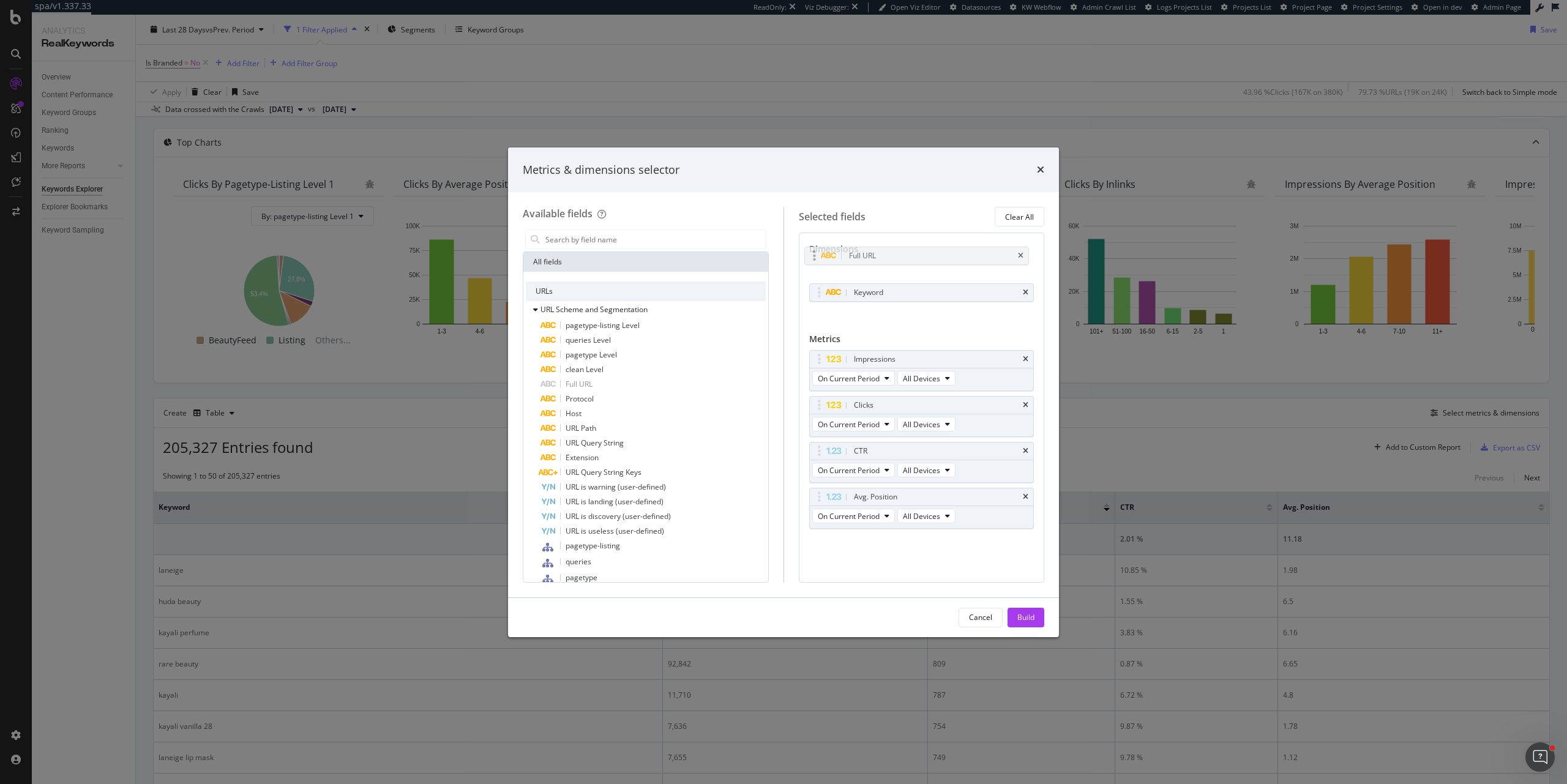
drag, startPoint x: 820, startPoint y: 294, endPoint x: 827, endPoint y: 256, distance: 38.6
click at [815, 256] on body "spa/v1.337.33 ReadOnly: Viz Debugger: Open Viz Editor Datasources KW Webflow Ad…" at bounding box center [784, 392] width 1567 height 784
click at [1027, 294] on body "spa/v1.337.33 ReadOnly: Viz Debugger: Open Viz Editor Datasources KW Webflow Ad…" at bounding box center [784, 392] width 1567 height 784
drag, startPoint x: 1027, startPoint y: 626, endPoint x: 1020, endPoint y: 622, distance: 8.1
click at [1026, 626] on button "Build" at bounding box center [1026, 617] width 36 height 19
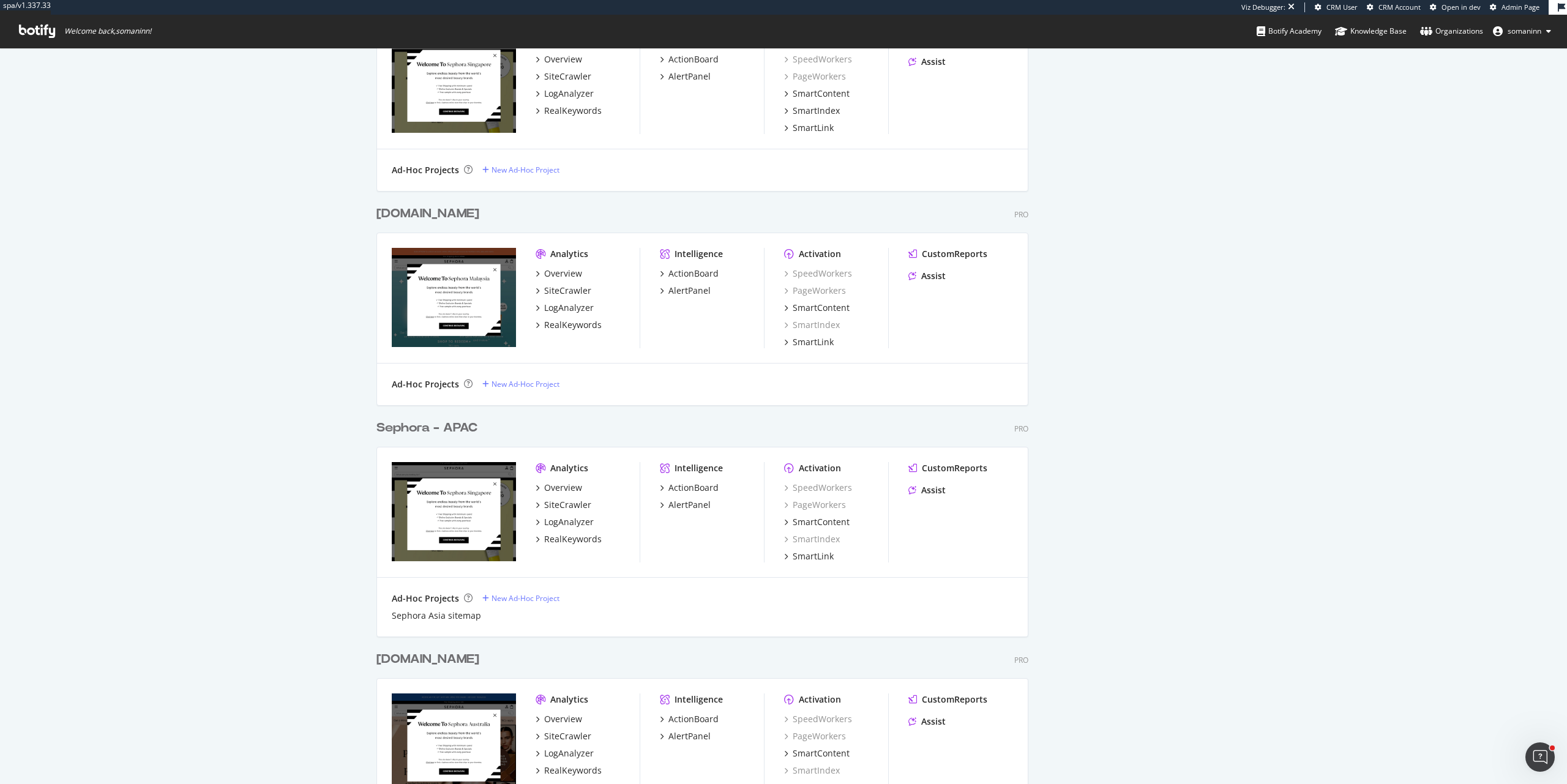
scroll to position [1414, 0]
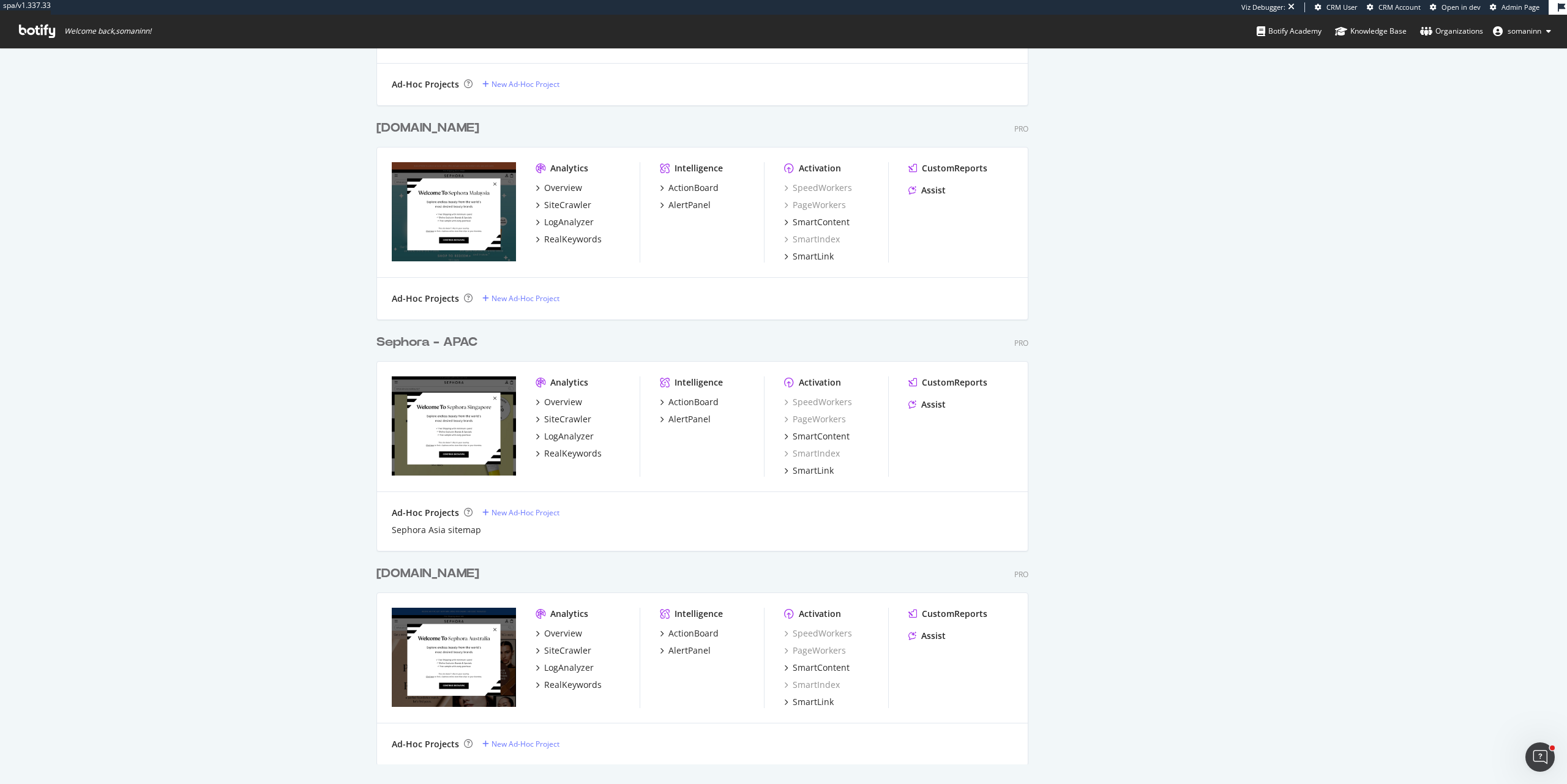
click at [442, 347] on div "Sephora - APAC" at bounding box center [427, 342] width 101 height 17
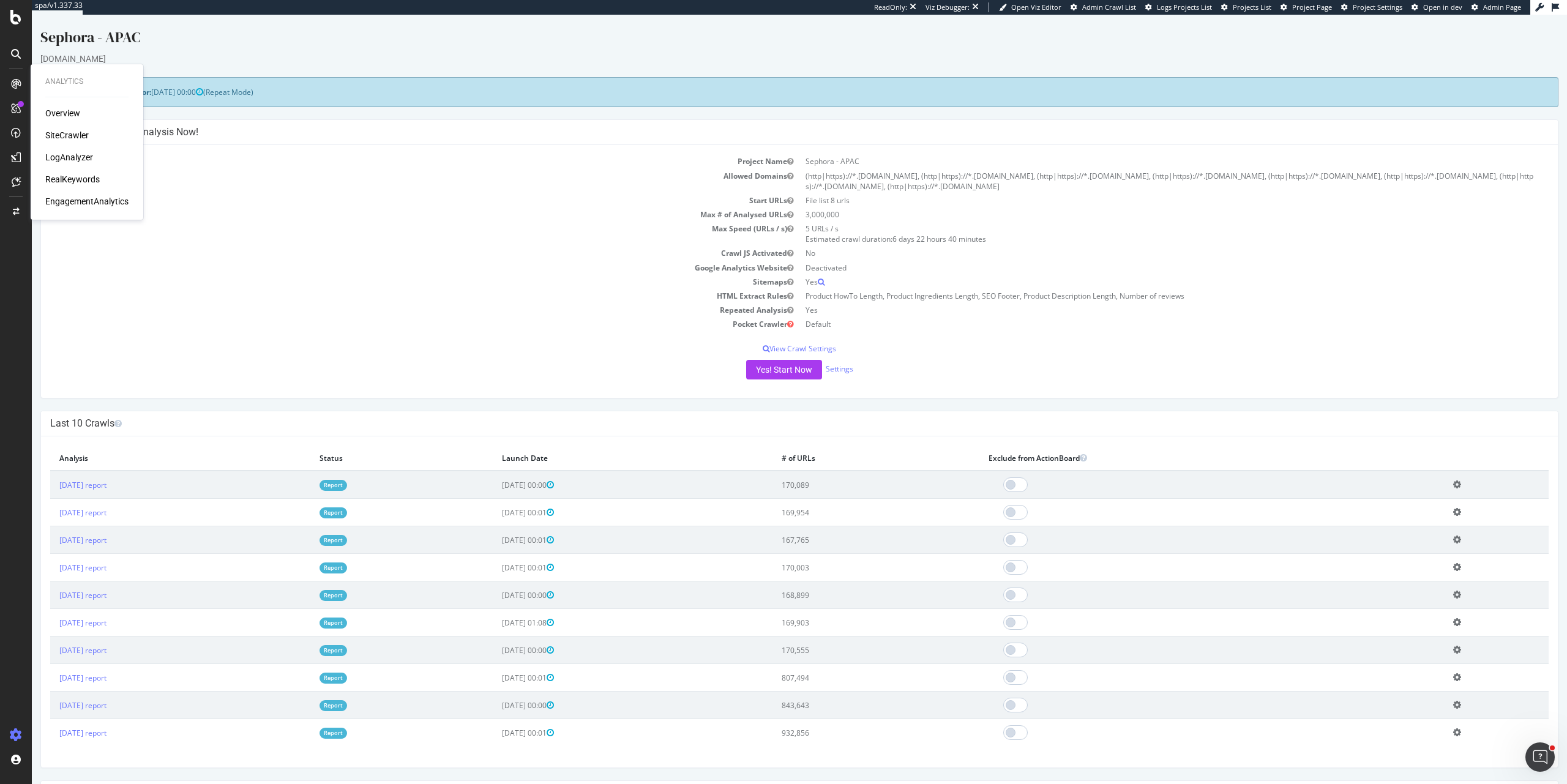
click at [73, 202] on div "EngagementAnalytics" at bounding box center [87, 201] width 83 height 12
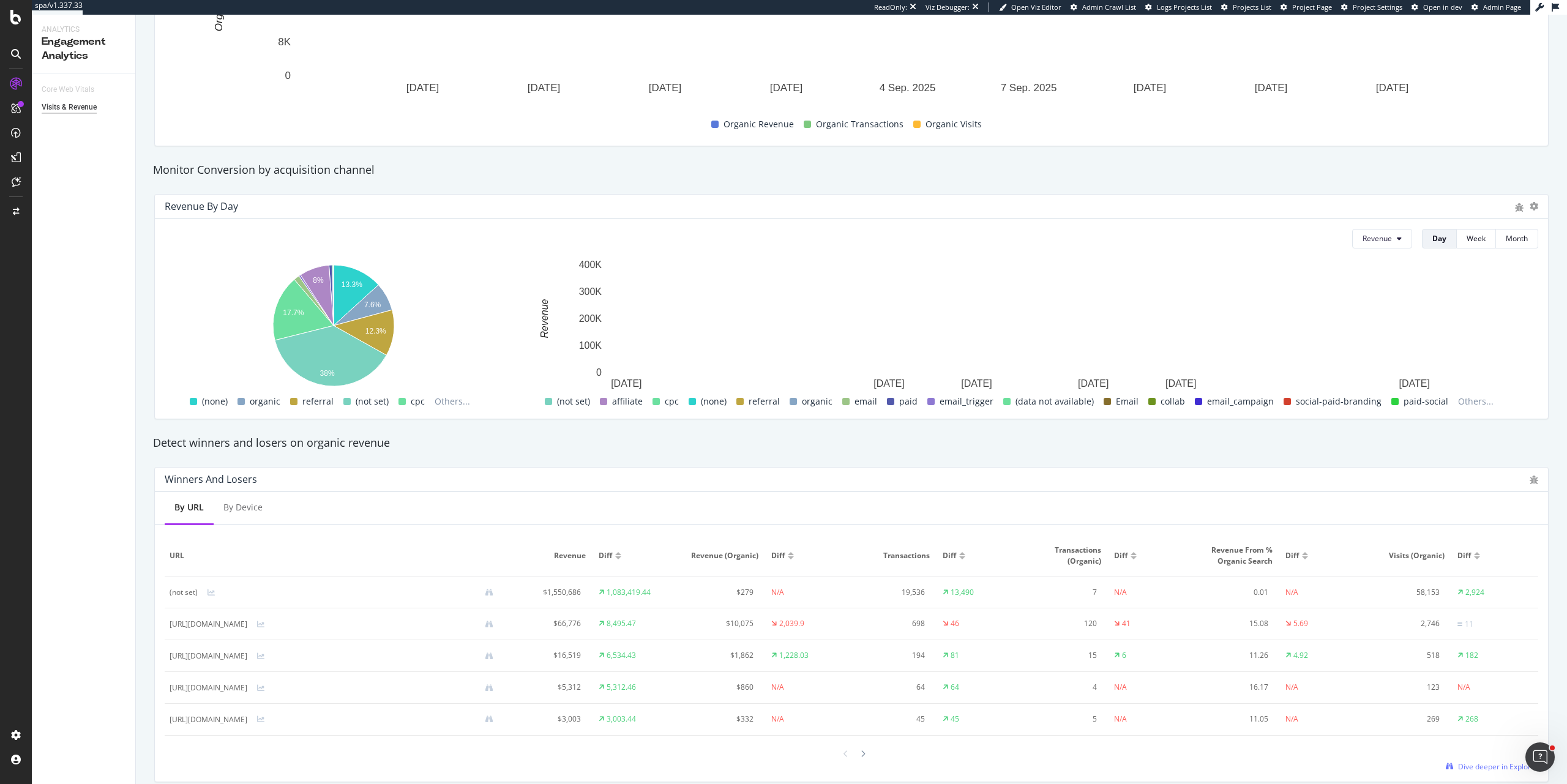
scroll to position [402, 0]
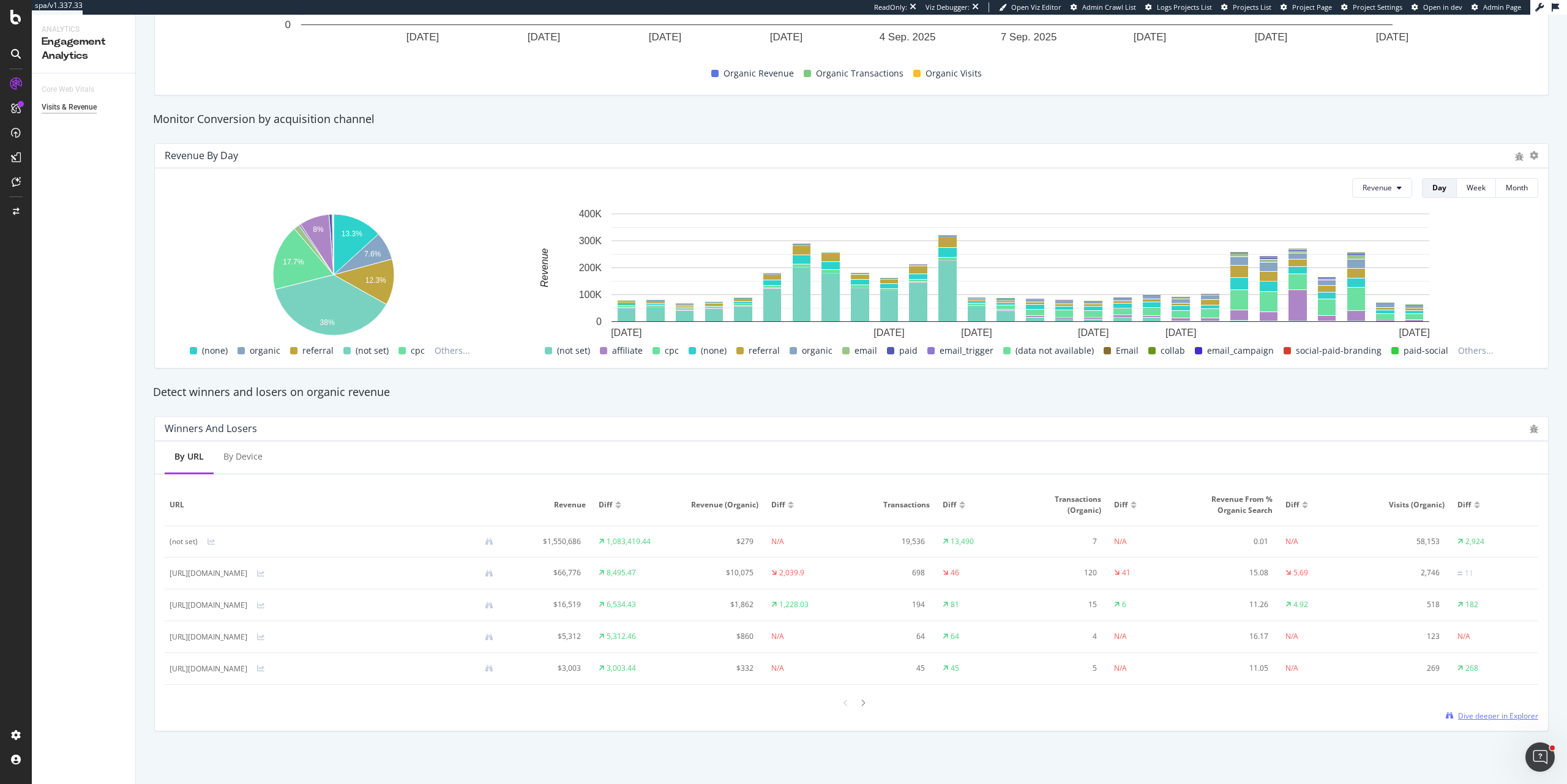
click at [1479, 717] on span "Dive deeper in Explorer" at bounding box center [1499, 715] width 80 height 10
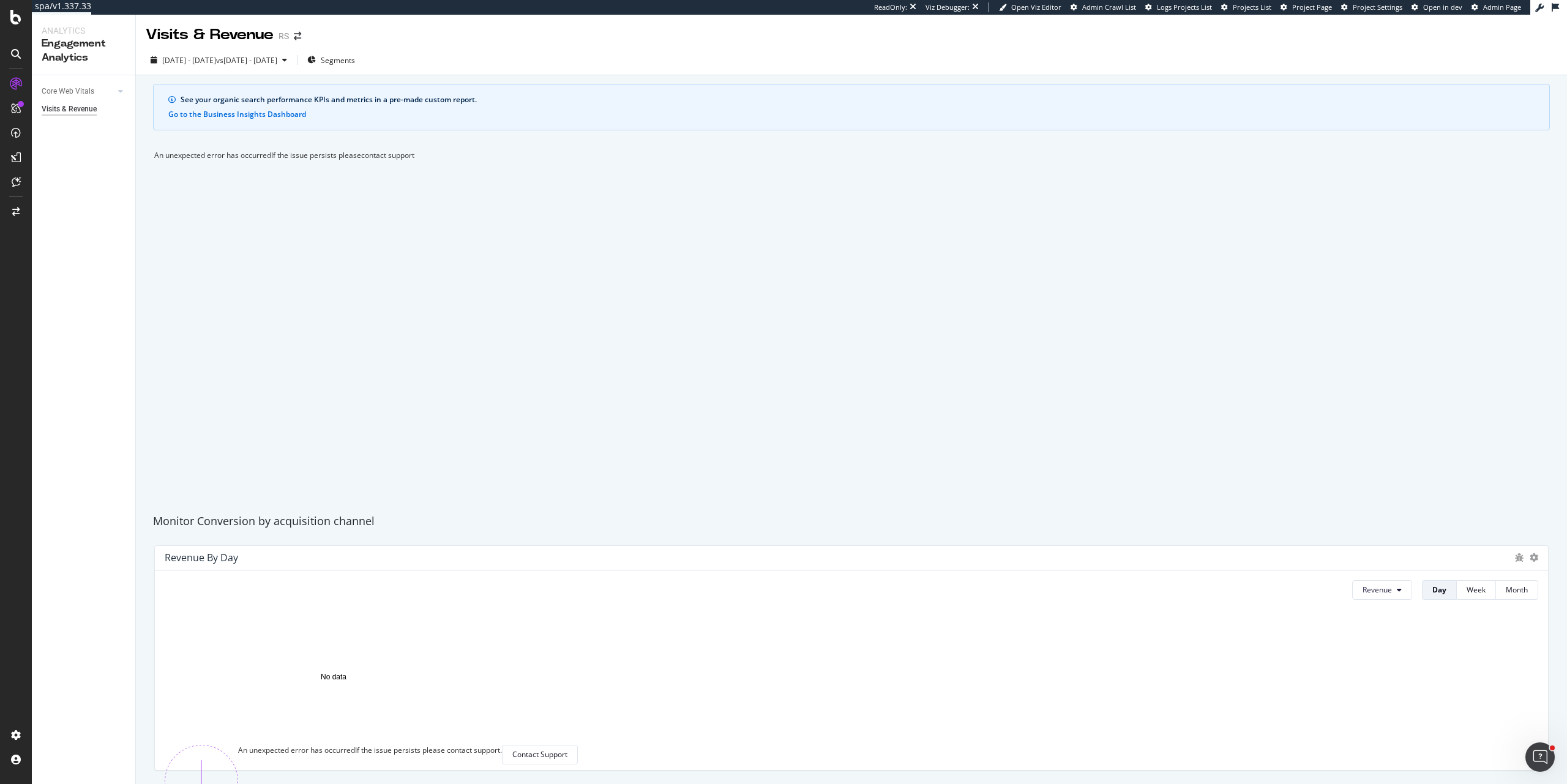
click at [541, 160] on div "An unexpected error has occurred If the issue persists please contact support" at bounding box center [851, 154] width 1395 height 10
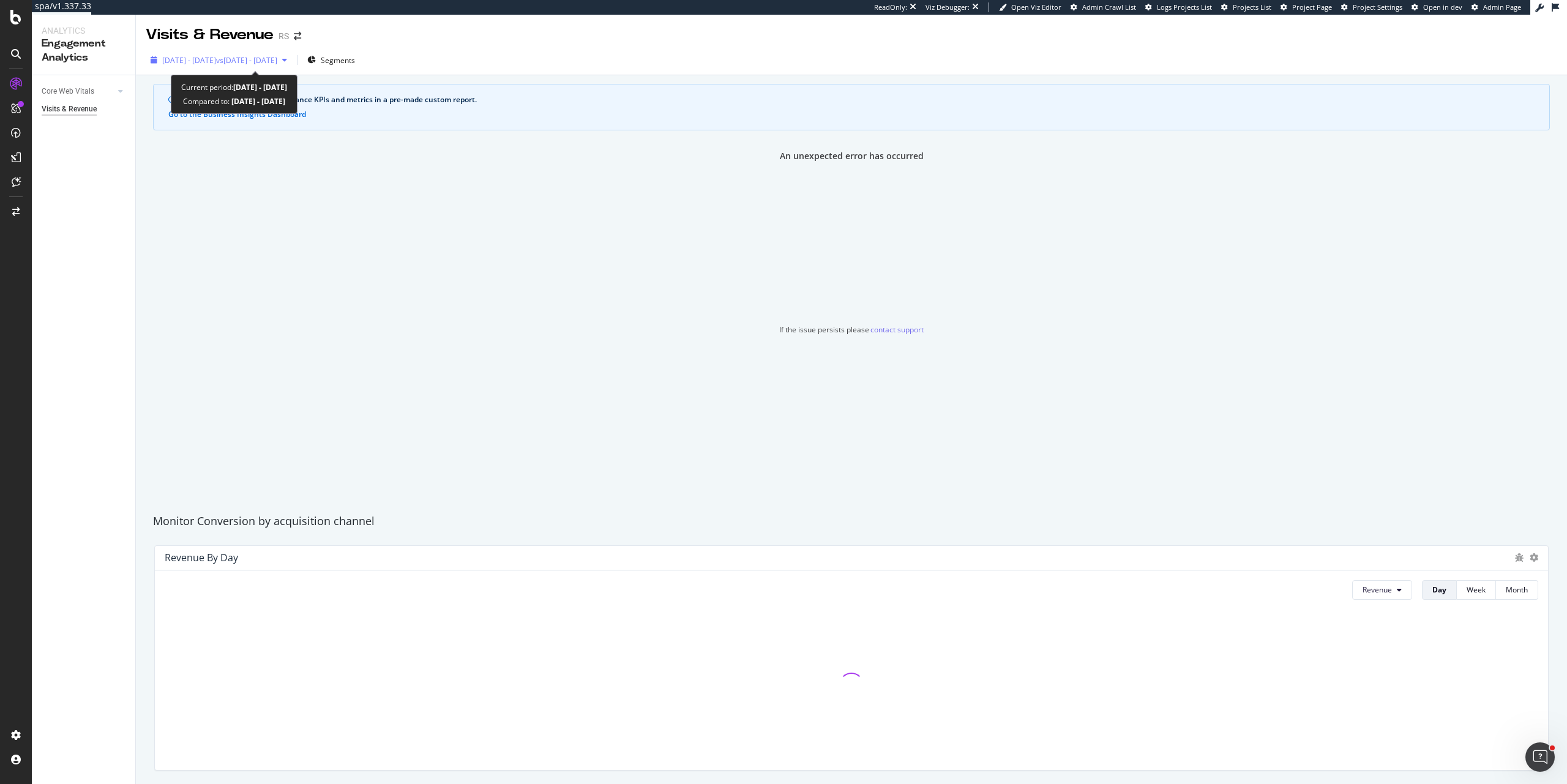
click at [212, 60] on span "2025 Aug. 19th - Sep. 15th" at bounding box center [189, 59] width 54 height 10
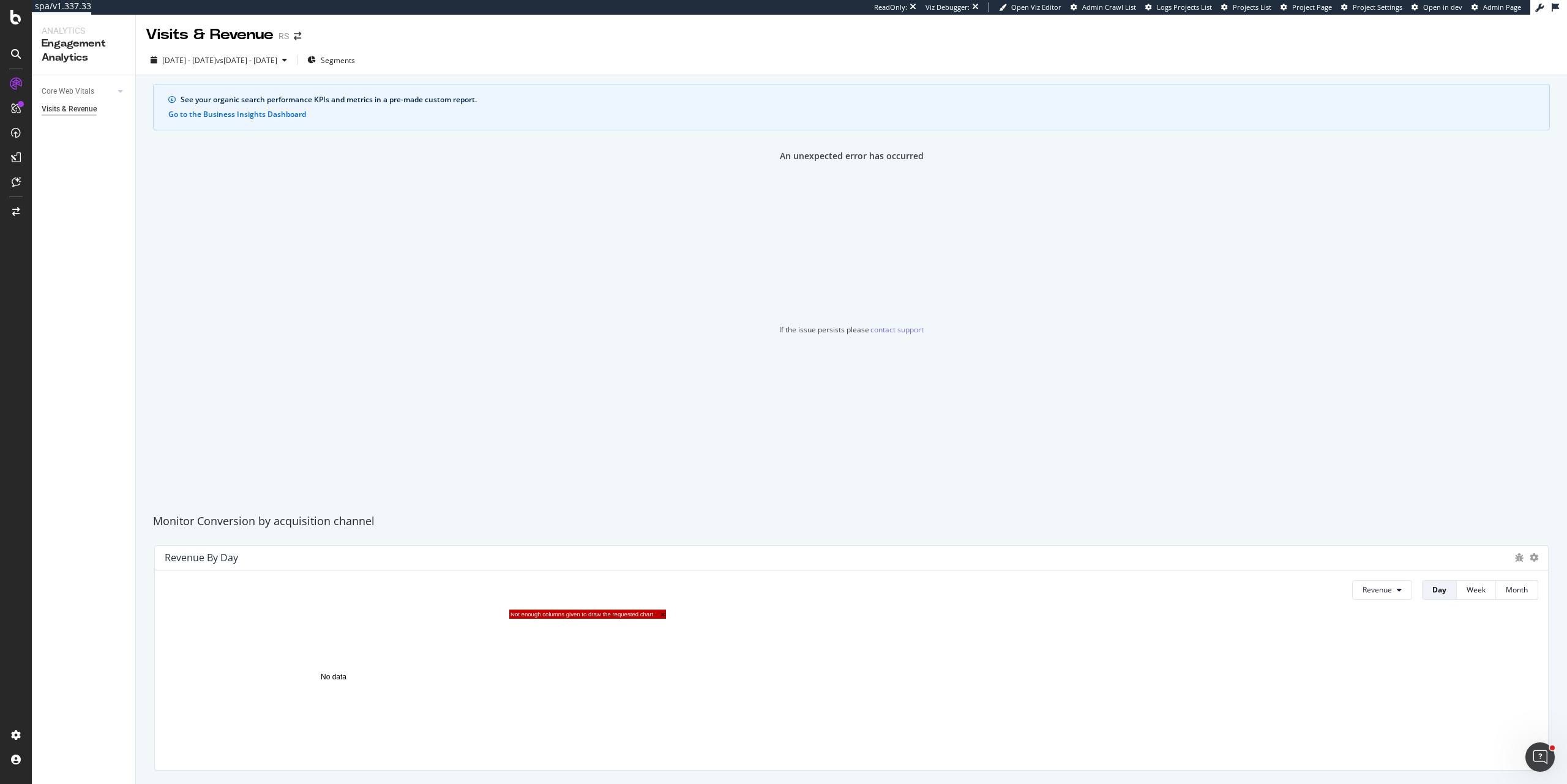
click at [583, 51] on div "2025 Aug. 19th - Sep. 15th vs 2025 Jul. 22nd - Aug. 18th Segments" at bounding box center [851, 62] width 1431 height 25
click at [1174, 301] on div "An unexpected error has occurred If the issue persists please contact support" at bounding box center [851, 323] width 1395 height 347
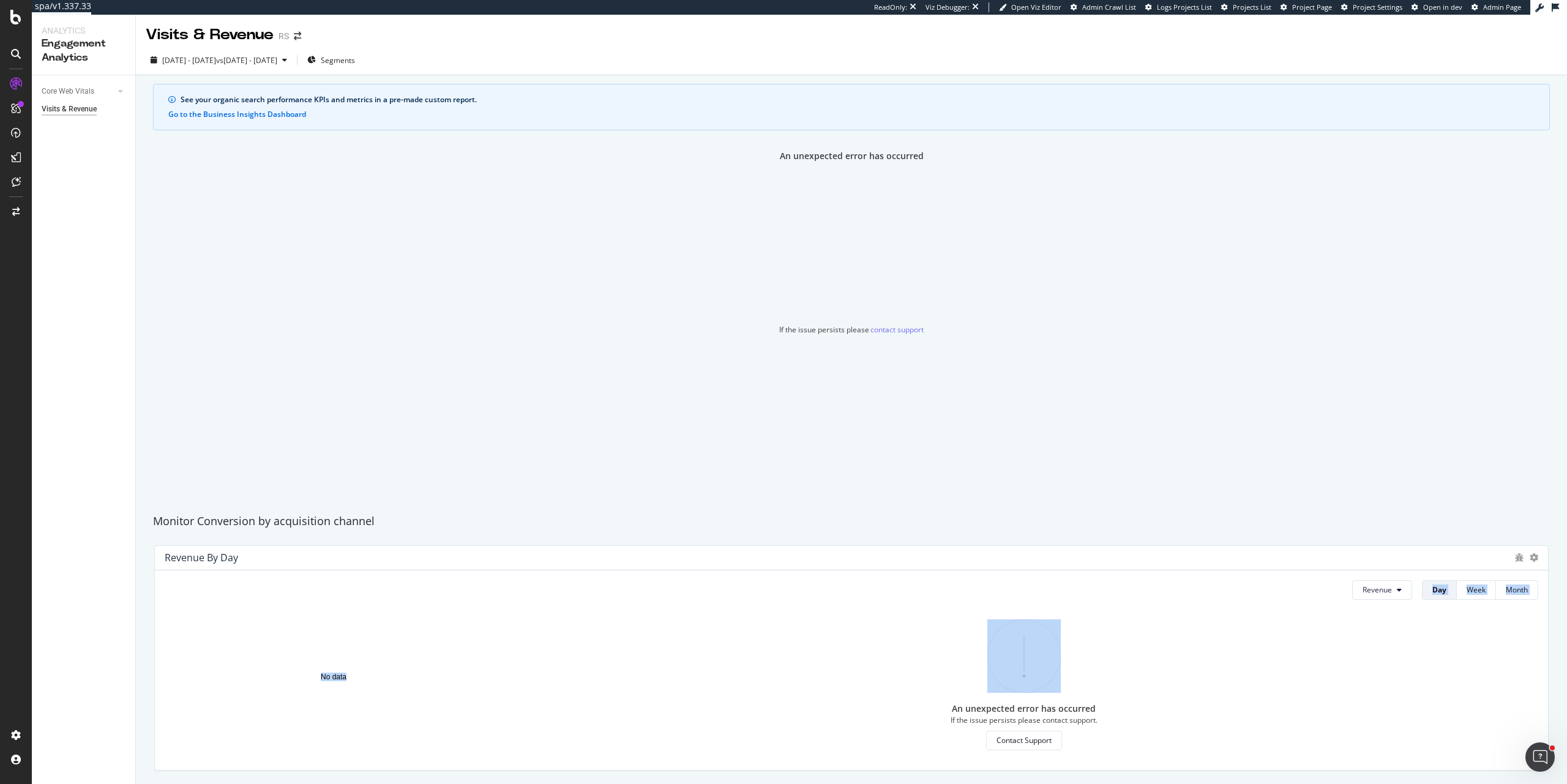
drag, startPoint x: 659, startPoint y: 614, endPoint x: 906, endPoint y: 601, distance: 247.3
click at [1377, 583] on button "Revenue" at bounding box center [1383, 589] width 60 height 19
click at [1377, 639] on span "Revenue (Organic)" at bounding box center [1391, 637] width 78 height 11
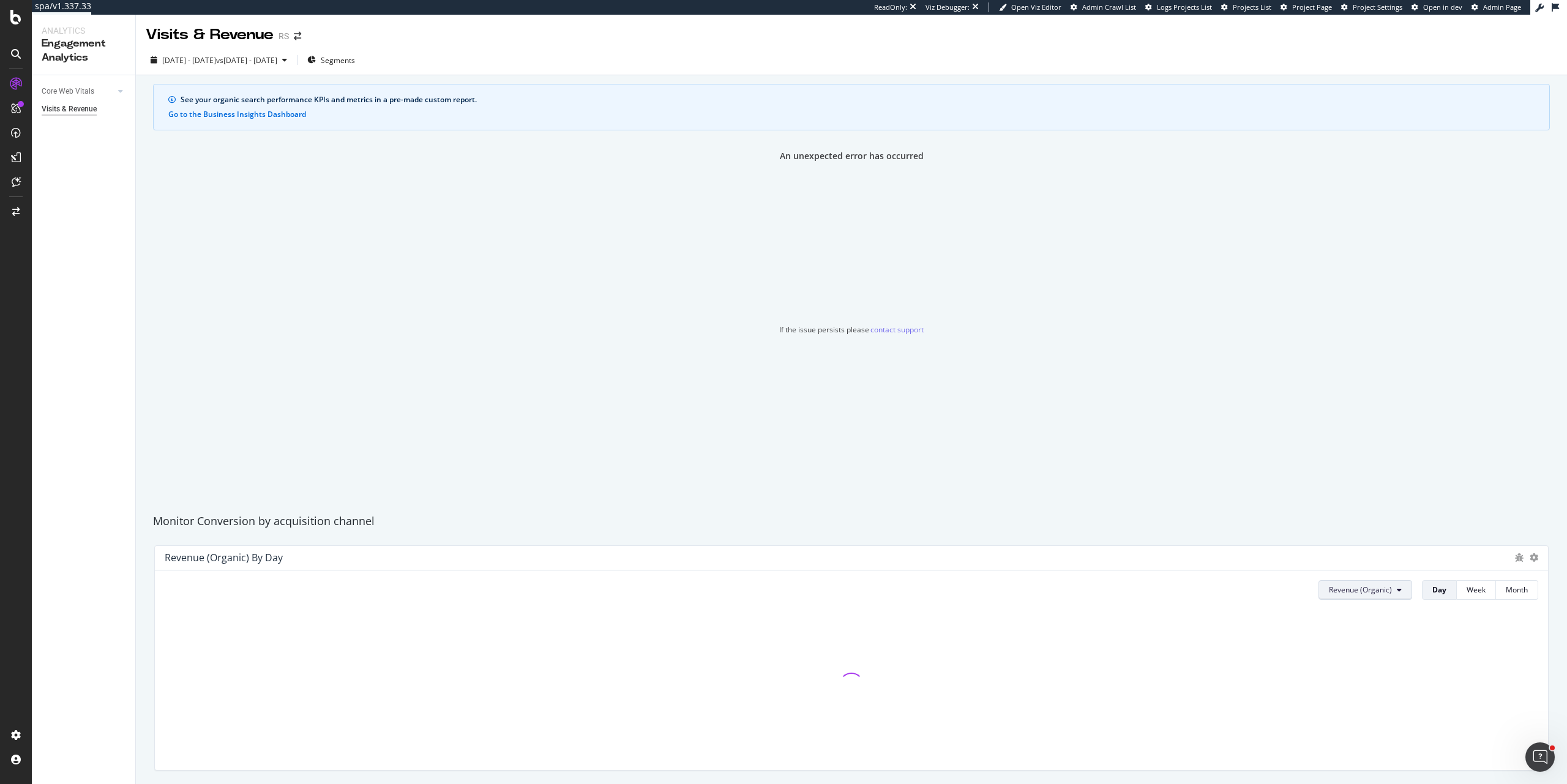
click at [1373, 590] on span "Revenue (Organic)" at bounding box center [1360, 589] width 63 height 10
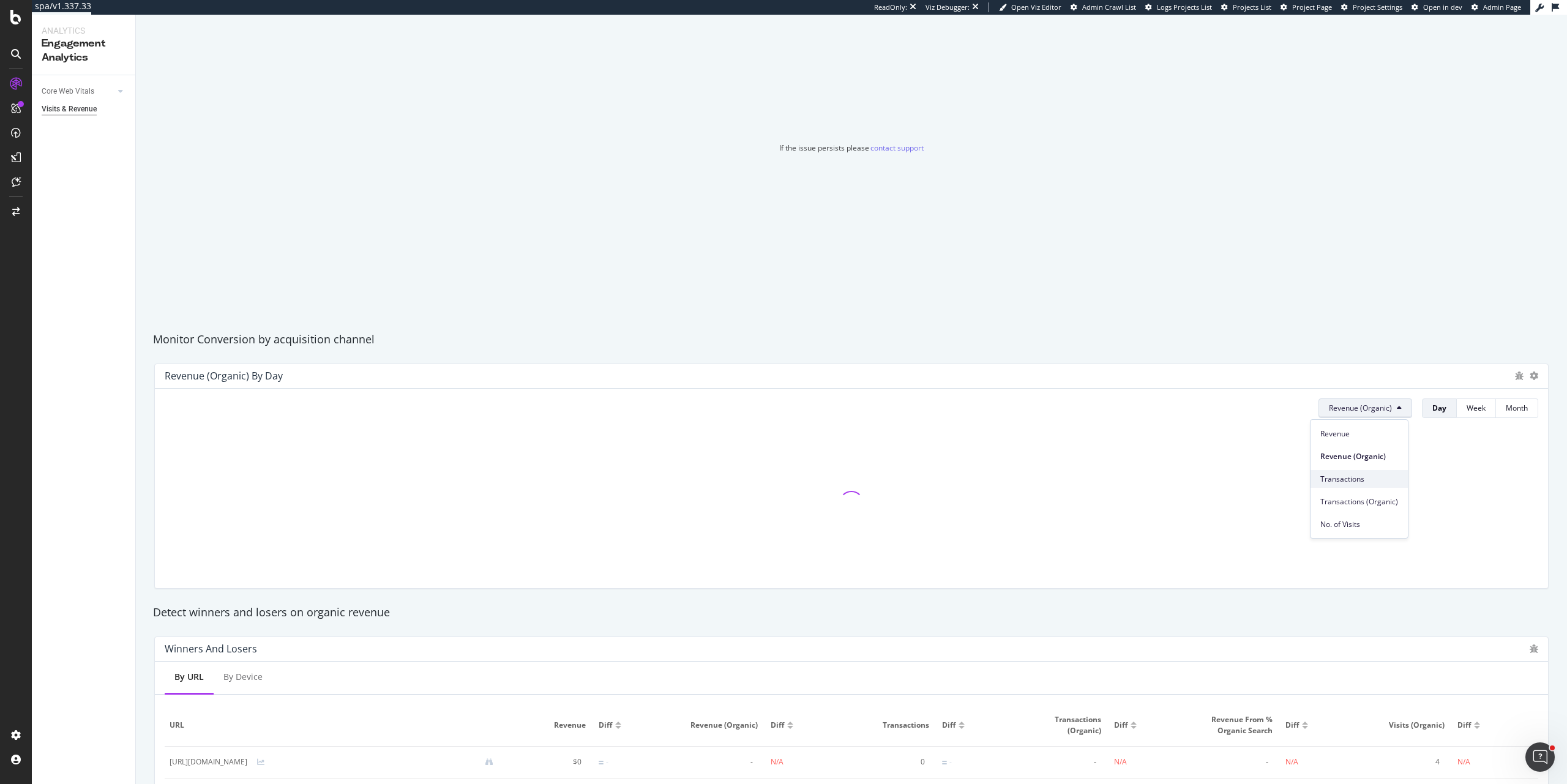
scroll to position [183, 0]
click at [1364, 498] on span "Transactions (Organic)" at bounding box center [1359, 499] width 78 height 11
click at [1474, 407] on div "Week" at bounding box center [1476, 406] width 19 height 10
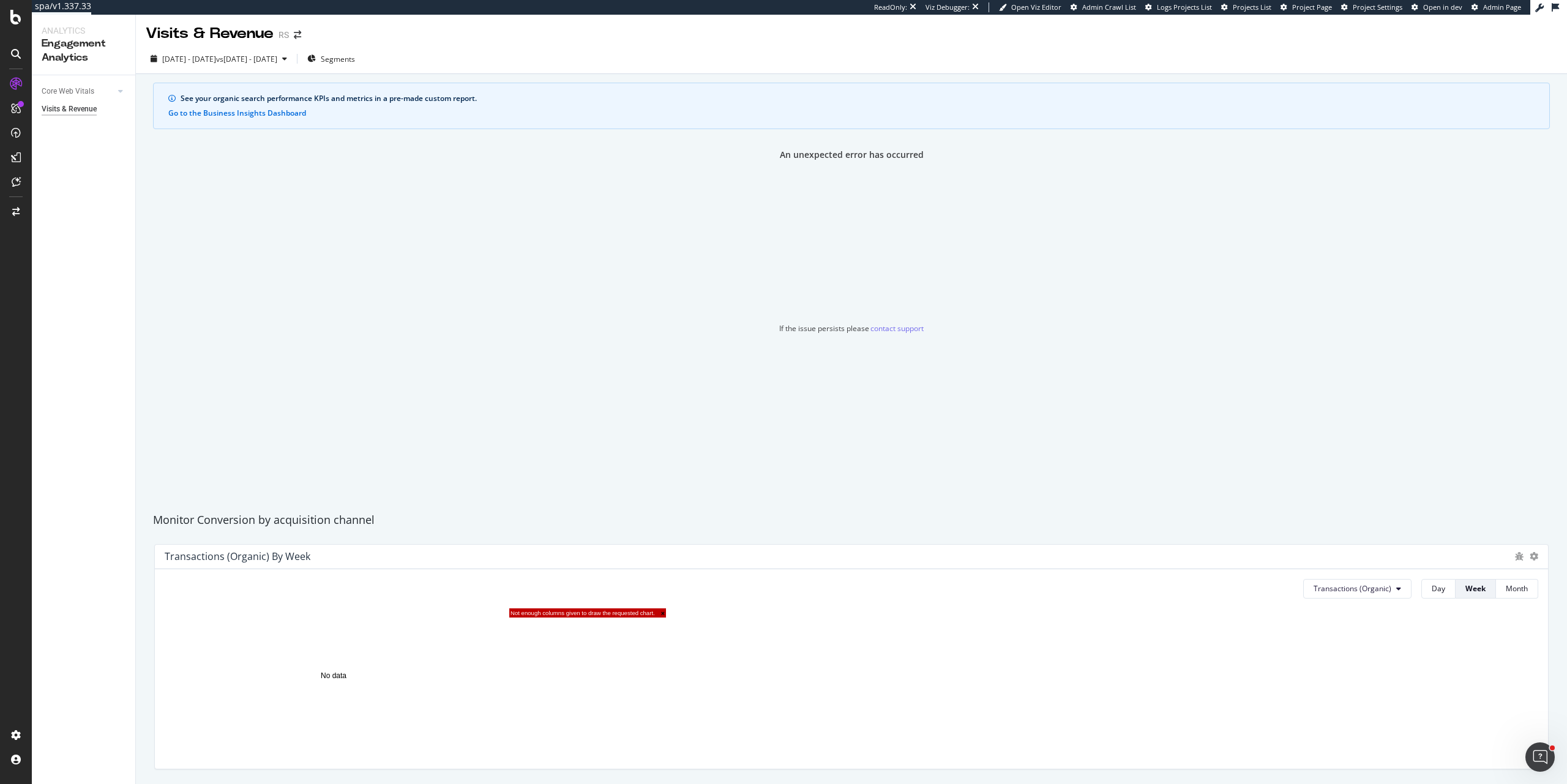
scroll to position [0, 0]
click at [196, 64] on span "[DATE] - [DATE]" at bounding box center [189, 59] width 54 height 10
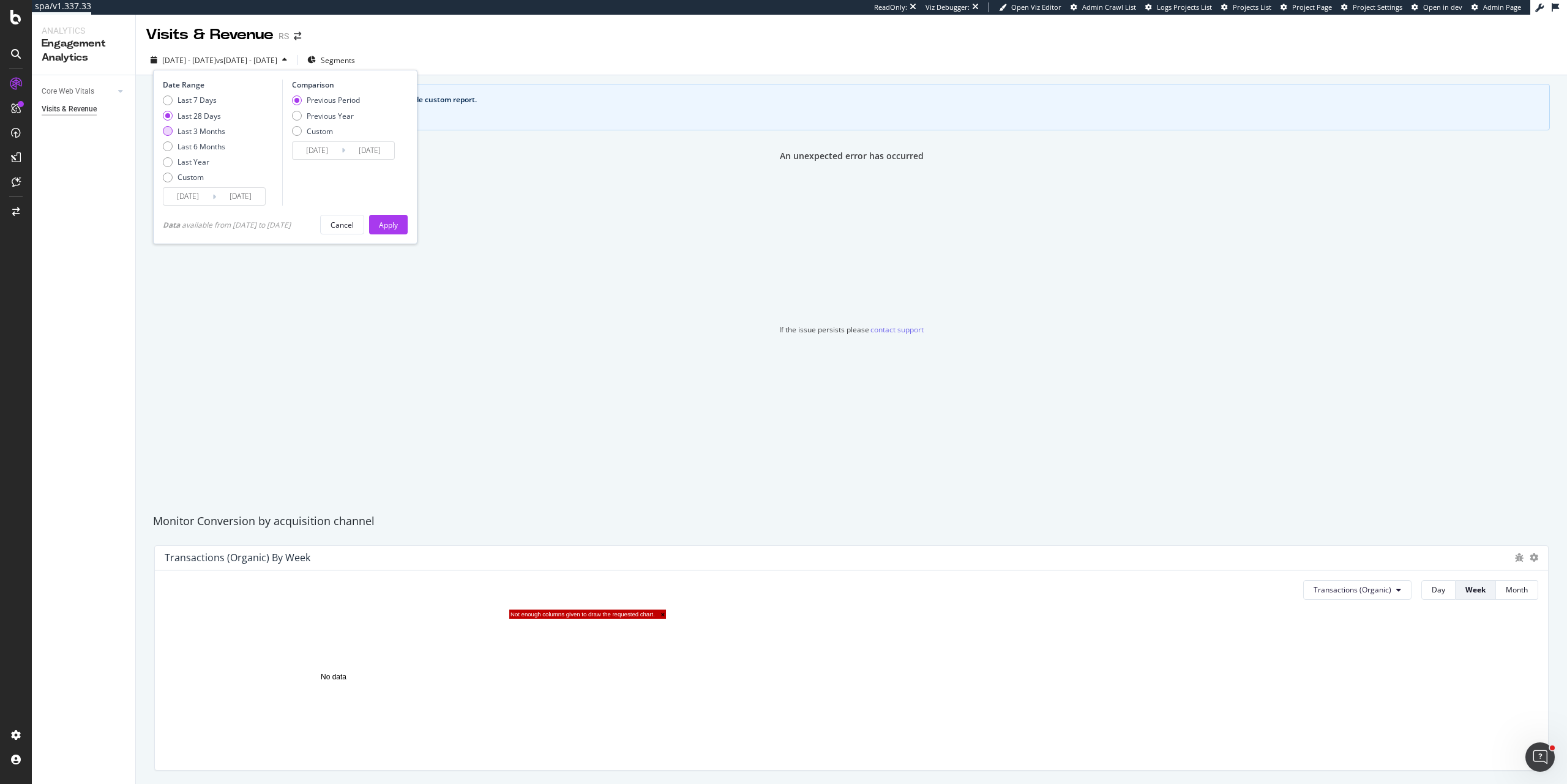
drag, startPoint x: 211, startPoint y: 144, endPoint x: 215, endPoint y: 133, distance: 11.7
click at [215, 133] on div "Last 7 Days Last 28 Days Last 3 Months Last 6 Months Last Year Custom" at bounding box center [194, 140] width 62 height 92
click at [215, 133] on div "Last 3 Months" at bounding box center [202, 130] width 47 height 10
type input "2025/06/16"
type input "2025/03/16"
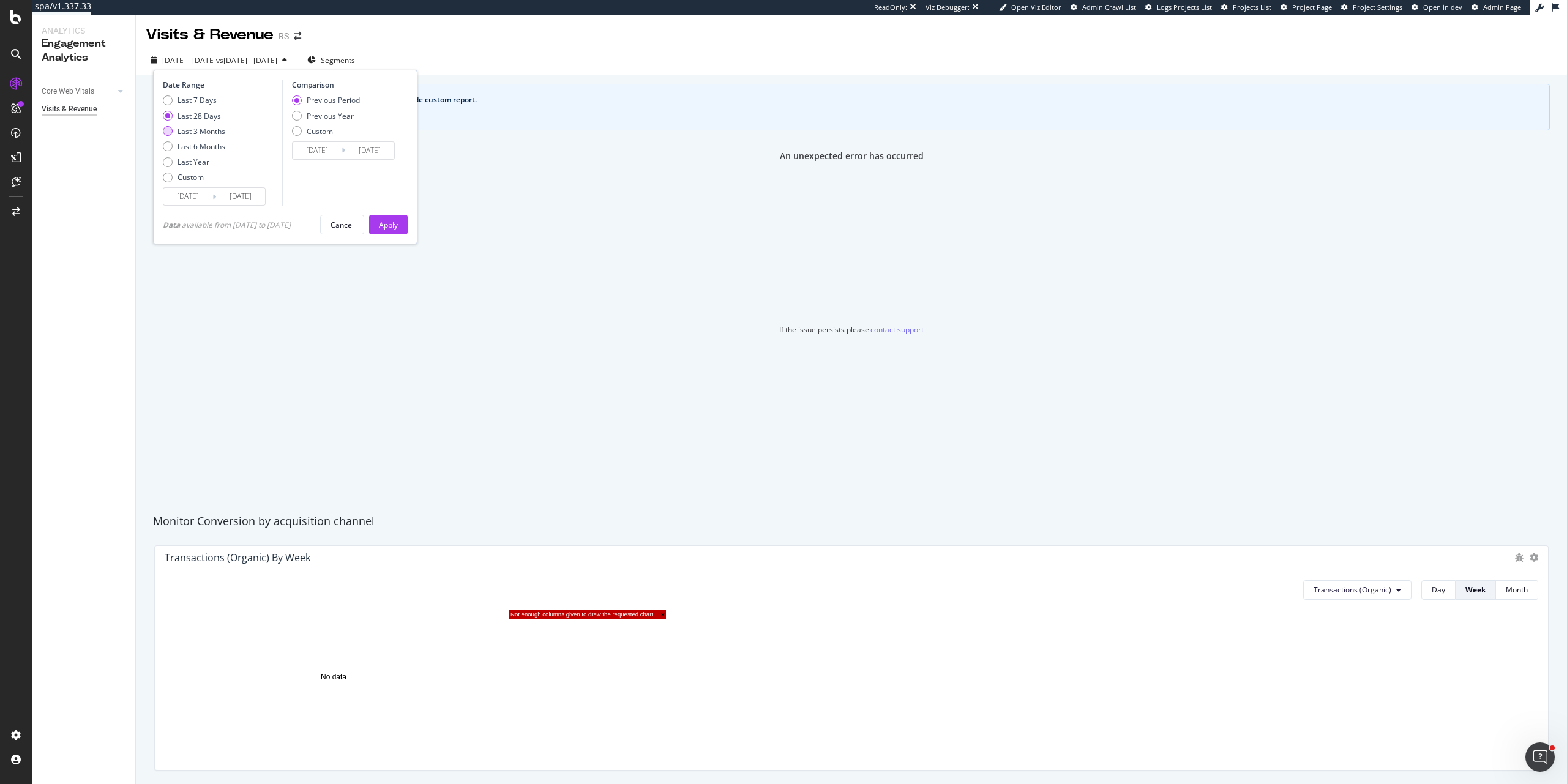
type input "2025/06/15"
click at [398, 226] on div "Apply" at bounding box center [388, 224] width 19 height 10
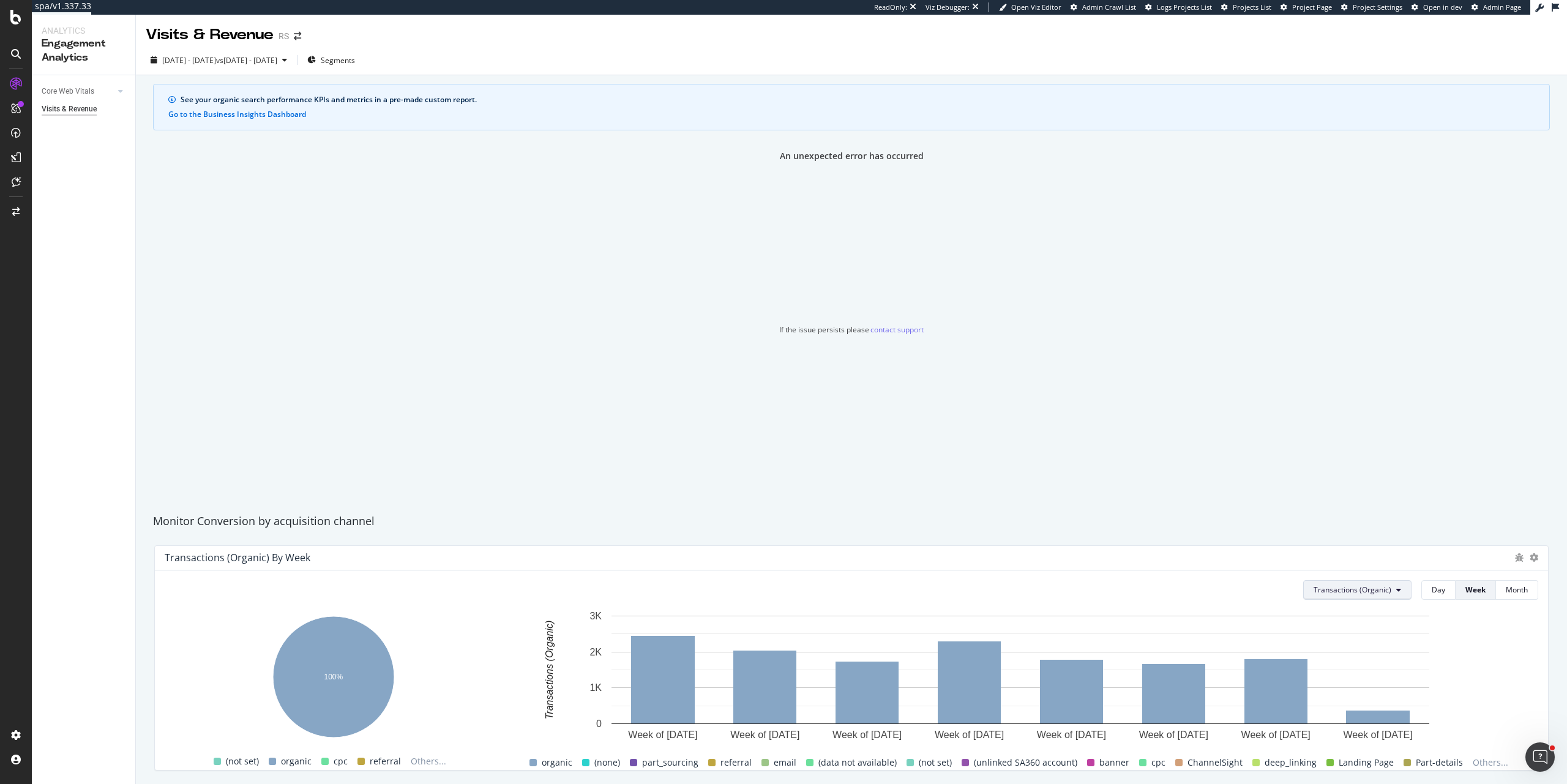
click at [1378, 592] on span "Transactions (Organic)" at bounding box center [1352, 589] width 78 height 10
click at [1351, 619] on span "Revenue" at bounding box center [1346, 614] width 80 height 11
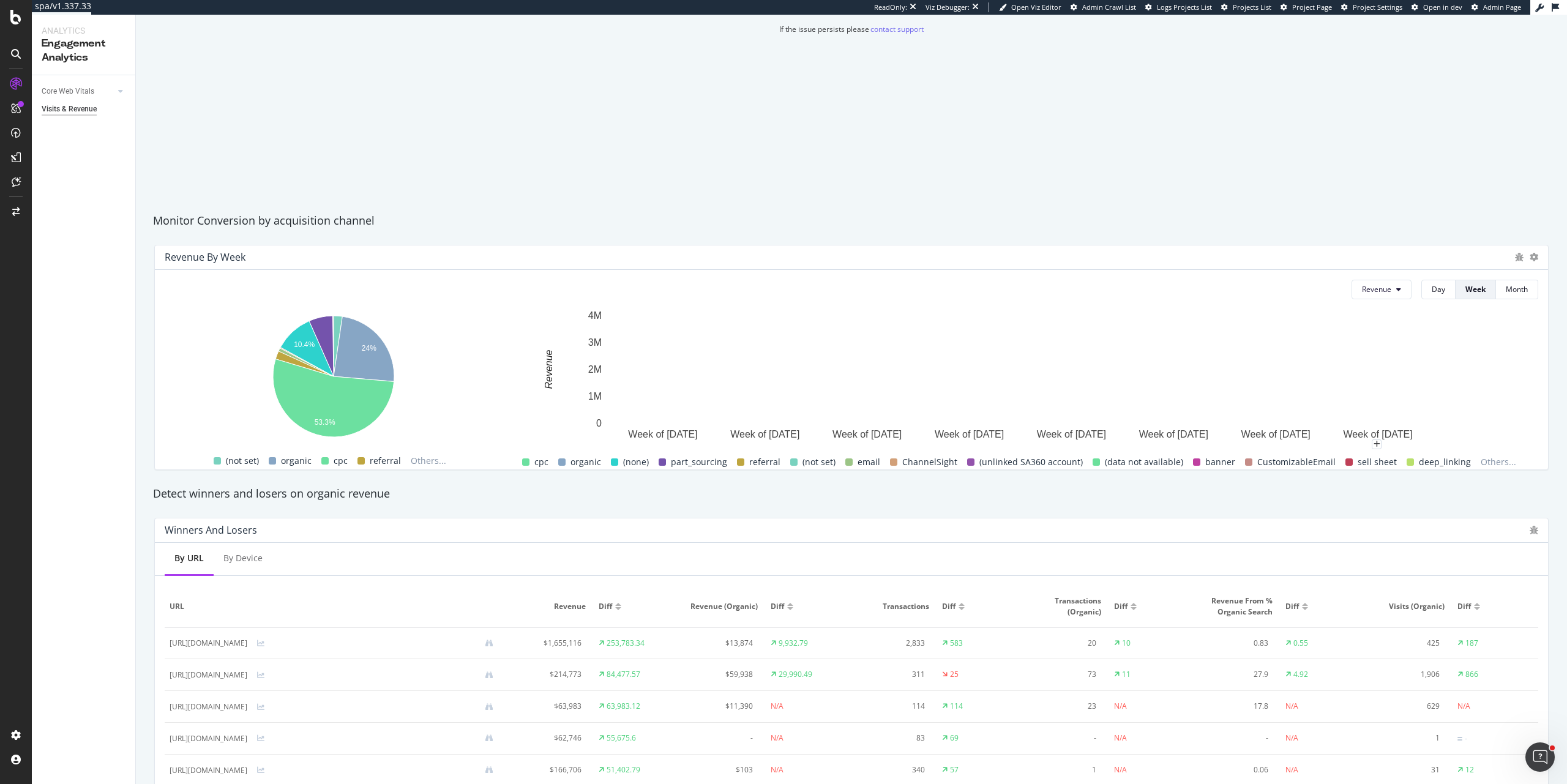
scroll to position [237, 0]
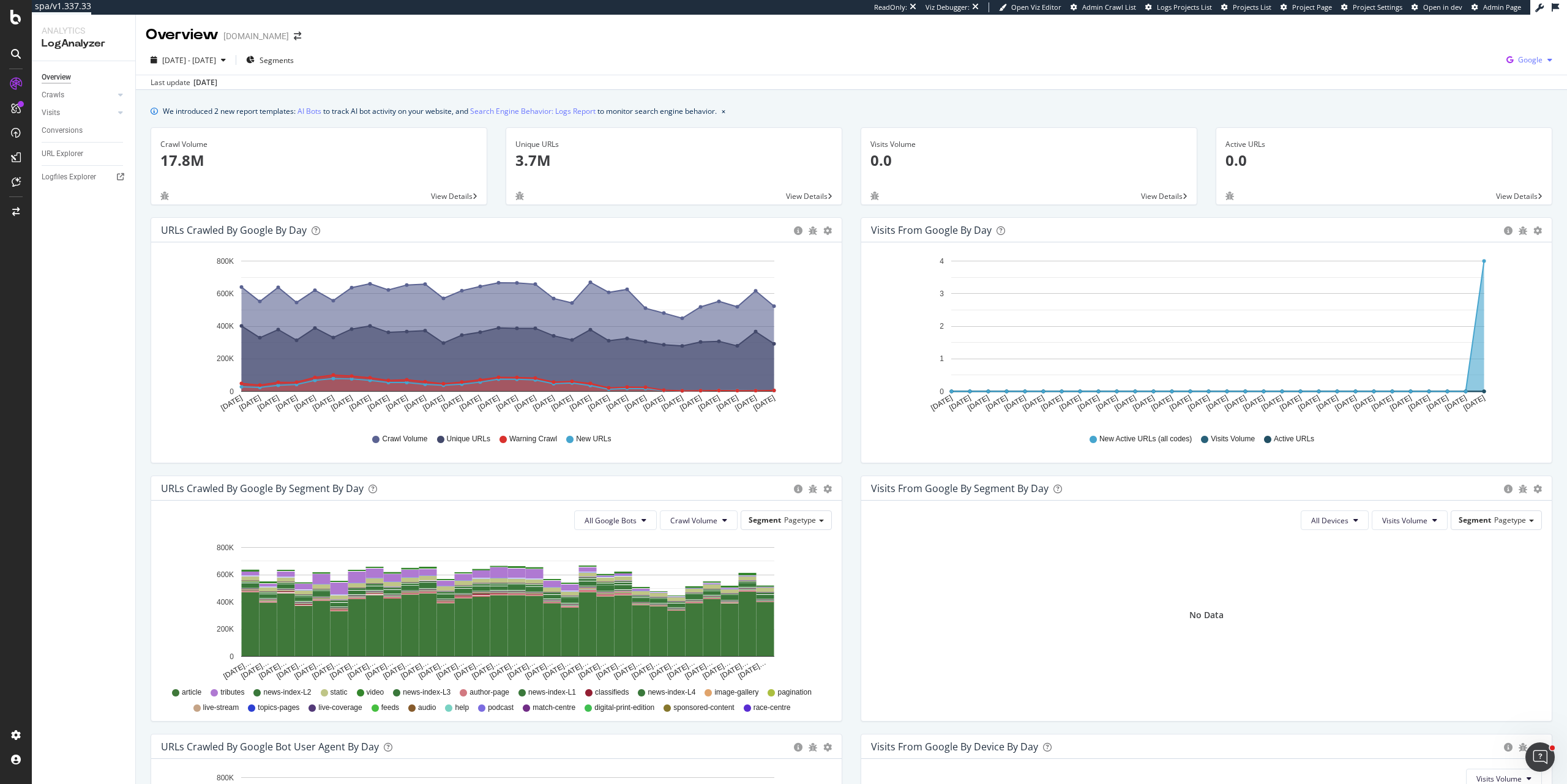
click at [1522, 63] on span "Google" at bounding box center [1531, 59] width 25 height 10
click at [1472, 68] on span "OpenAI" at bounding box center [1460, 71] width 46 height 11
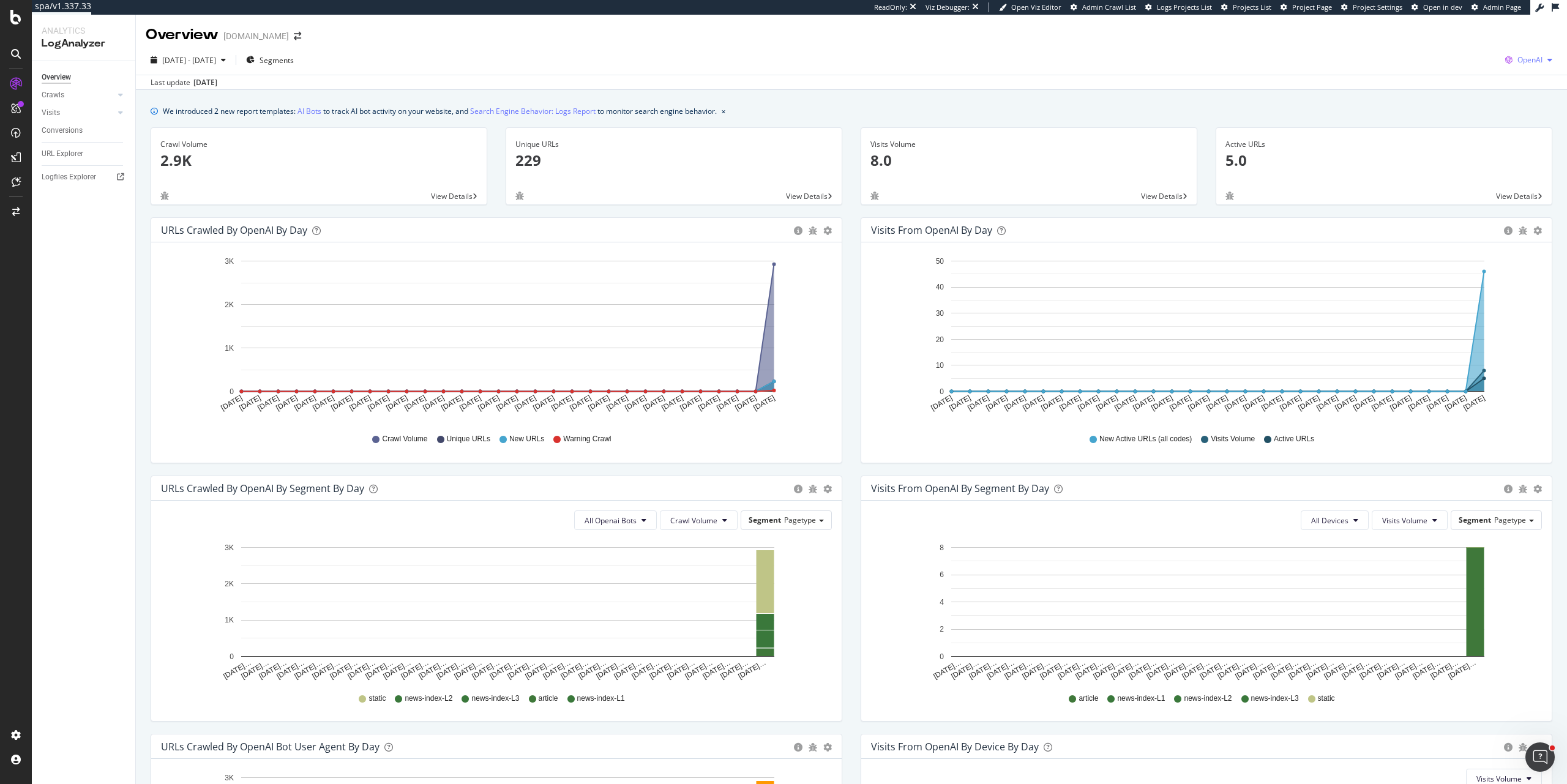
click at [1522, 57] on span "OpenAI" at bounding box center [1531, 59] width 26 height 10
click at [1470, 93] on span "Other AI Bots" at bounding box center [1458, 94] width 46 height 11
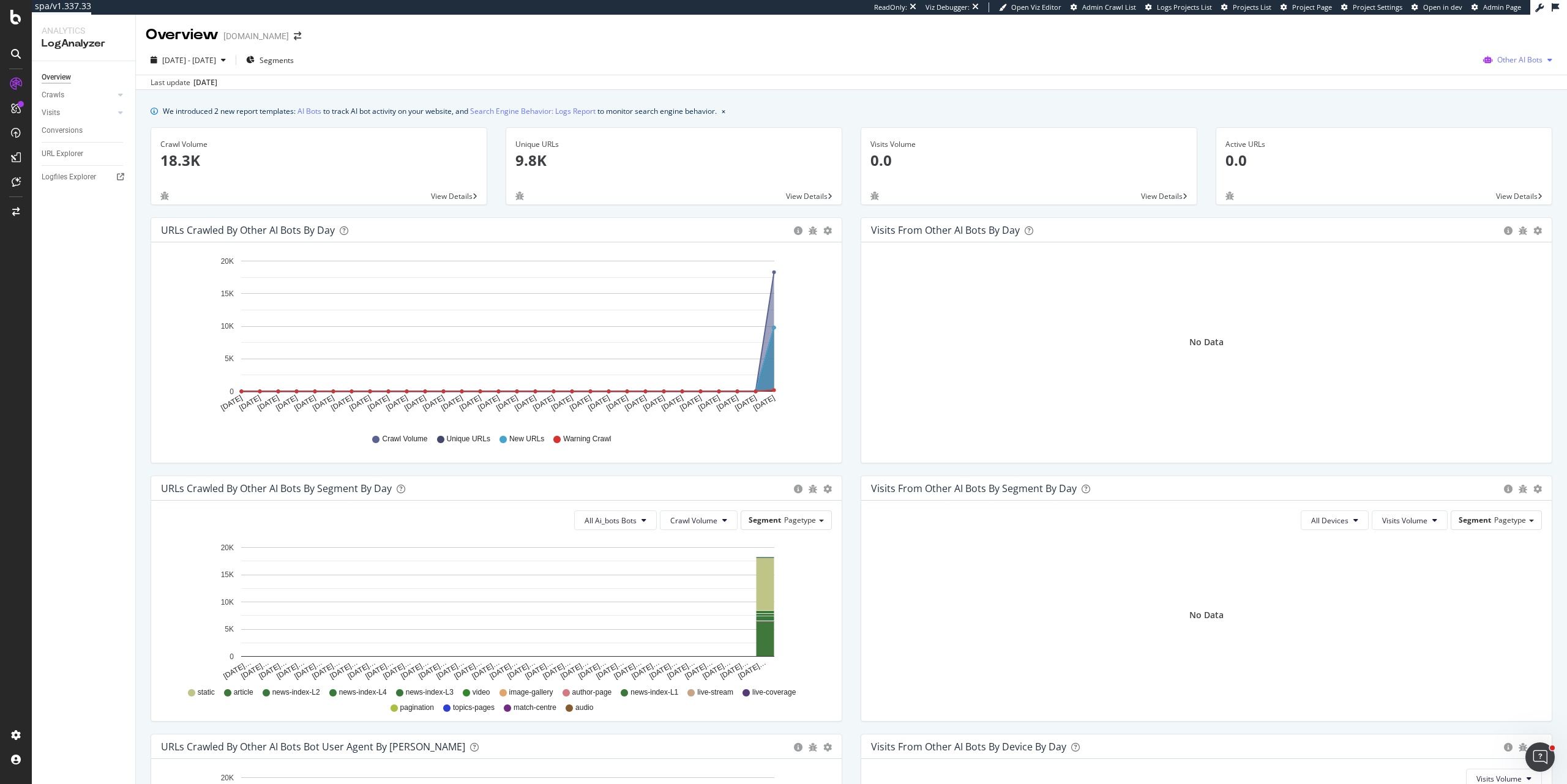
click at [1512, 60] on span "Other AI Bots" at bounding box center [1520, 59] width 46 height 10
click at [1500, 129] on span "OpenAI" at bounding box center [1523, 129] width 47 height 11
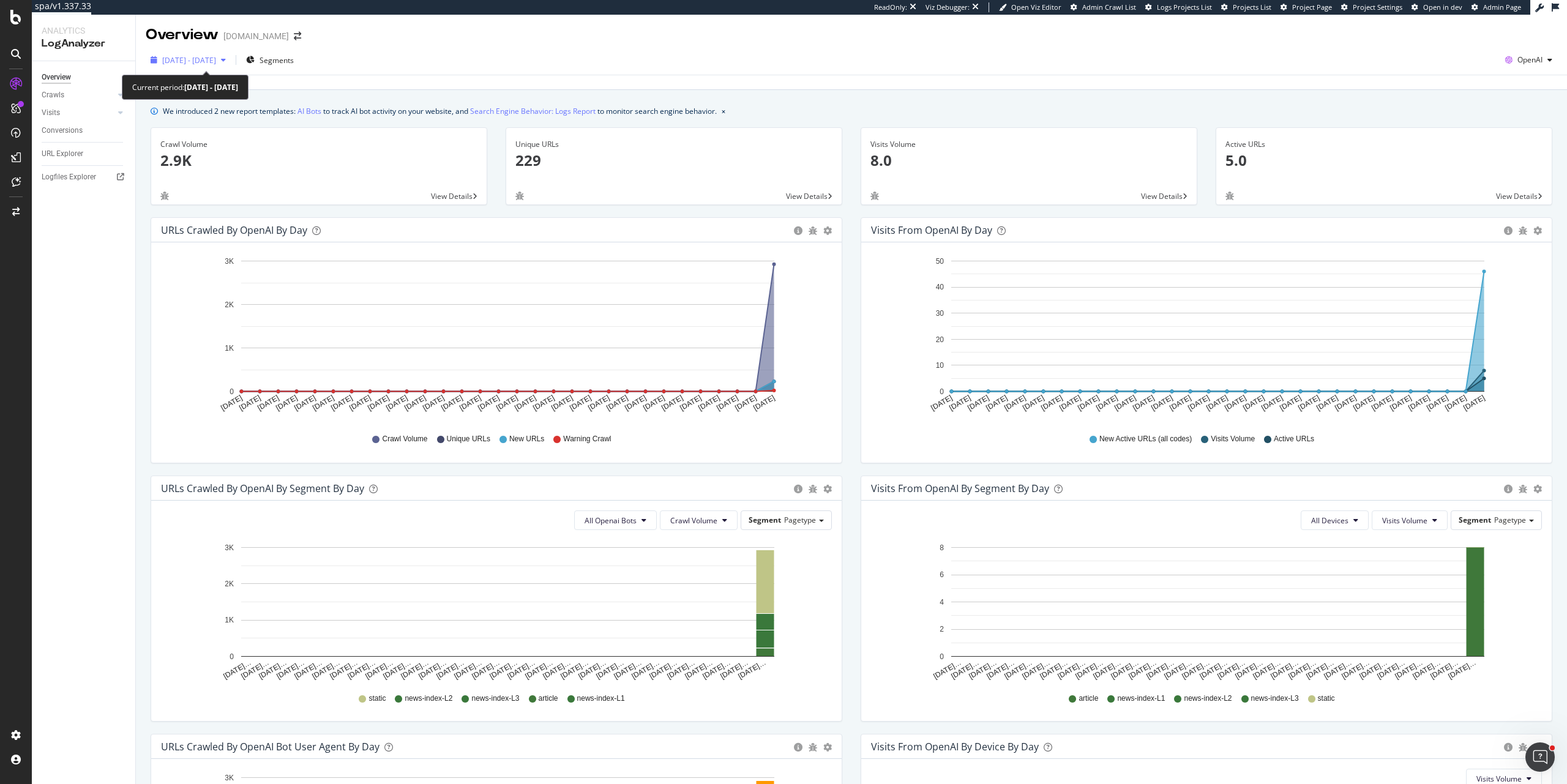
click at [216, 63] on span "[DATE] - [DATE]" at bounding box center [189, 59] width 54 height 10
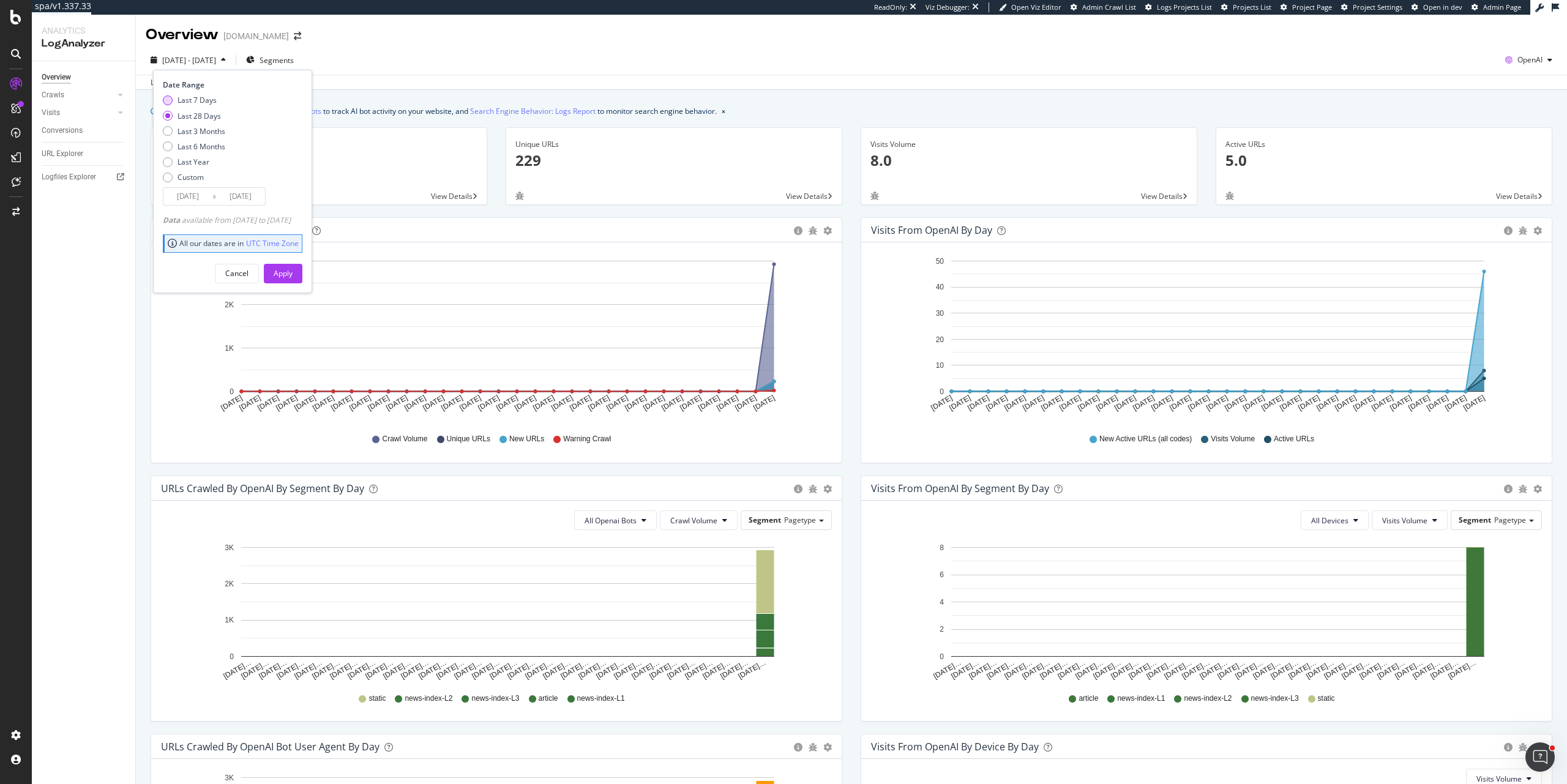
click at [202, 103] on div "Last 7 Days" at bounding box center [197, 99] width 39 height 10
type input "[DATE]"
click at [293, 276] on div "Apply" at bounding box center [283, 273] width 19 height 10
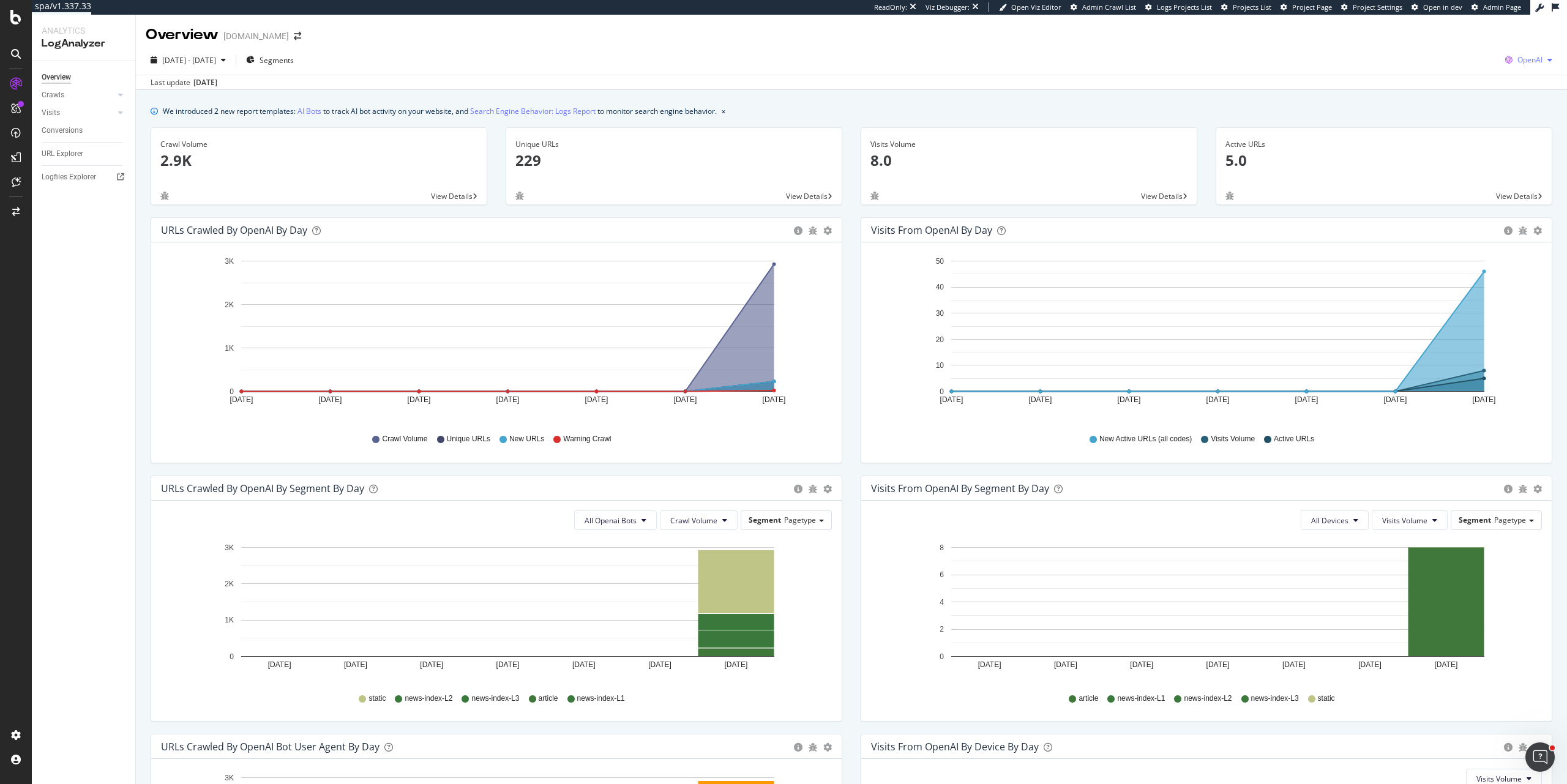
click at [1526, 60] on span "OpenAI" at bounding box center [1531, 59] width 26 height 10
click at [1475, 97] on span "Other AI Bots" at bounding box center [1458, 94] width 46 height 11
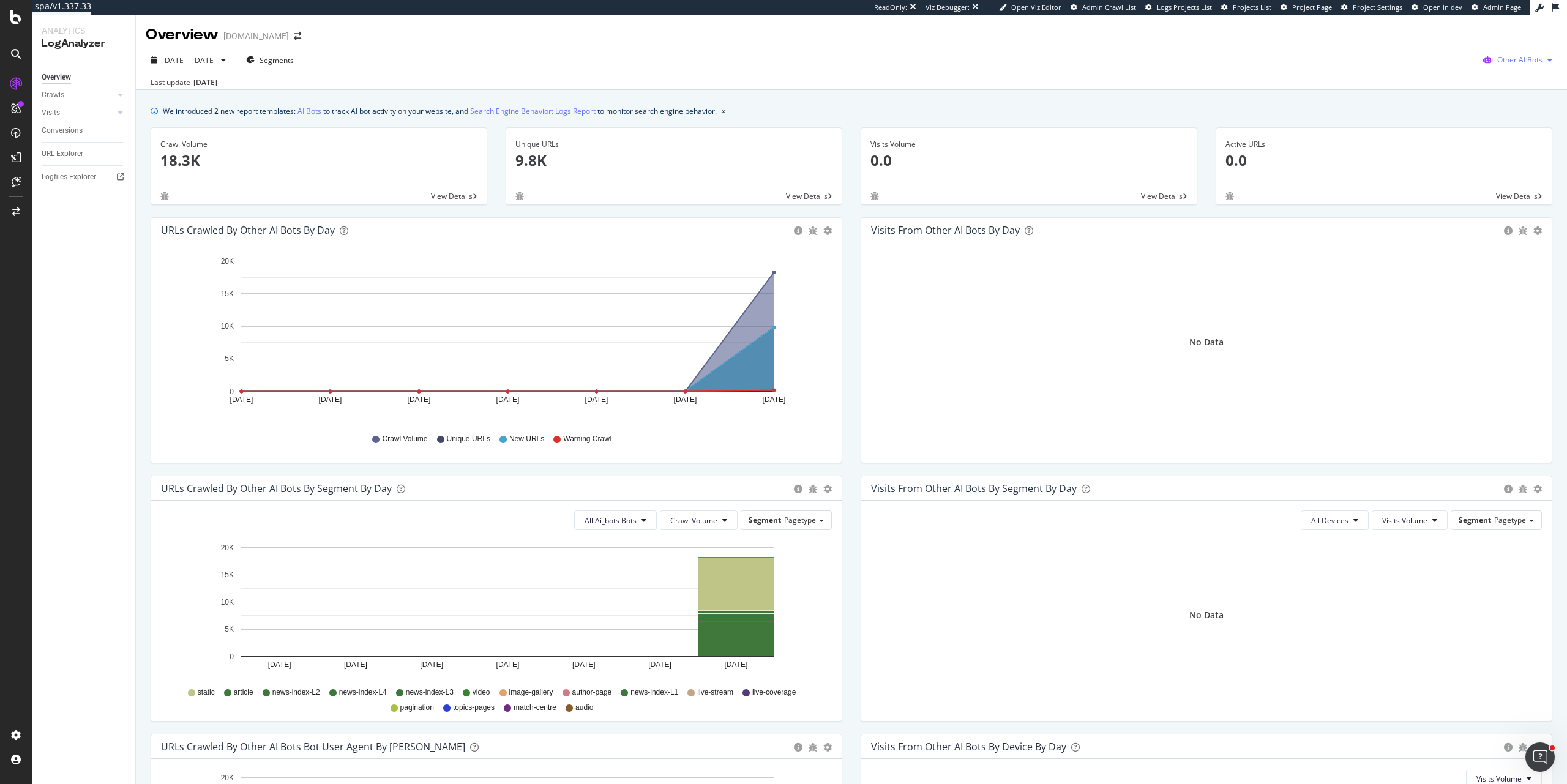
click at [1498, 64] on span "Other AI Bots" at bounding box center [1520, 59] width 46 height 10
click at [1513, 126] on span "OpenAI" at bounding box center [1523, 129] width 47 height 11
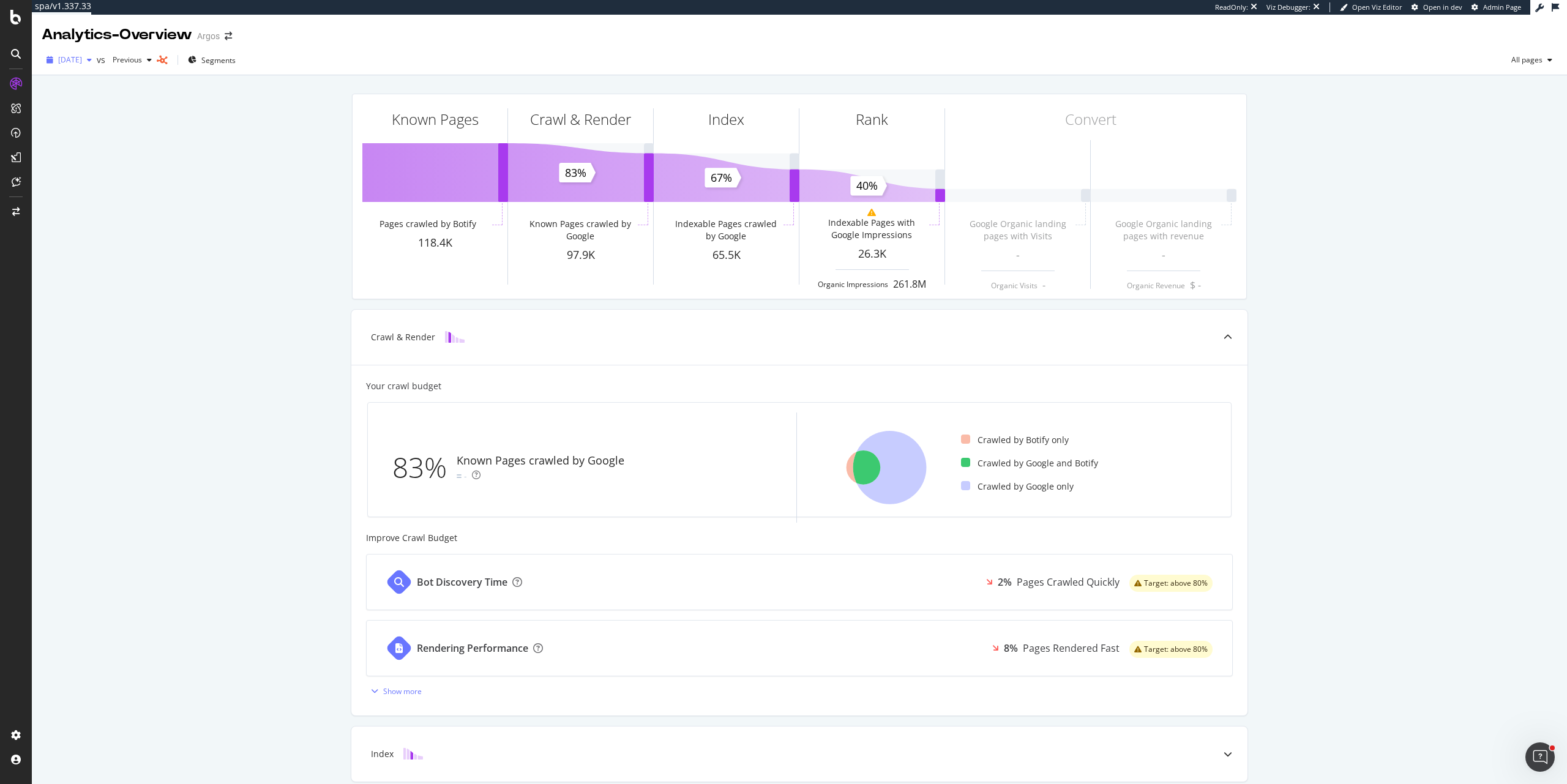
click at [82, 70] on div "[DATE] vs Previous Segments All pages" at bounding box center [799, 62] width 1535 height 25
click at [82, 60] on span "[DATE]" at bounding box center [70, 59] width 24 height 10
click at [582, 27] on div "Analytics - Overview Argos" at bounding box center [799, 30] width 1535 height 31
